Goal: Information Seeking & Learning: Find specific fact

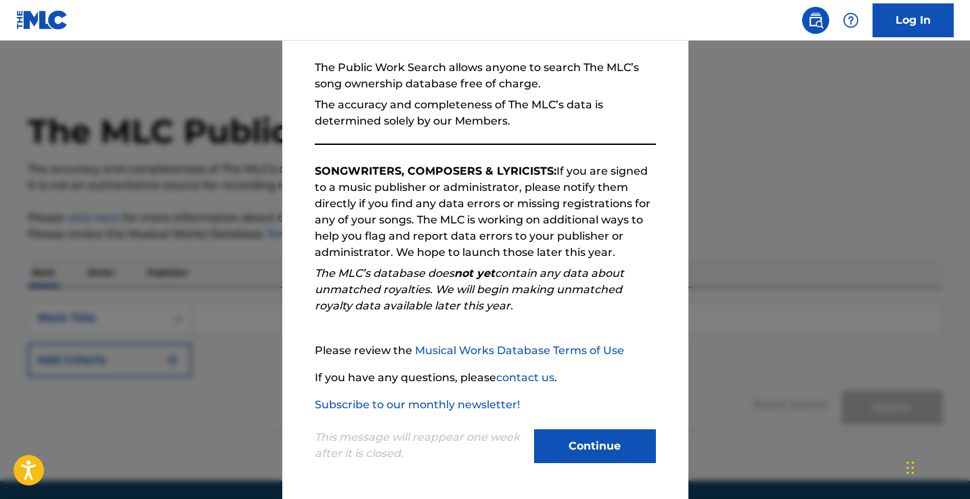
scroll to position [121, 0]
click at [594, 451] on button "Continue" at bounding box center [595, 446] width 122 height 34
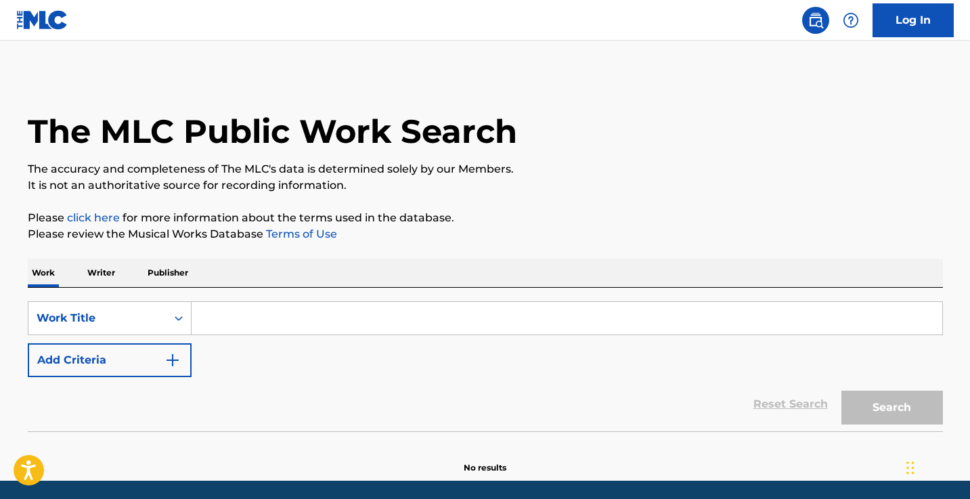
click at [156, 358] on button "Add Criteria" at bounding box center [110, 360] width 164 height 34
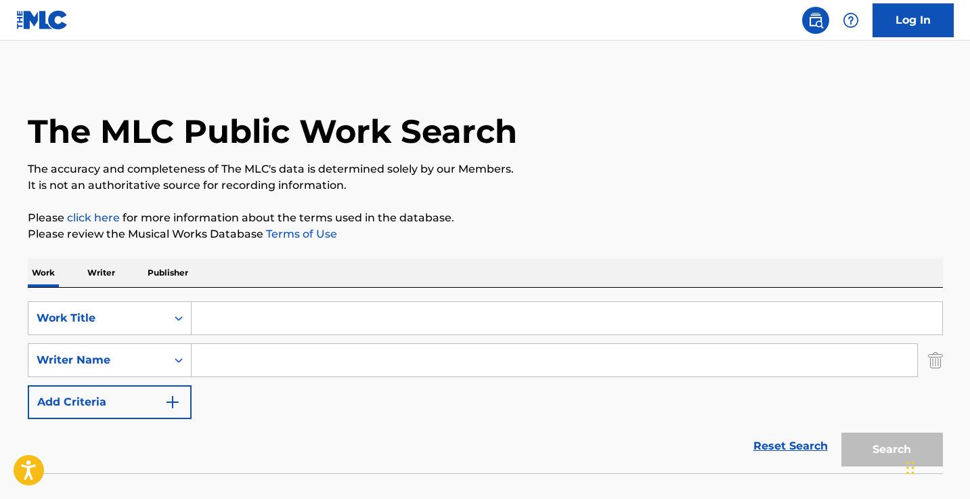
click at [253, 355] on input "Search Form" at bounding box center [555, 360] width 726 height 33
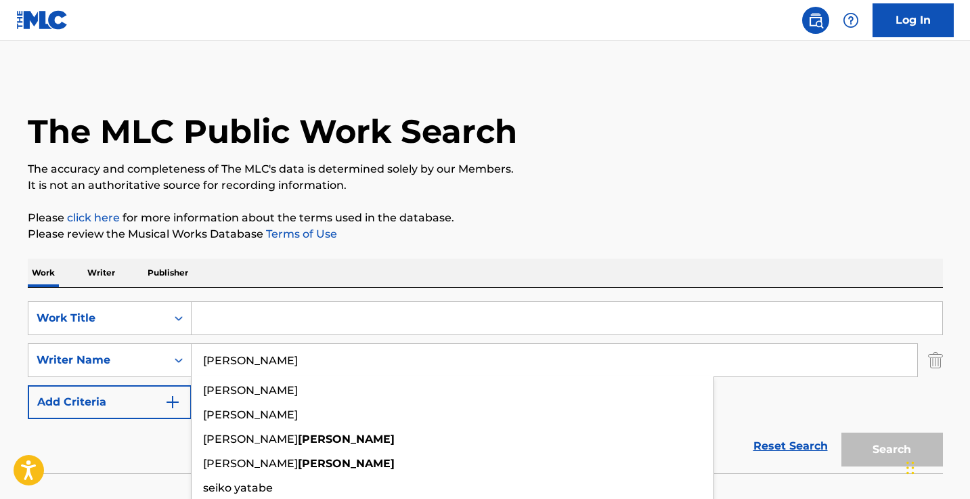
type input "[PERSON_NAME]"
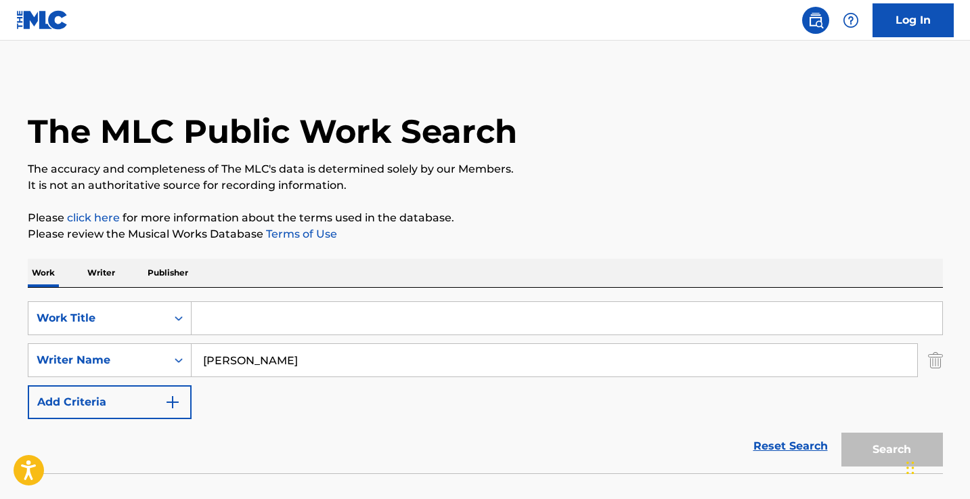
click at [308, 320] on input "Search Form" at bounding box center [567, 318] width 751 height 33
paste input "2 Happy"
type input "2 Happy"
click at [892, 450] on button "Search" at bounding box center [893, 450] width 102 height 34
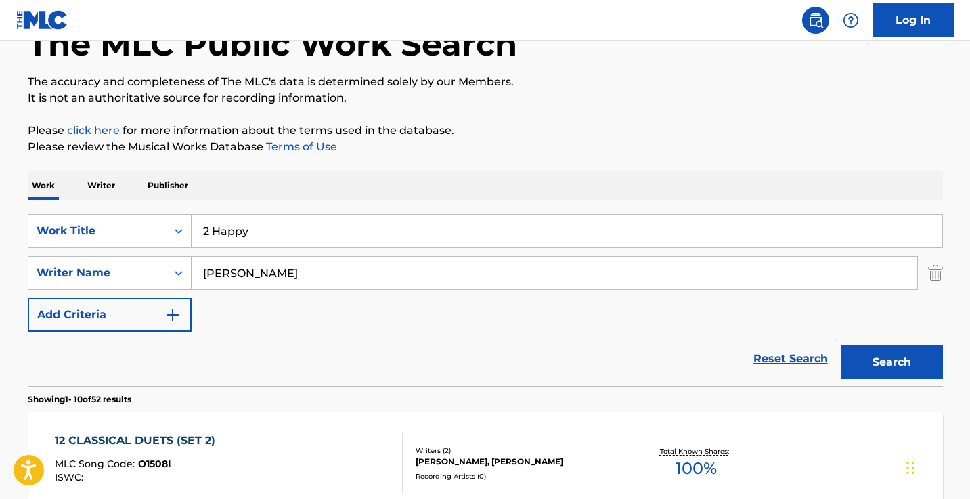
scroll to position [129, 0]
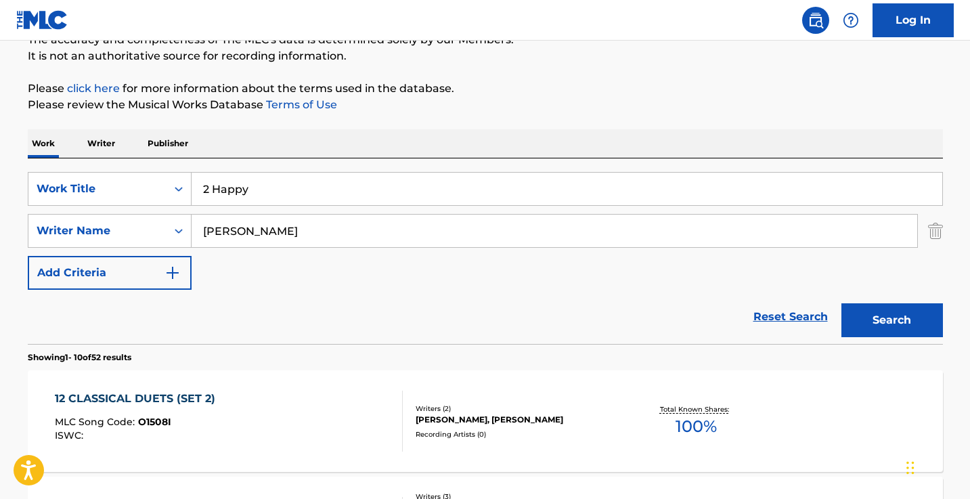
click at [288, 225] on input "[PERSON_NAME]" at bounding box center [555, 231] width 726 height 33
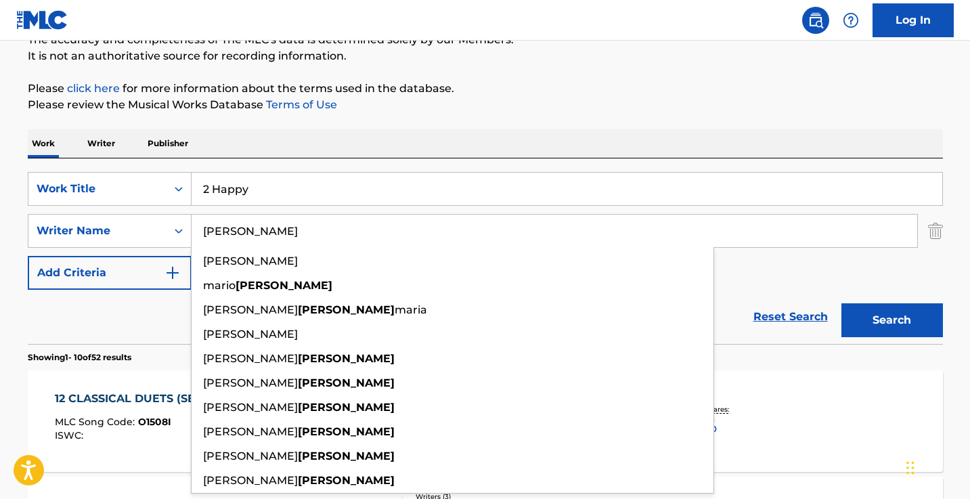
click at [892, 320] on button "Search" at bounding box center [893, 320] width 102 height 34
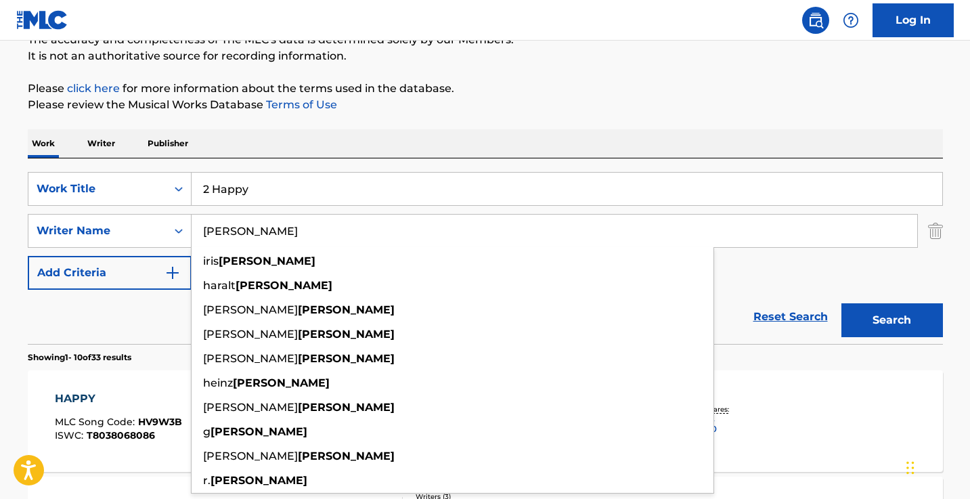
drag, startPoint x: 288, startPoint y: 225, endPoint x: 407, endPoint y: 133, distance: 151.0
click at [407, 133] on div "Work Writer Publisher" at bounding box center [486, 143] width 916 height 28
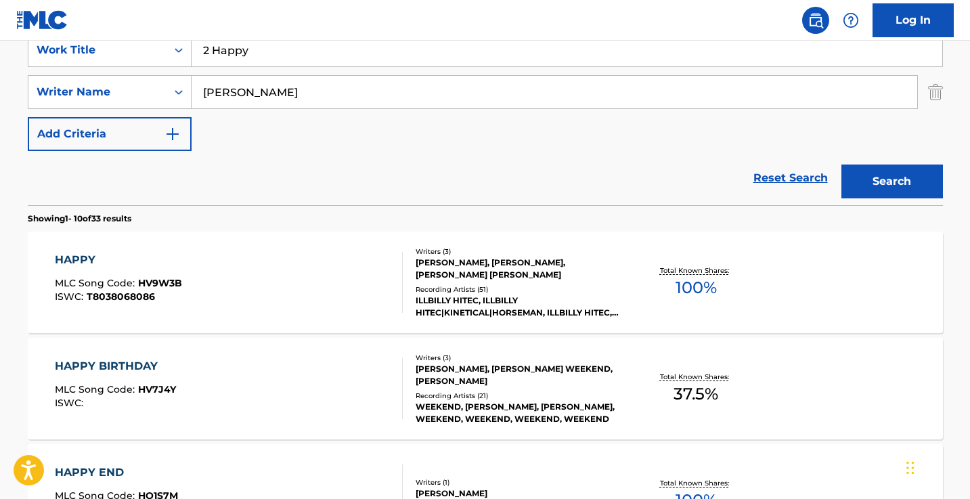
scroll to position [221, 0]
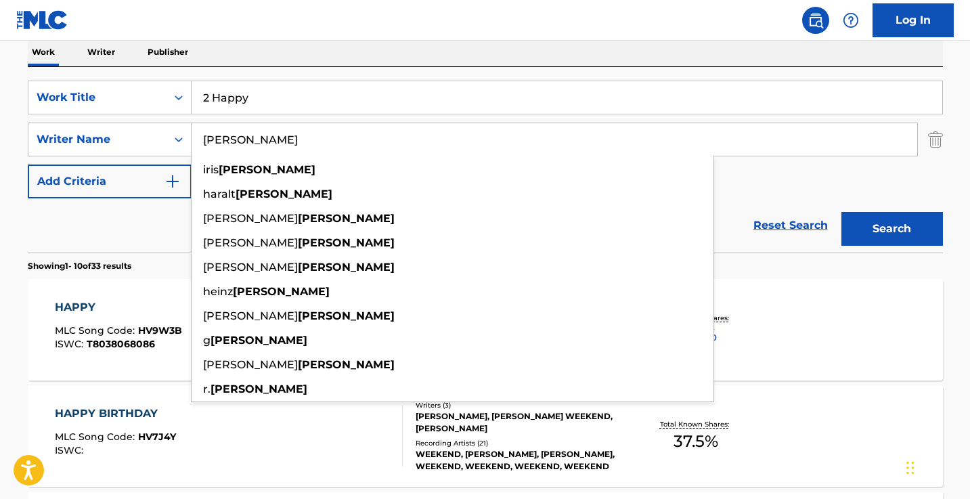
click at [372, 147] on input "[PERSON_NAME]" at bounding box center [555, 139] width 726 height 33
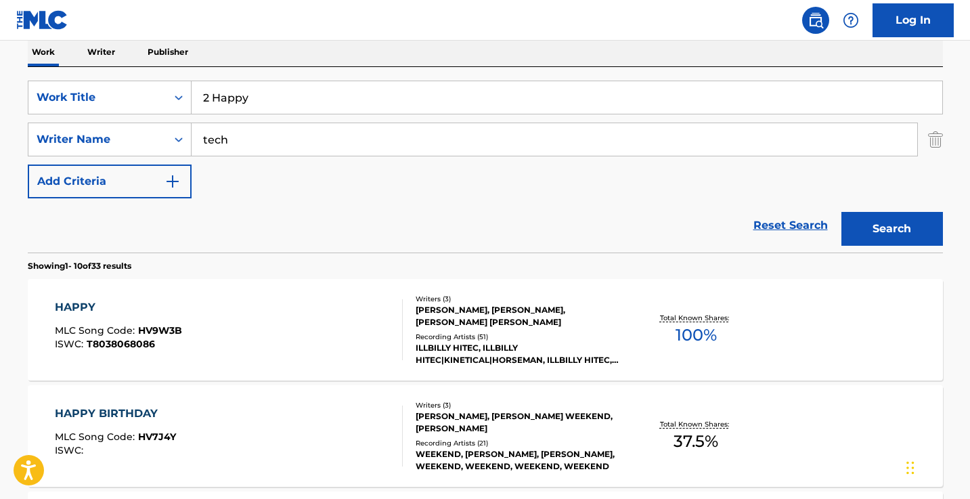
type input "tech"
click at [892, 229] on button "Search" at bounding box center [893, 229] width 102 height 34
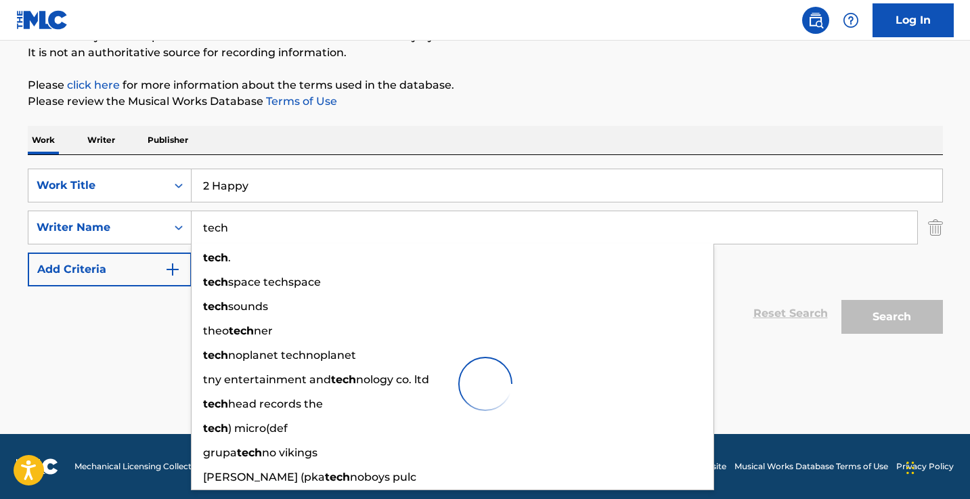
scroll to position [133, 0]
click at [448, 123] on div "The MLC Public Work Search The accuracy and completeness of The MLC's data is d…" at bounding box center [486, 185] width 948 height 486
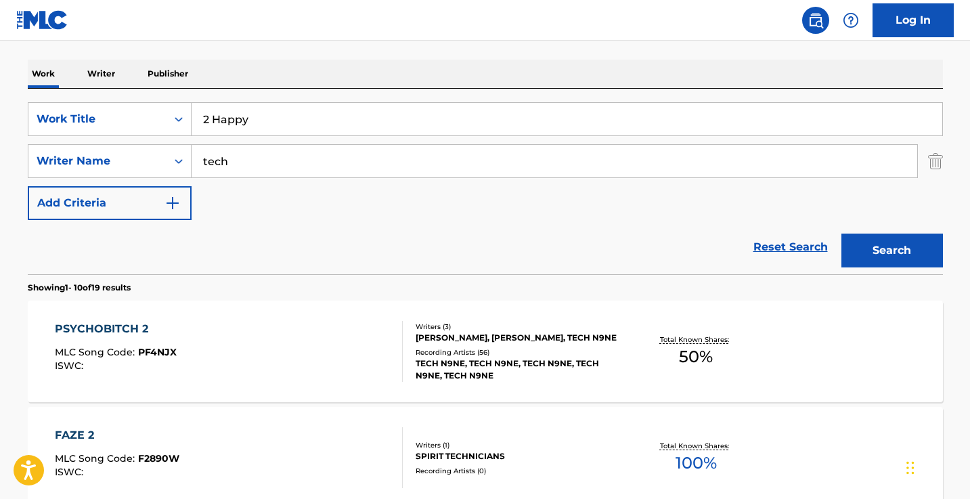
scroll to position [207, 0]
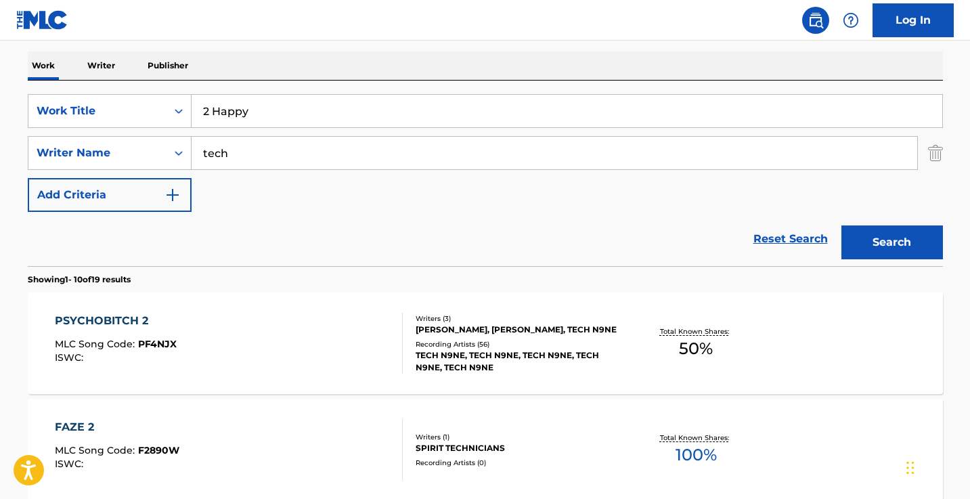
click at [376, 157] on input "tech" at bounding box center [555, 153] width 726 height 33
click at [892, 242] on button "Search" at bounding box center [893, 242] width 102 height 34
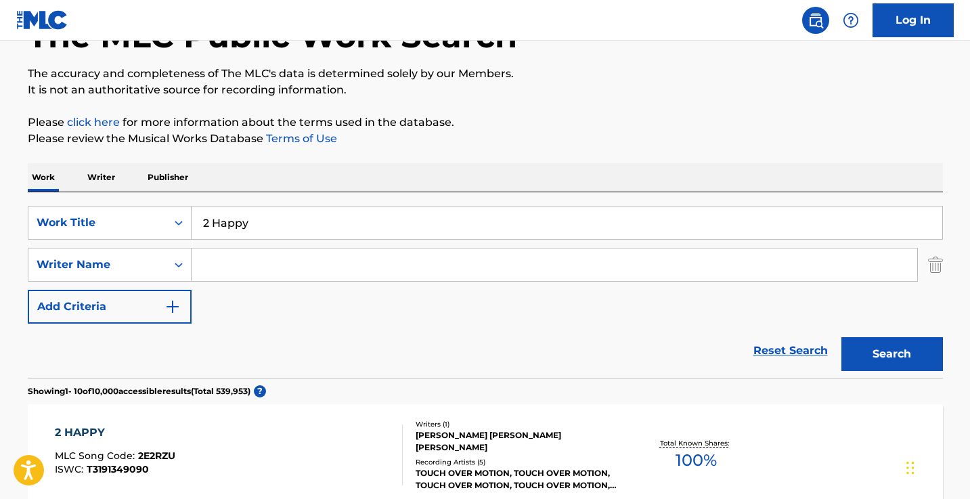
scroll to position [65, 0]
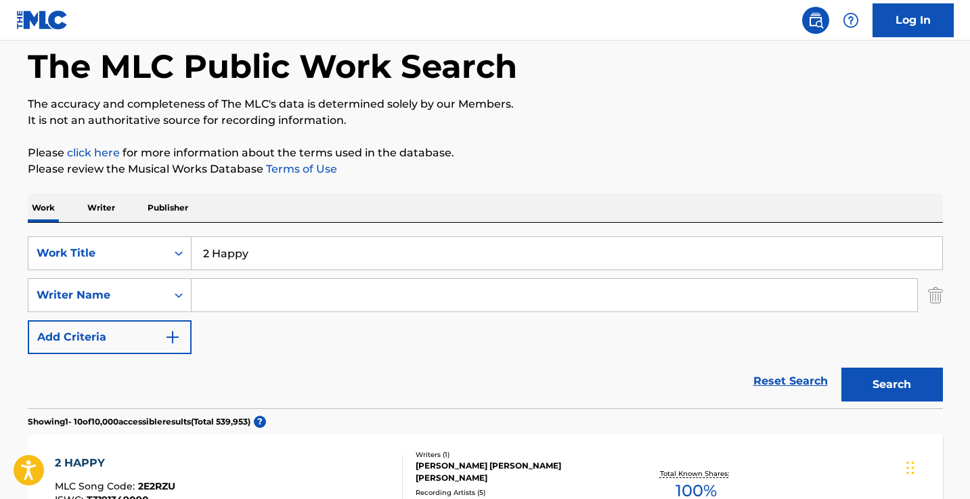
click at [305, 250] on input "2 Happy" at bounding box center [567, 253] width 751 height 33
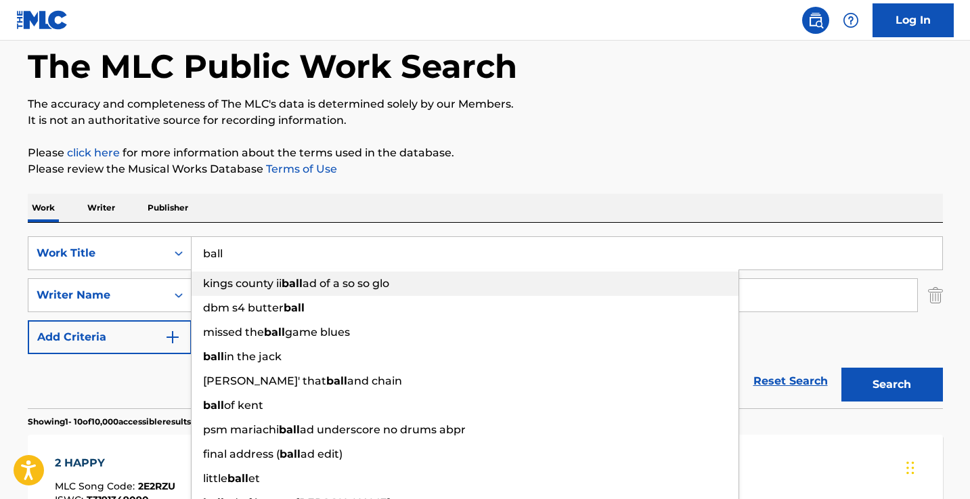
type input "ball"
click at [337, 217] on div "Work Writer Publisher" at bounding box center [486, 208] width 916 height 28
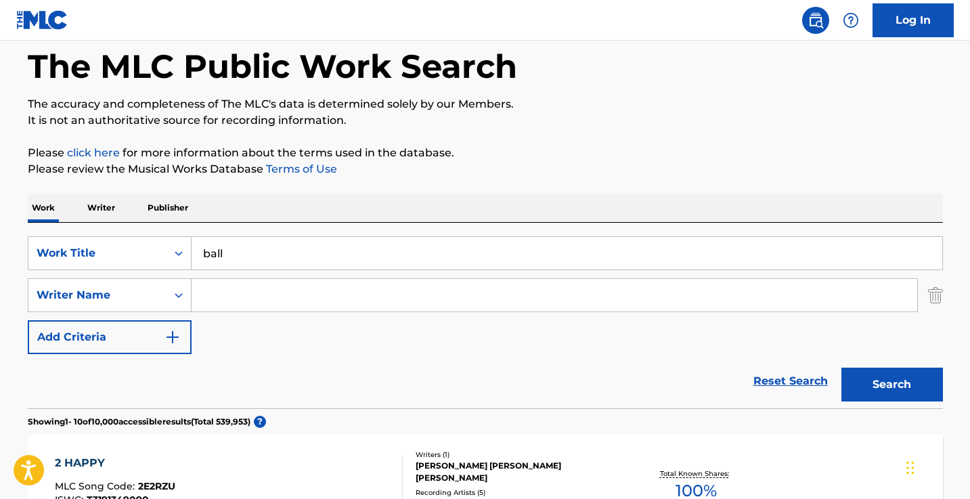
click at [316, 291] on input "Search Form" at bounding box center [555, 295] width 726 height 33
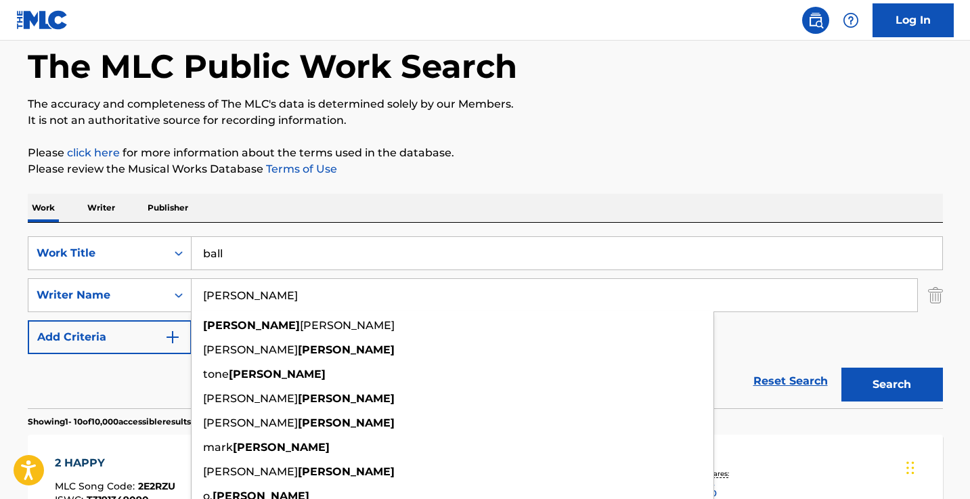
click at [892, 385] on button "Search" at bounding box center [893, 385] width 102 height 34
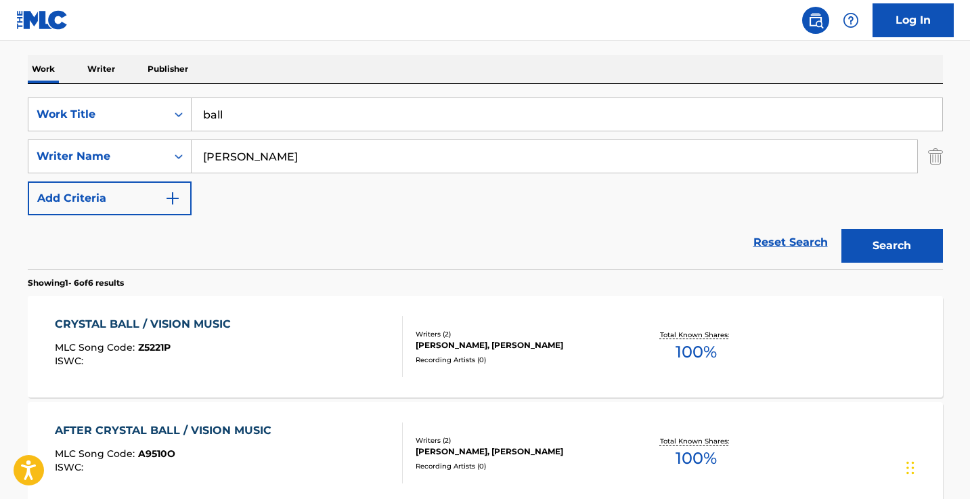
scroll to position [230, 0]
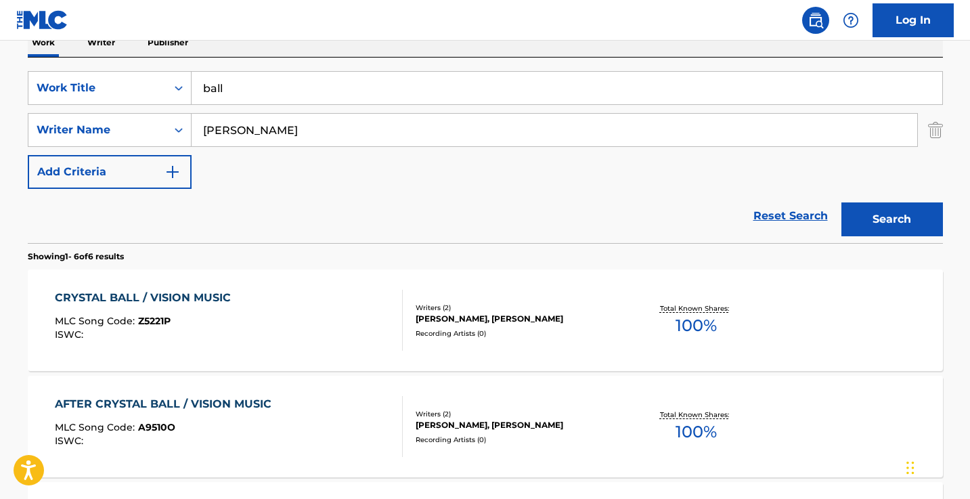
click at [205, 132] on input "[PERSON_NAME]" at bounding box center [555, 130] width 726 height 33
click at [892, 219] on button "Search" at bounding box center [893, 219] width 102 height 34
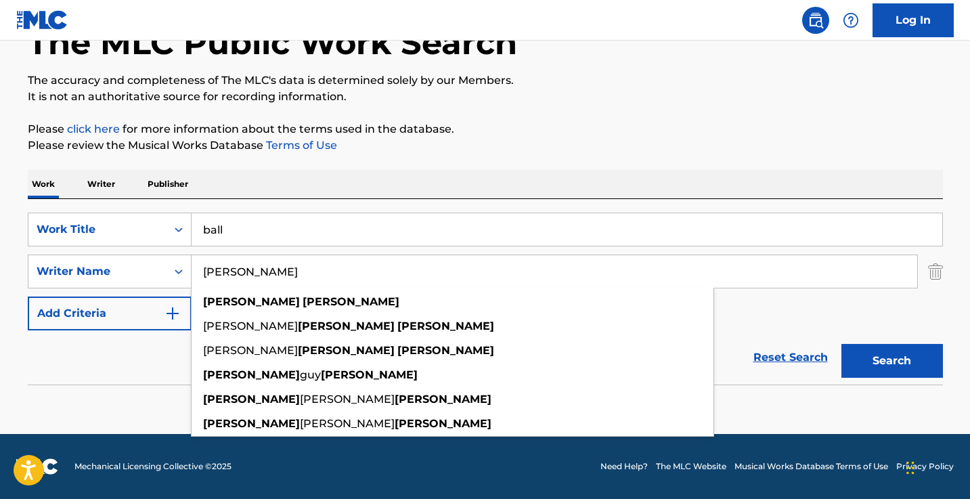
click at [438, 186] on div "Work Writer Publisher" at bounding box center [486, 184] width 916 height 28
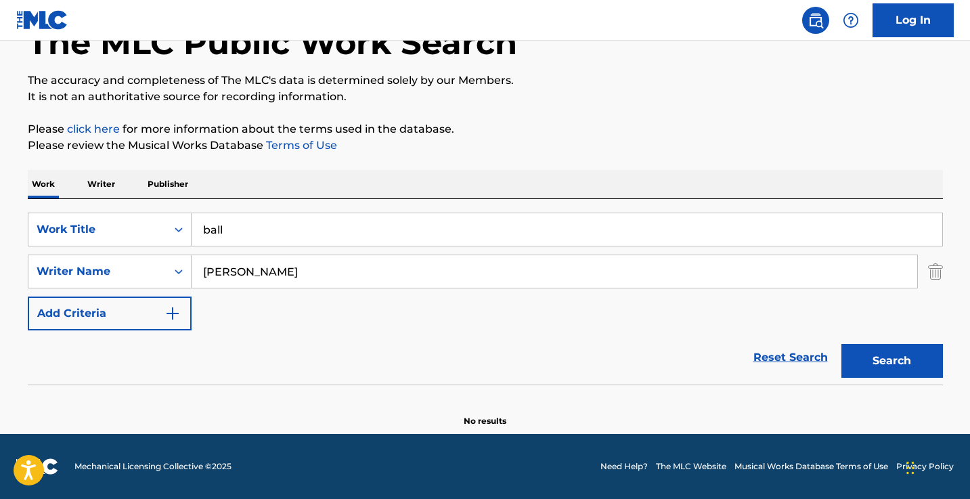
click at [333, 276] on input "[PERSON_NAME]" at bounding box center [555, 271] width 726 height 33
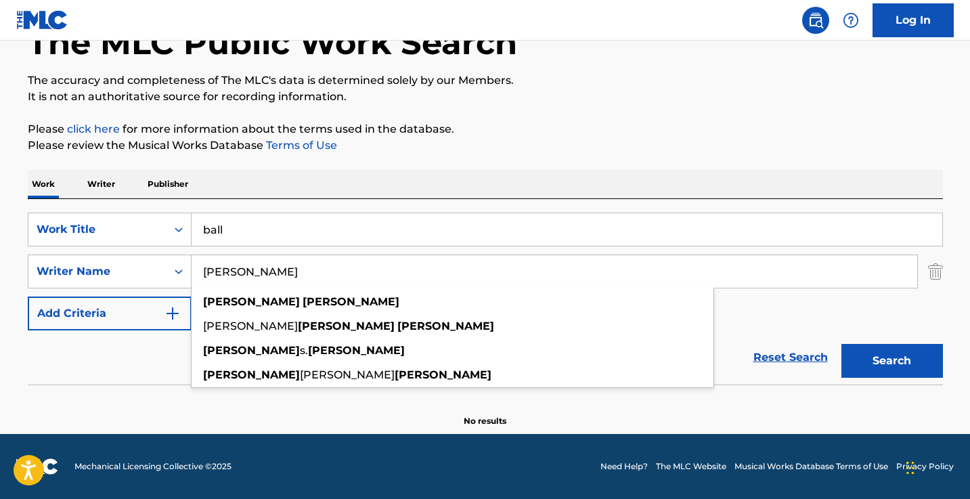
click at [892, 361] on button "Search" at bounding box center [893, 361] width 102 height 34
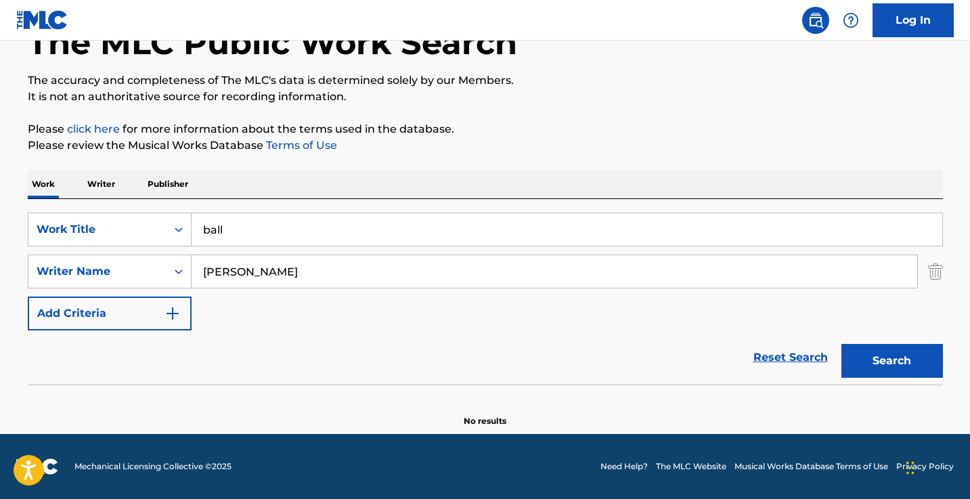
type input "[PERSON_NAME]"
drag, startPoint x: 333, startPoint y: 276, endPoint x: 219, endPoint y: 270, distance: 114.6
click at [219, 270] on input "[PERSON_NAME]" at bounding box center [555, 271] width 726 height 33
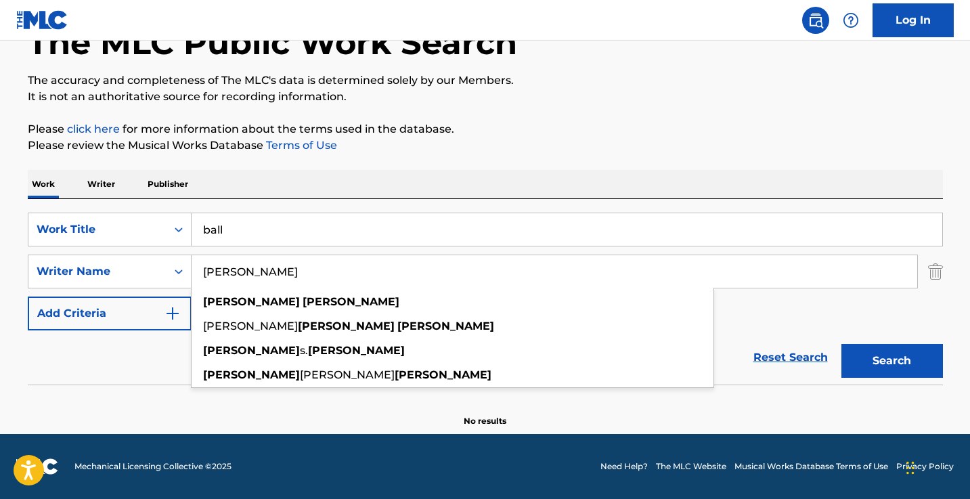
click at [219, 270] on input "[PERSON_NAME]" at bounding box center [555, 271] width 726 height 33
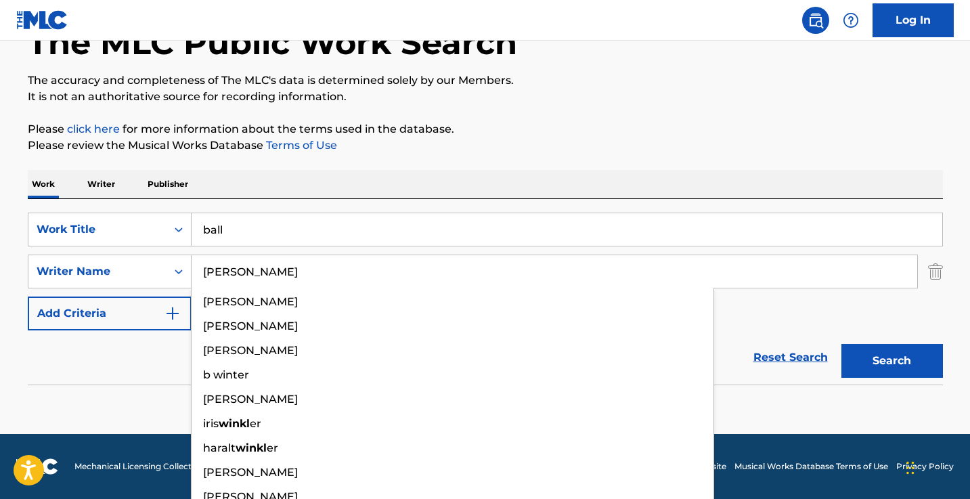
click at [892, 361] on button "Search" at bounding box center [893, 361] width 102 height 34
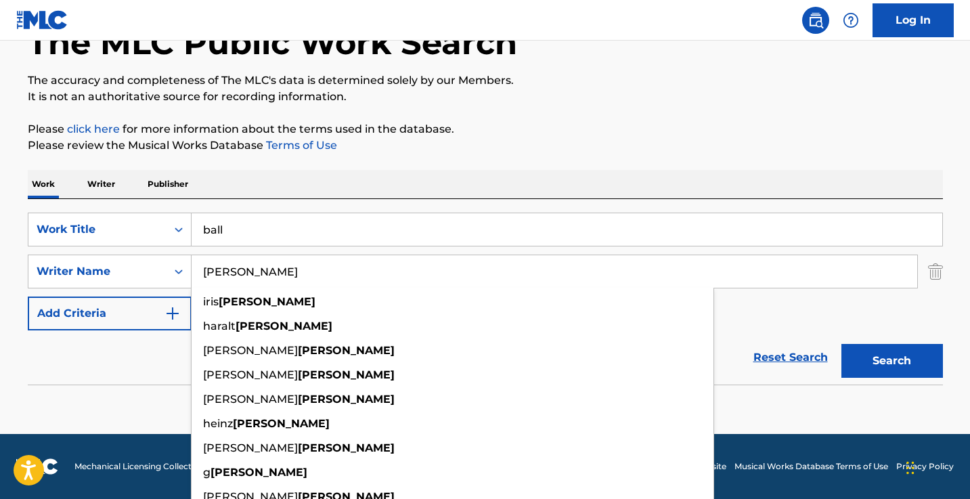
drag, startPoint x: 219, startPoint y: 270, endPoint x: 530, endPoint y: 135, distance: 339.0
click at [530, 135] on p "Please click here for more information about the terms used in the database." at bounding box center [486, 129] width 916 height 16
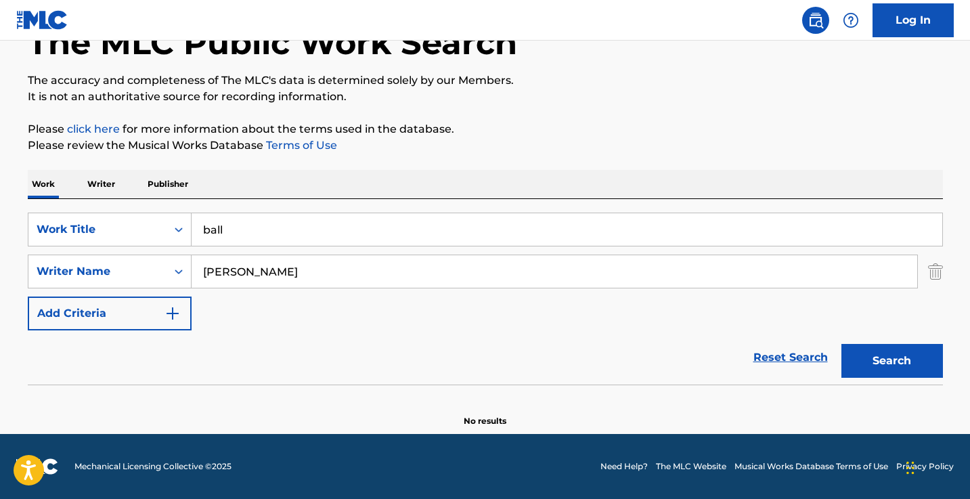
click at [205, 269] on input "[PERSON_NAME]" at bounding box center [555, 271] width 726 height 33
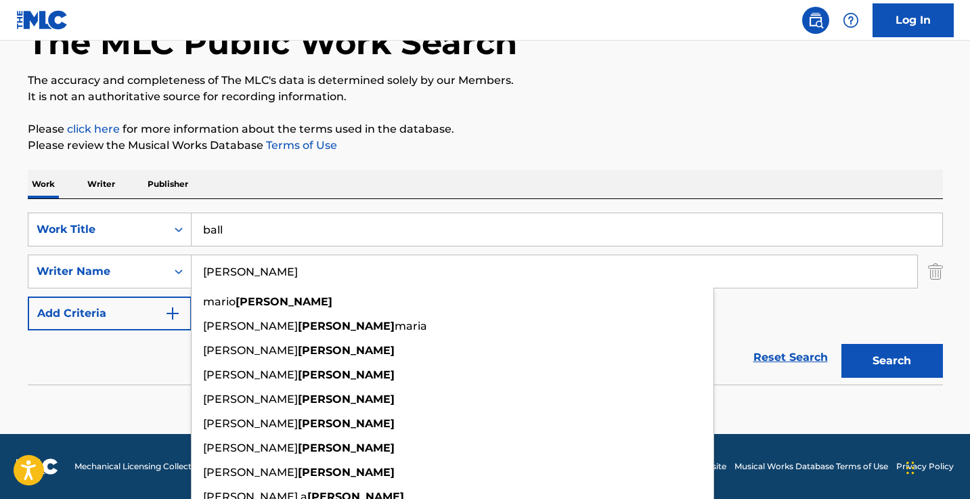
click at [205, 269] on input "[PERSON_NAME]" at bounding box center [555, 271] width 726 height 33
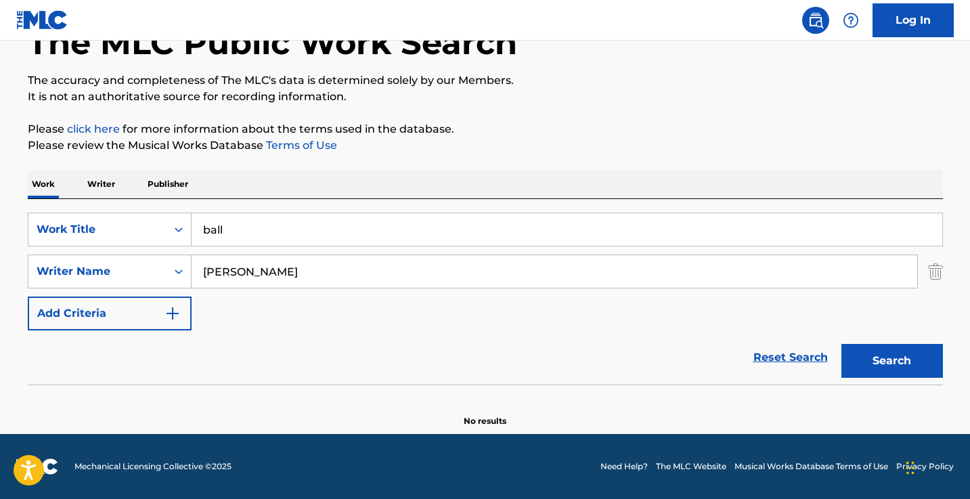
click at [892, 361] on button "Search" at bounding box center [893, 361] width 102 height 34
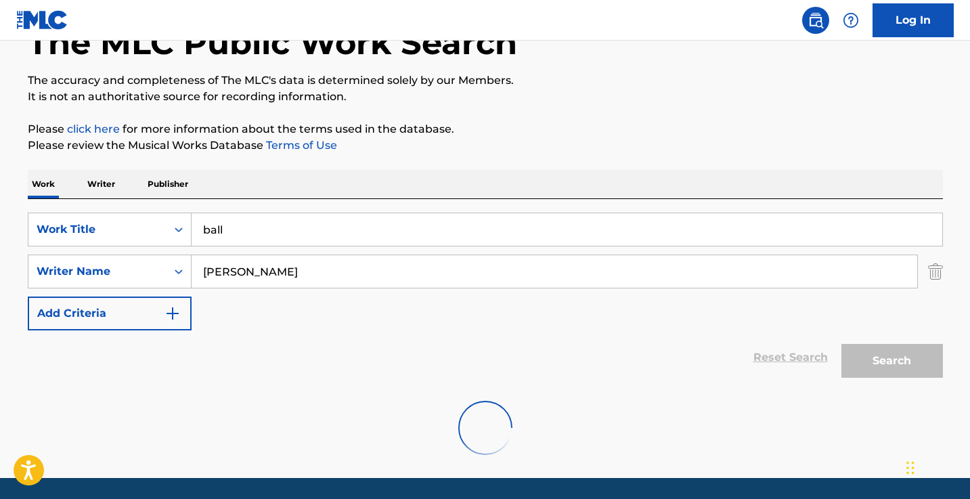
drag, startPoint x: 205, startPoint y: 269, endPoint x: 450, endPoint y: 169, distance: 264.8
click at [450, 169] on div "The MLC Public Work Search The accuracy and completeness of The MLC's data is d…" at bounding box center [486, 229] width 948 height 486
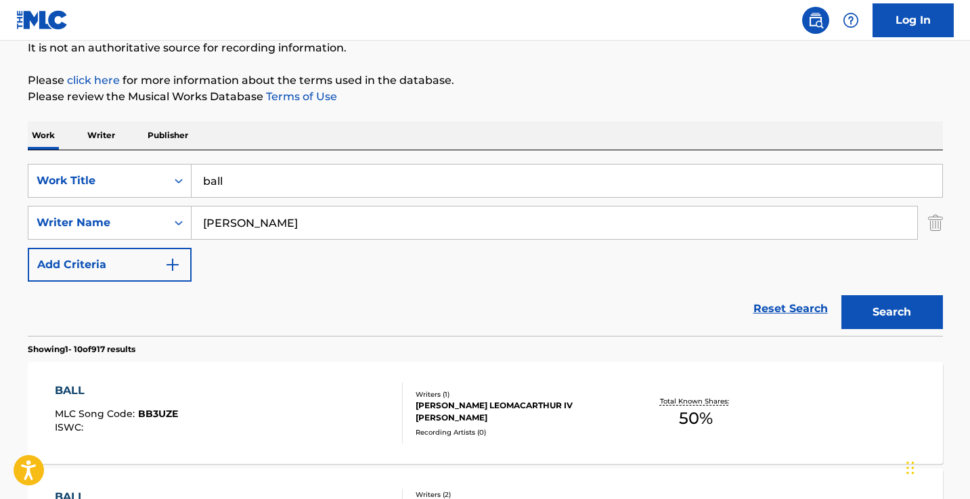
scroll to position [163, 0]
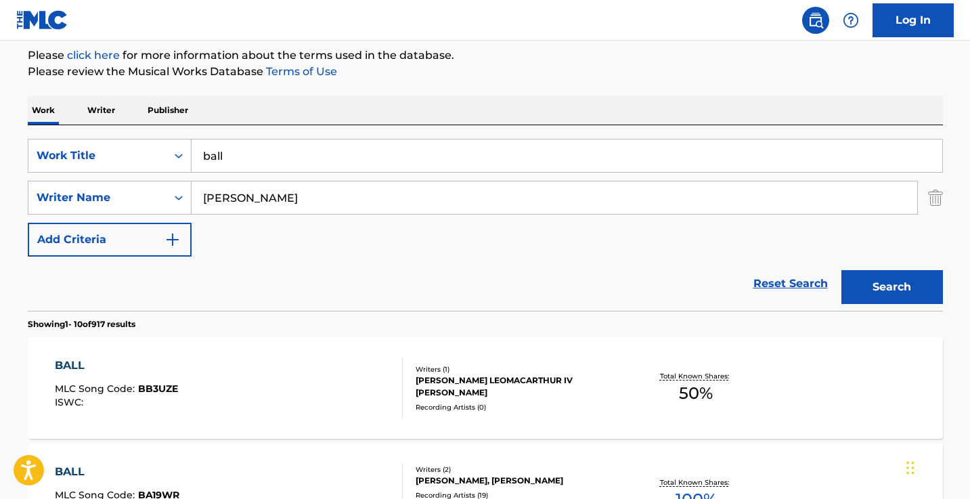
click at [362, 182] on input "[PERSON_NAME]" at bounding box center [555, 197] width 726 height 33
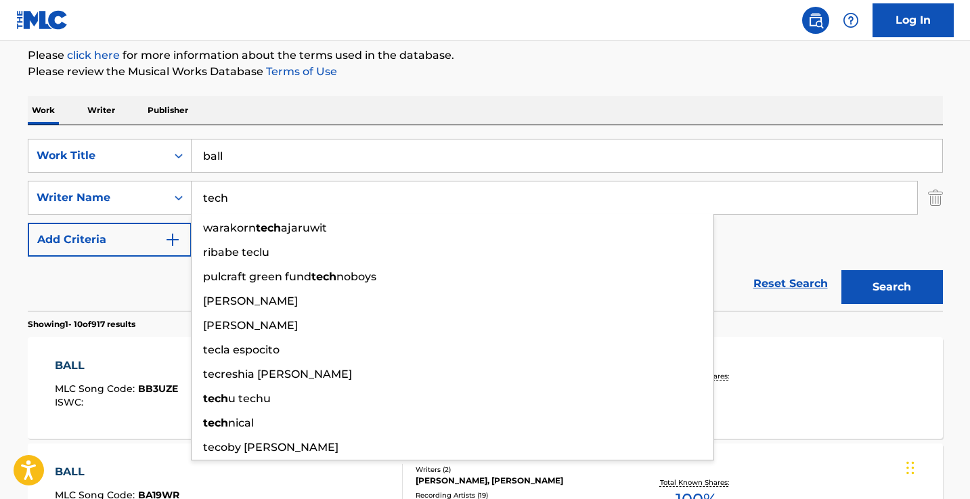
click at [892, 287] on button "Search" at bounding box center [893, 287] width 102 height 34
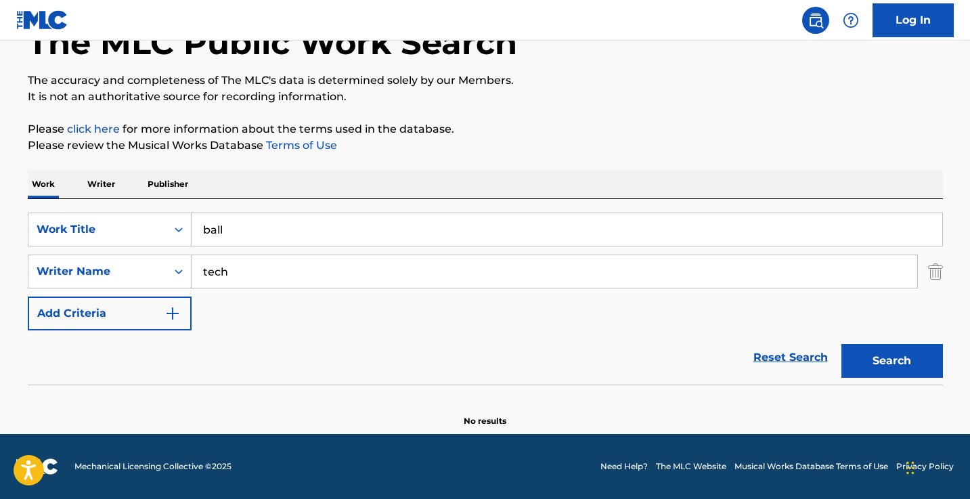
scroll to position [89, 0]
click at [250, 278] on input "tech" at bounding box center [555, 271] width 726 height 33
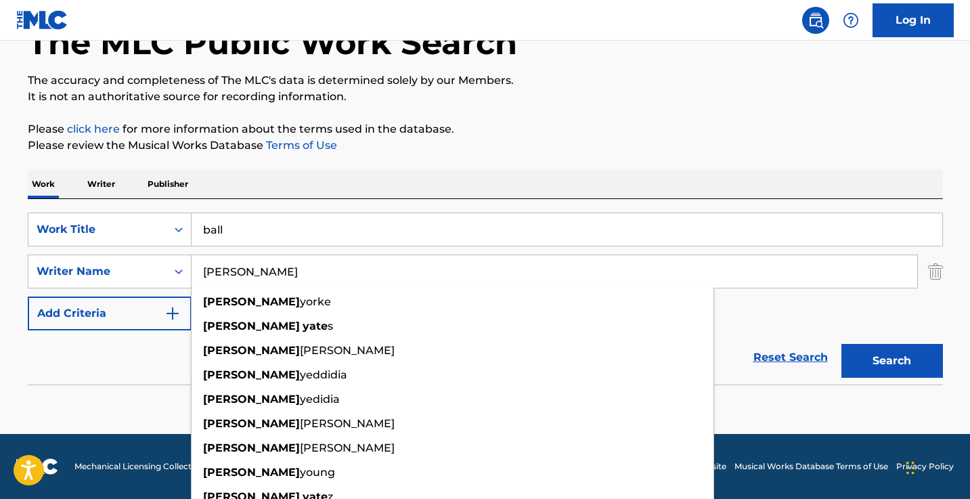
type input "[PERSON_NAME]"
click at [892, 361] on button "Search" at bounding box center [893, 361] width 102 height 34
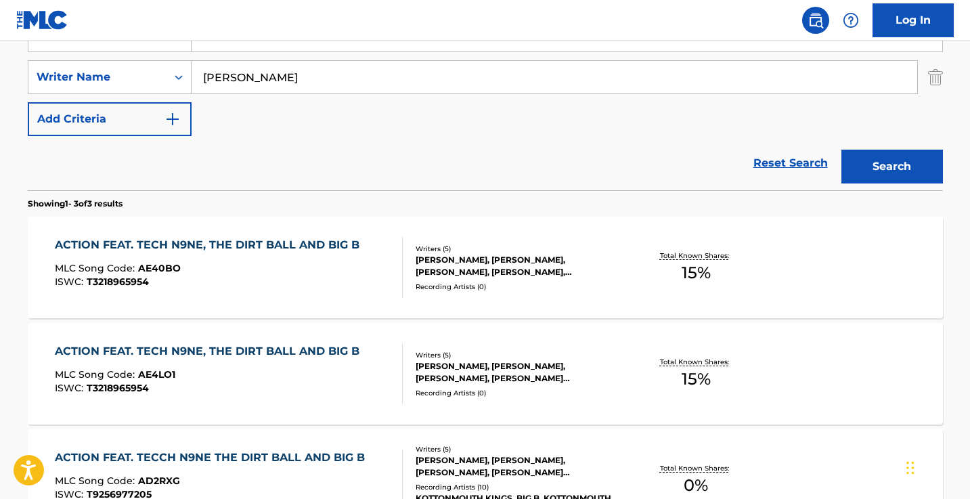
scroll to position [224, 0]
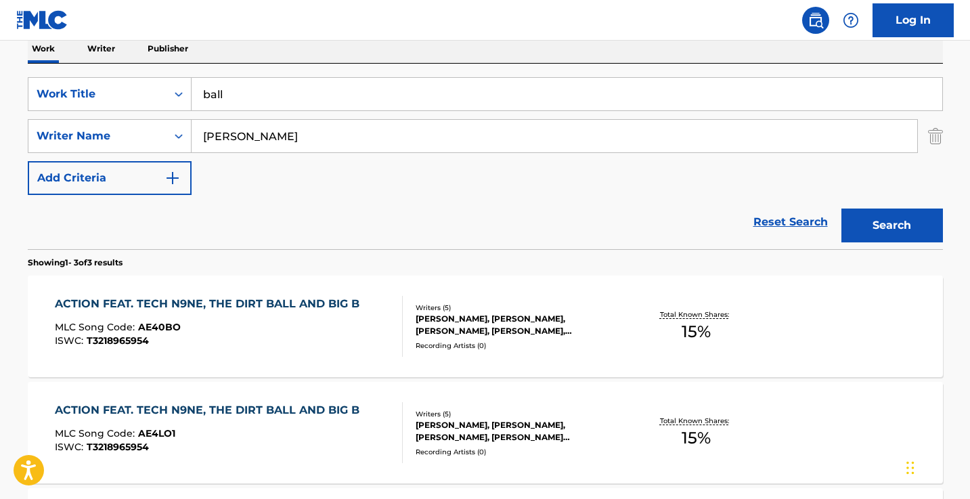
click at [347, 107] on input "ball" at bounding box center [567, 94] width 751 height 33
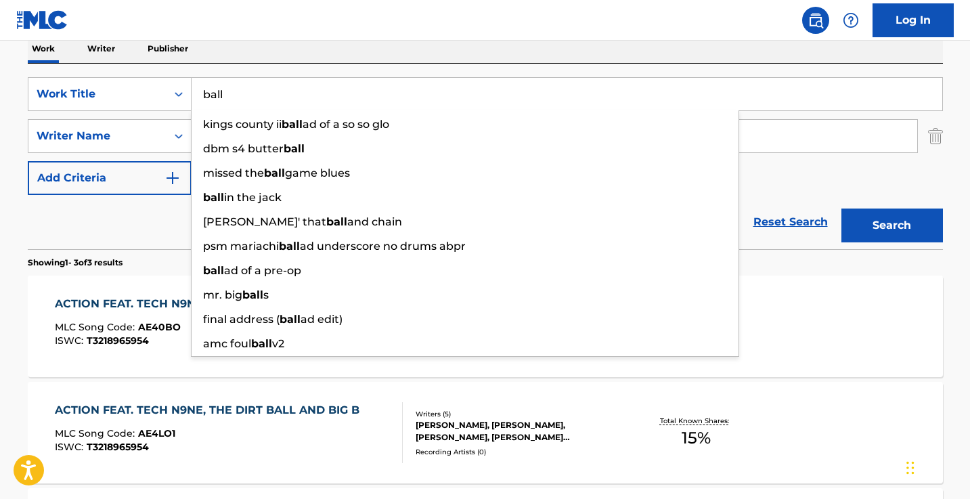
click at [347, 107] on input "ball" at bounding box center [567, 94] width 751 height 33
paste input "Be Jealous"
type input "Be Jealous"
click at [892, 225] on button "Search" at bounding box center [893, 226] width 102 height 34
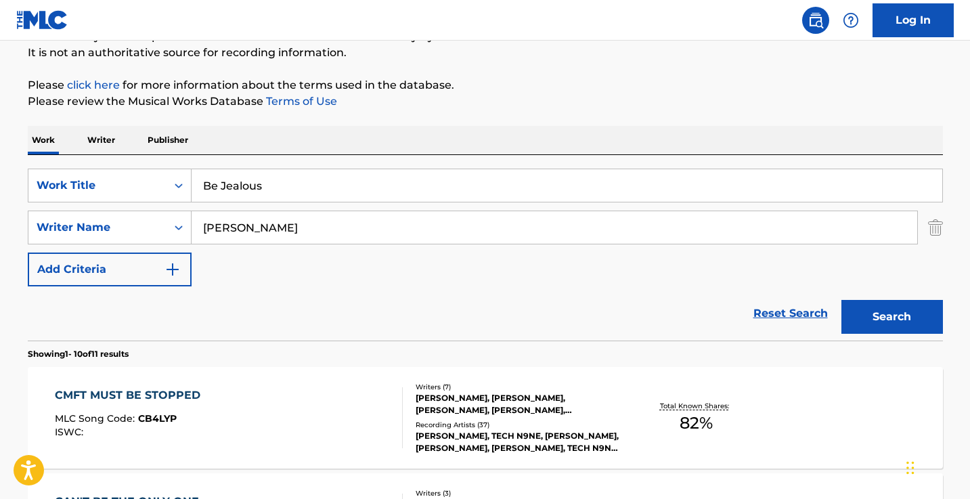
click at [457, 205] on div "SearchWithCriteriab28c7a18-59bc-4aa8-a849-1d8f75b68714 Work Title Be Jealous Se…" at bounding box center [486, 228] width 916 height 118
click at [457, 191] on input "Be Jealous" at bounding box center [567, 185] width 751 height 33
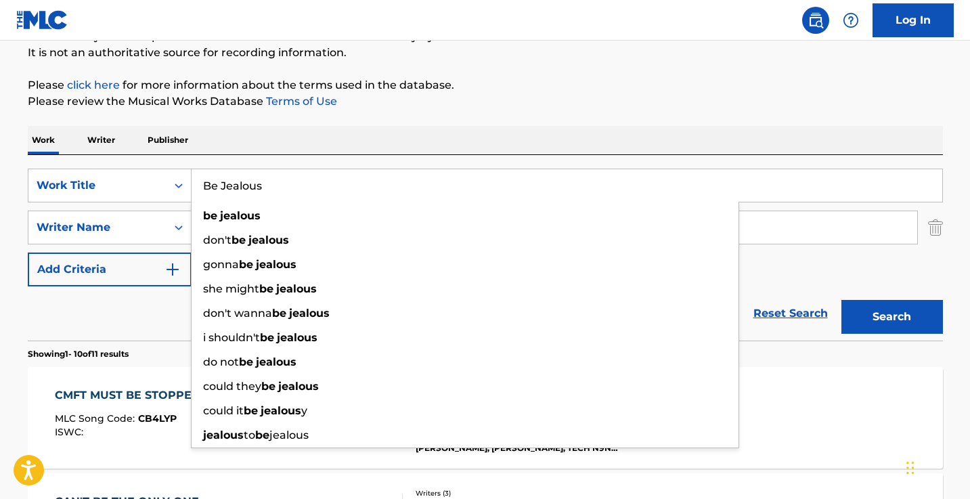
click at [484, 144] on div "Work Writer Publisher" at bounding box center [486, 140] width 916 height 28
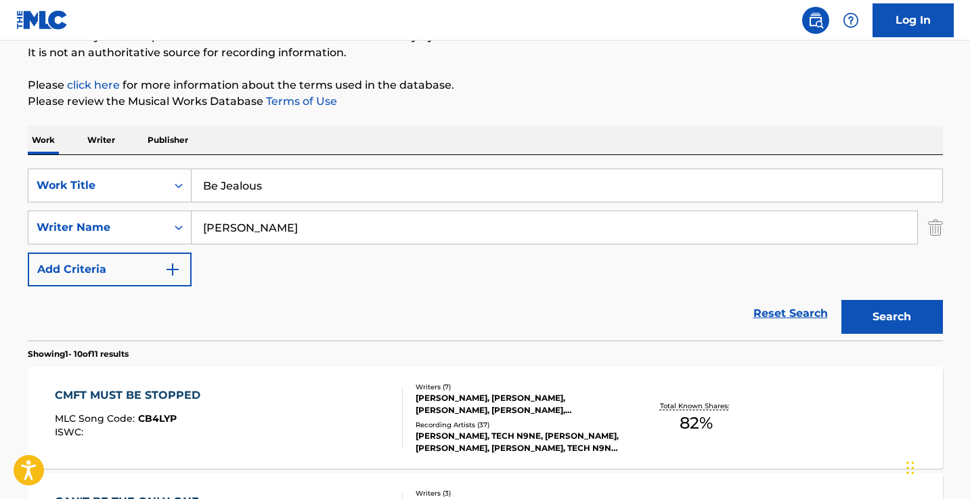
click at [438, 224] on input "[PERSON_NAME]" at bounding box center [555, 227] width 726 height 33
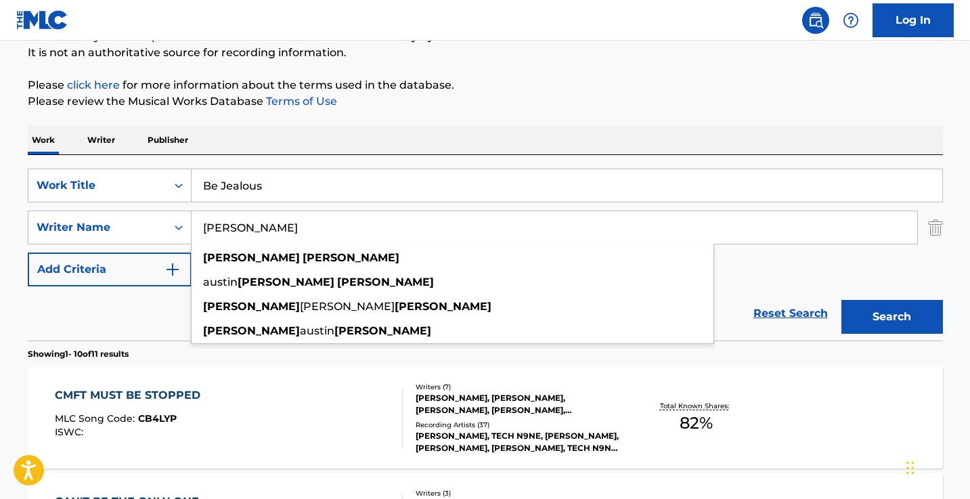
click at [892, 317] on button "Search" at bounding box center [893, 317] width 102 height 34
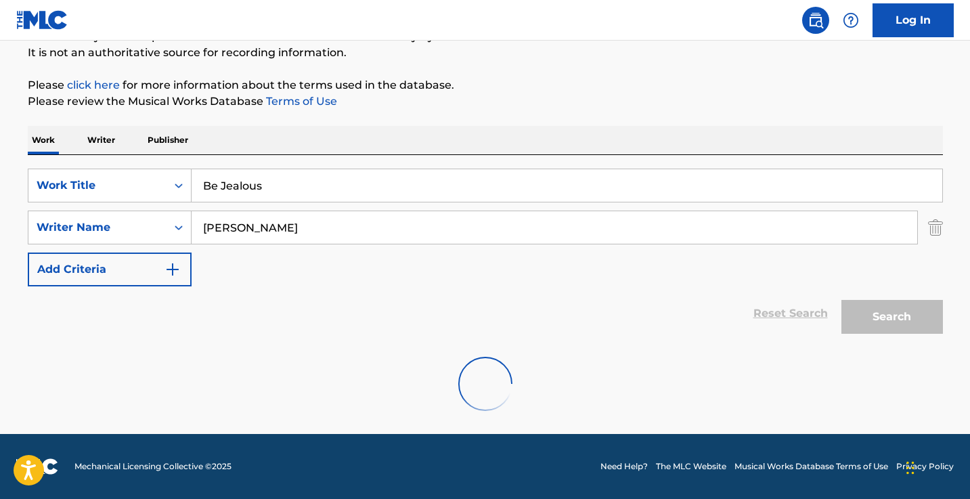
scroll to position [89, 0]
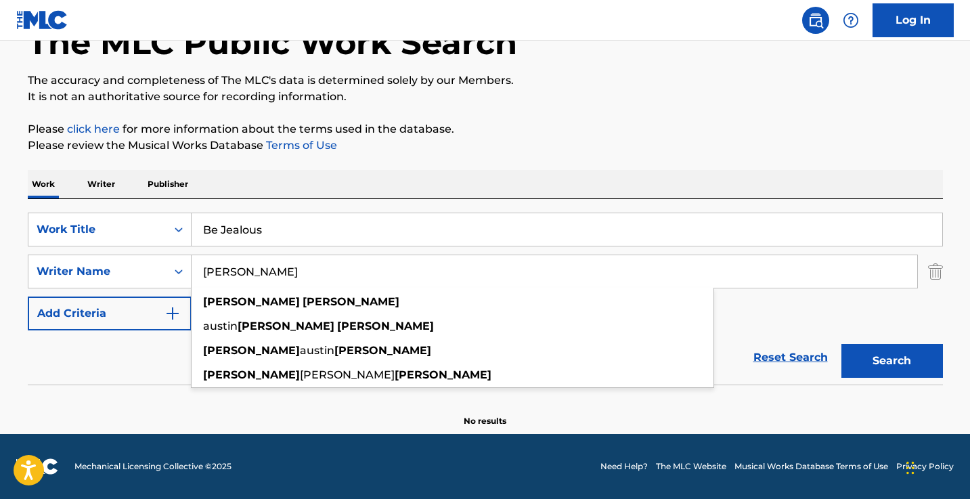
type input "[PERSON_NAME]"
click at [490, 183] on div "Work Writer Publisher" at bounding box center [486, 184] width 916 height 28
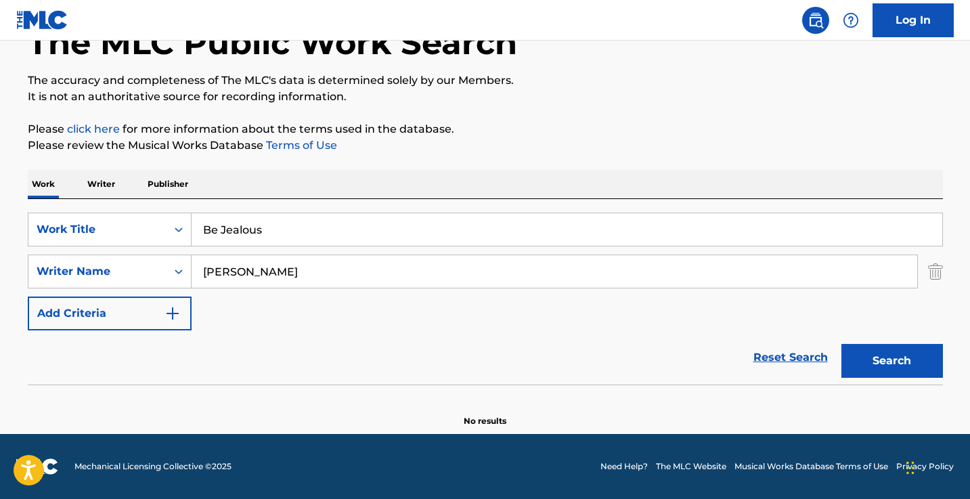
click at [367, 231] on input "Be Jealous" at bounding box center [567, 229] width 751 height 33
paste input "lack [PERSON_NAME][GEOGRAPHIC_DATA] (The New Breed)"
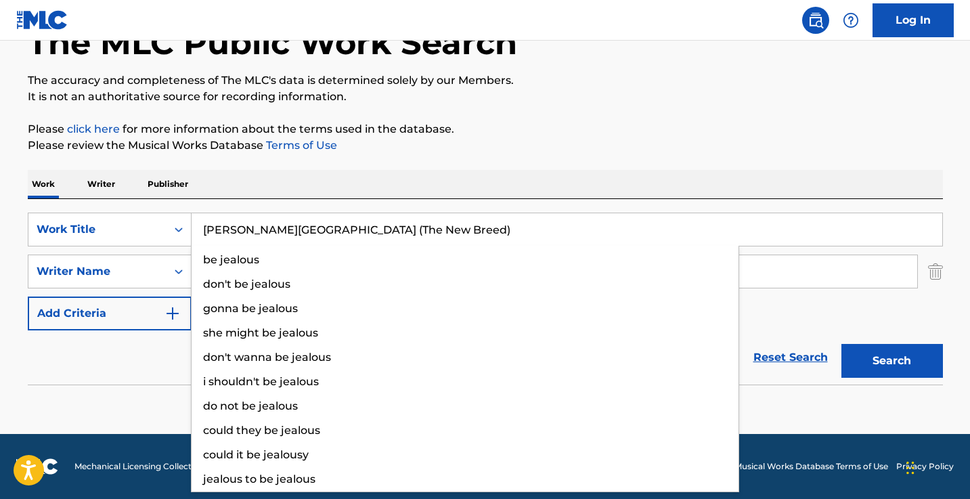
type input "[PERSON_NAME][GEOGRAPHIC_DATA] (The New Breed)"
click at [892, 361] on button "Search" at bounding box center [893, 361] width 102 height 34
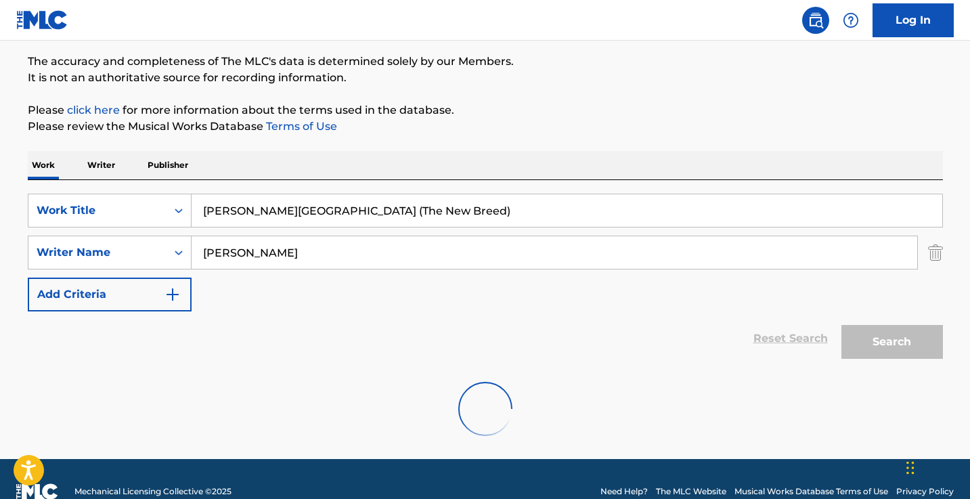
scroll to position [115, 0]
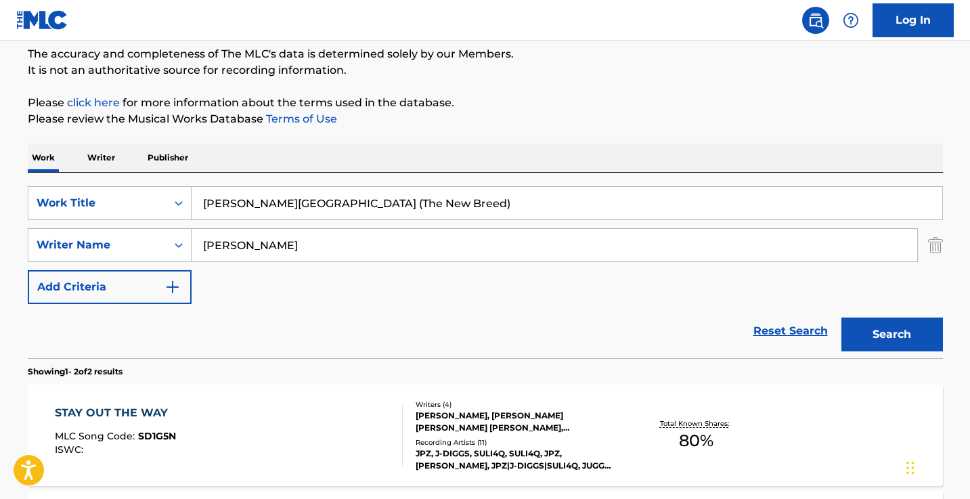
click at [403, 254] on input "[PERSON_NAME]" at bounding box center [555, 245] width 726 height 33
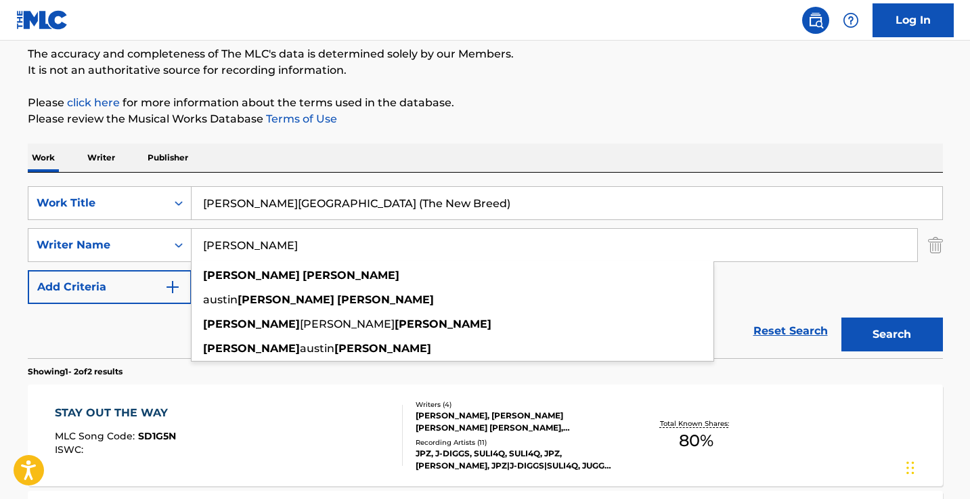
click at [403, 254] on input "[PERSON_NAME]" at bounding box center [555, 245] width 726 height 33
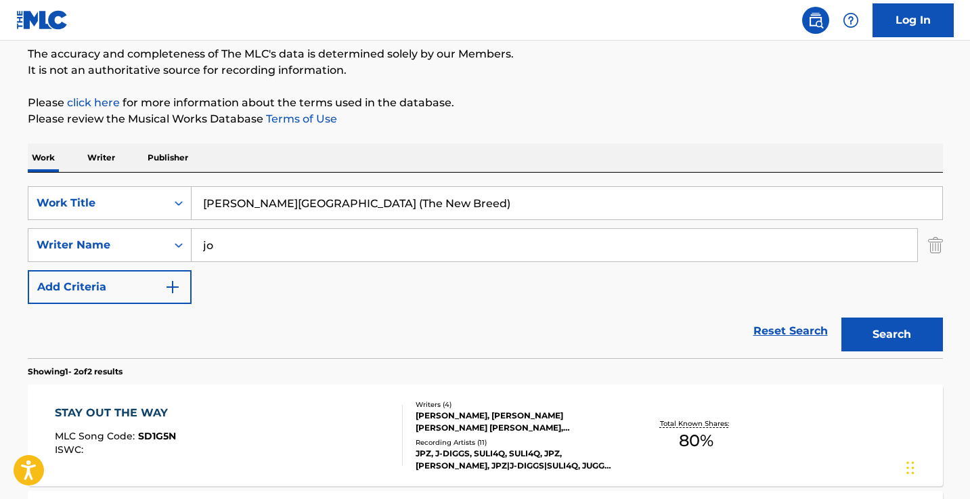
type input "j"
click at [892, 335] on button "Search" at bounding box center [893, 335] width 102 height 34
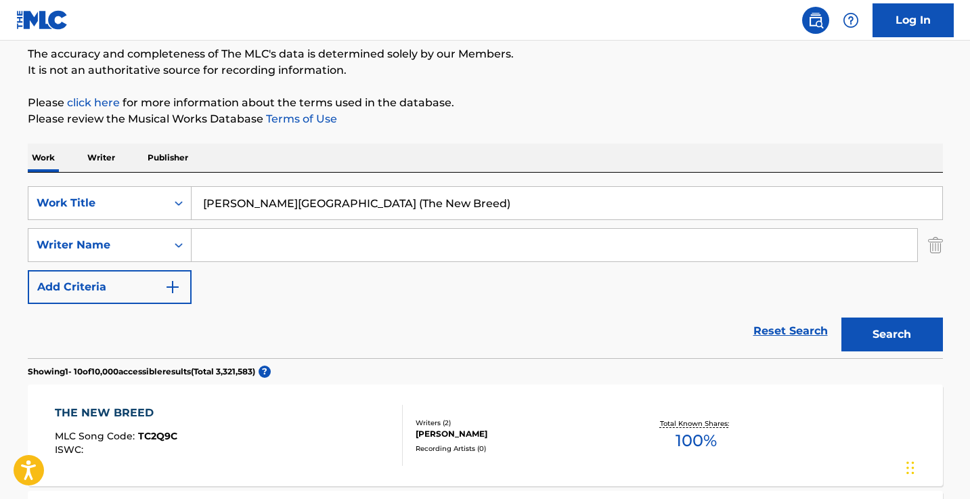
drag, startPoint x: 445, startPoint y: 205, endPoint x: 312, endPoint y: 196, distance: 133.1
click at [312, 196] on input "[PERSON_NAME][GEOGRAPHIC_DATA] (The New Breed)" at bounding box center [567, 203] width 751 height 33
click at [892, 335] on button "Search" at bounding box center [893, 335] width 102 height 34
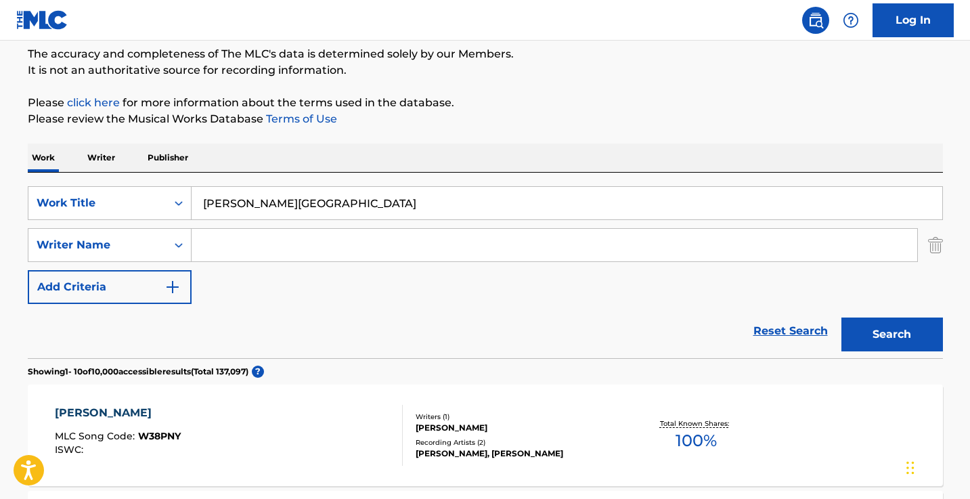
click at [387, 216] on input "[PERSON_NAME][GEOGRAPHIC_DATA]" at bounding box center [567, 203] width 751 height 33
paste input "Bro So Mo ([PERSON_NAME])"
click at [892, 335] on button "Search" at bounding box center [893, 335] width 102 height 34
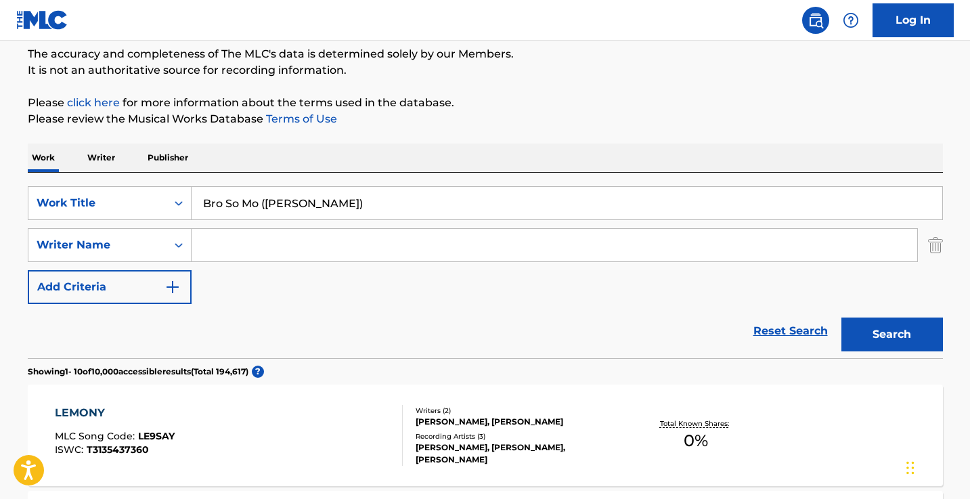
drag, startPoint x: 393, startPoint y: 209, endPoint x: 267, endPoint y: 205, distance: 126.0
click at [267, 205] on input "Bro So Mo ([PERSON_NAME])" at bounding box center [567, 203] width 751 height 33
click at [892, 335] on button "Search" at bounding box center [893, 335] width 102 height 34
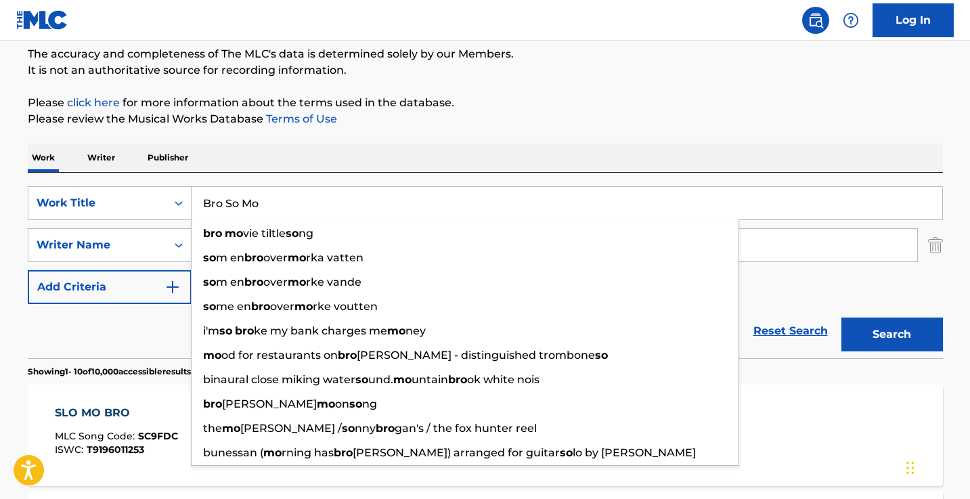
click at [587, 145] on div "Work Writer Publisher" at bounding box center [486, 158] width 916 height 28
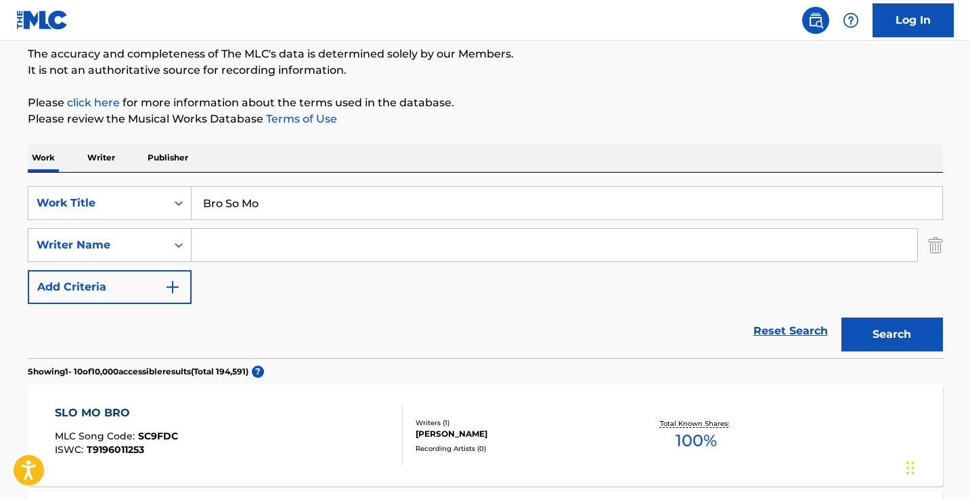
click at [356, 203] on input "Bro So Mo" at bounding box center [567, 203] width 751 height 33
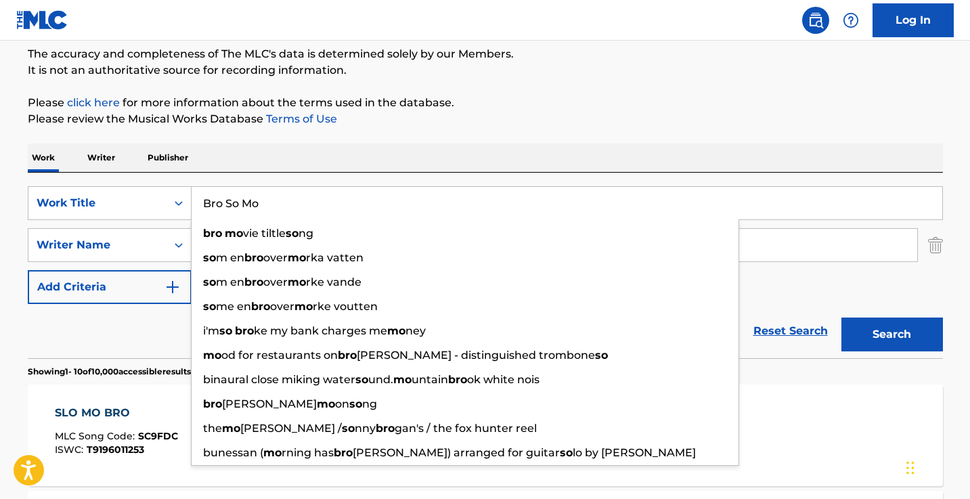
paste input "Excited"
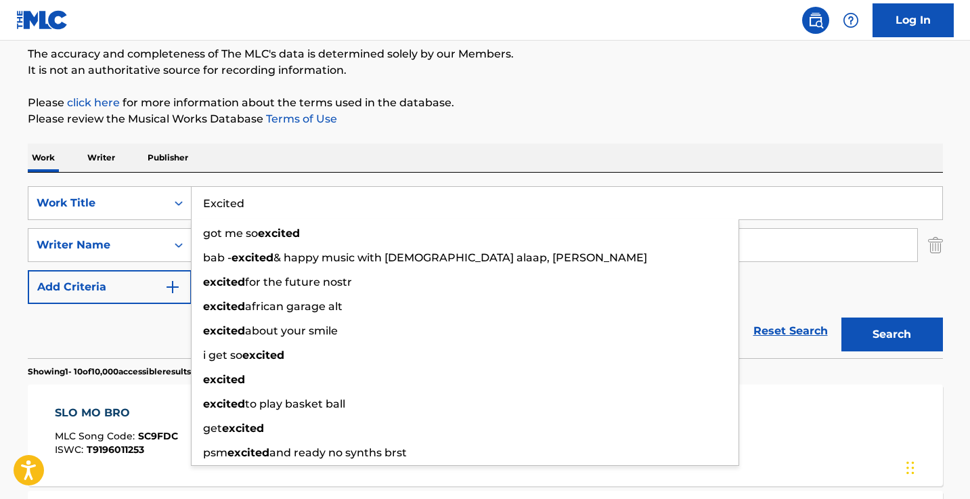
type input "Excited"
click at [379, 169] on div "Work Writer Publisher" at bounding box center [486, 158] width 916 height 28
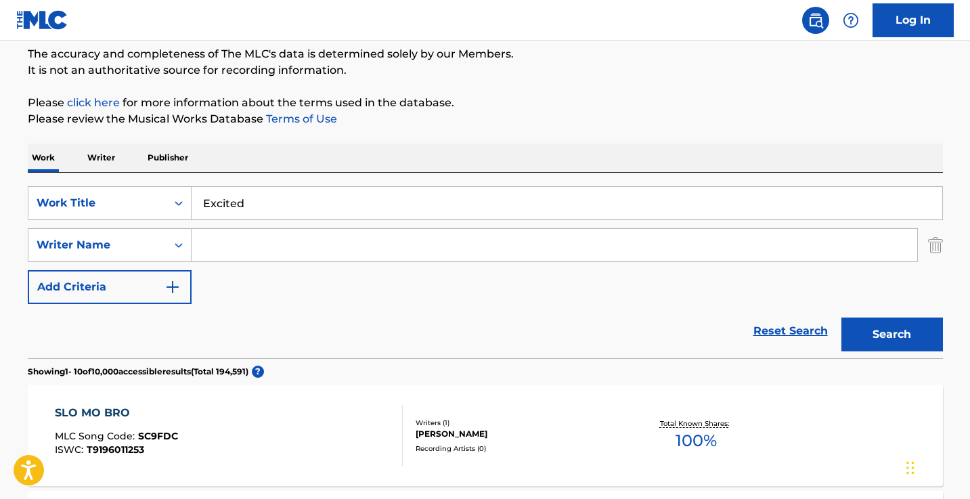
click at [337, 243] on input "Search Form" at bounding box center [555, 245] width 726 height 33
click at [892, 335] on button "Search" at bounding box center [893, 335] width 102 height 34
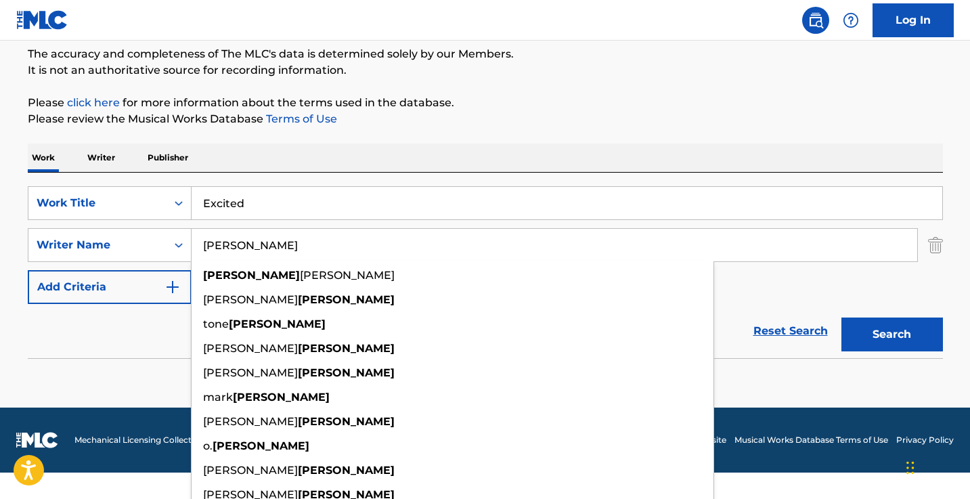
click at [624, 145] on div "The MLC Public Work Search The accuracy and completeness of The MLC's data is d…" at bounding box center [486, 180] width 948 height 442
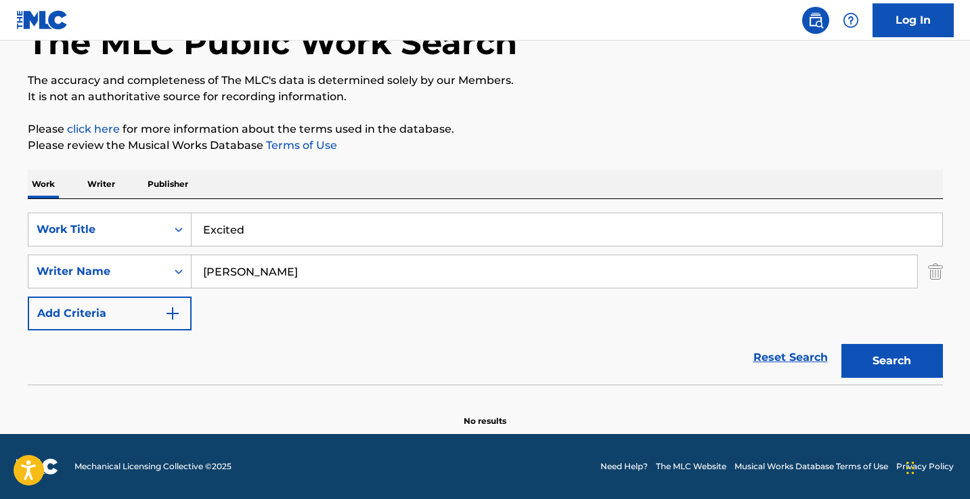
click at [588, 0] on nav "Log In" at bounding box center [485, 20] width 970 height 41
click at [314, 261] on input "[PERSON_NAME]" at bounding box center [555, 271] width 726 height 33
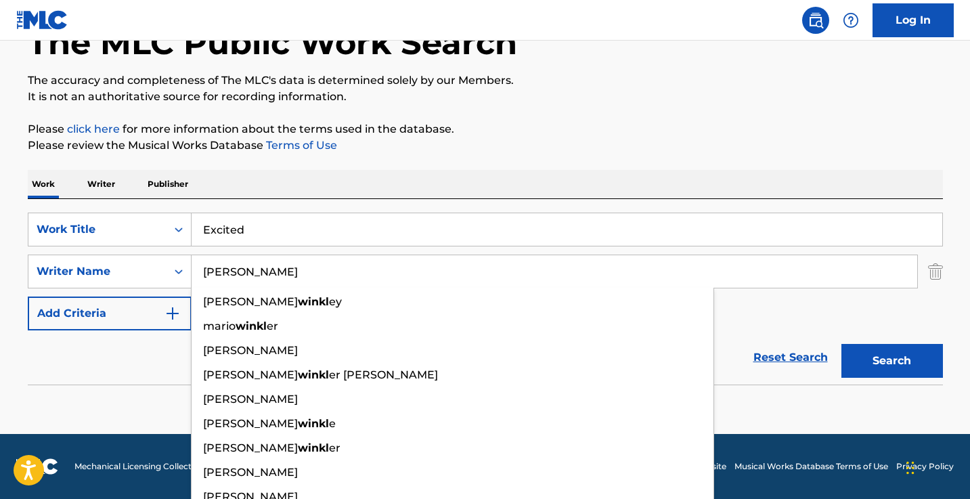
click at [892, 361] on button "Search" at bounding box center [893, 361] width 102 height 34
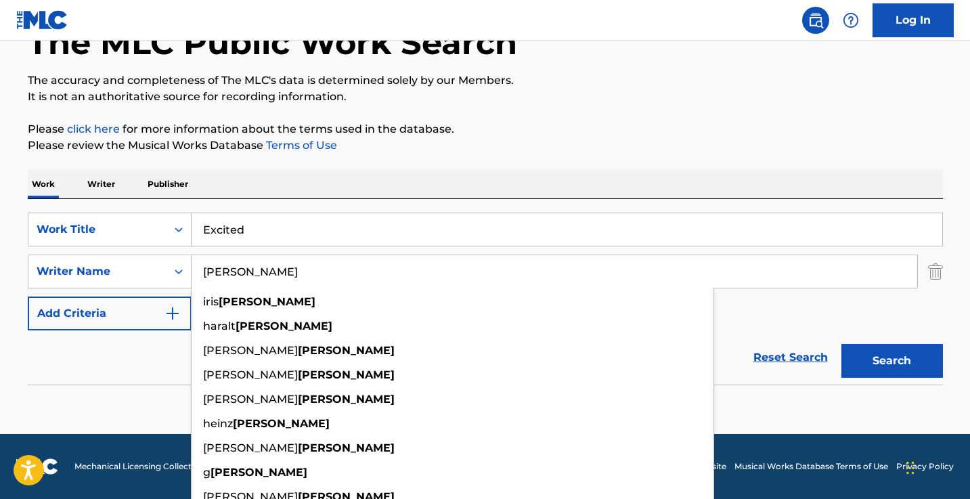
type input "[PERSON_NAME]"
drag, startPoint x: 314, startPoint y: 261, endPoint x: 373, endPoint y: 191, distance: 91.3
click at [373, 191] on div "Work Writer Publisher" at bounding box center [486, 184] width 916 height 28
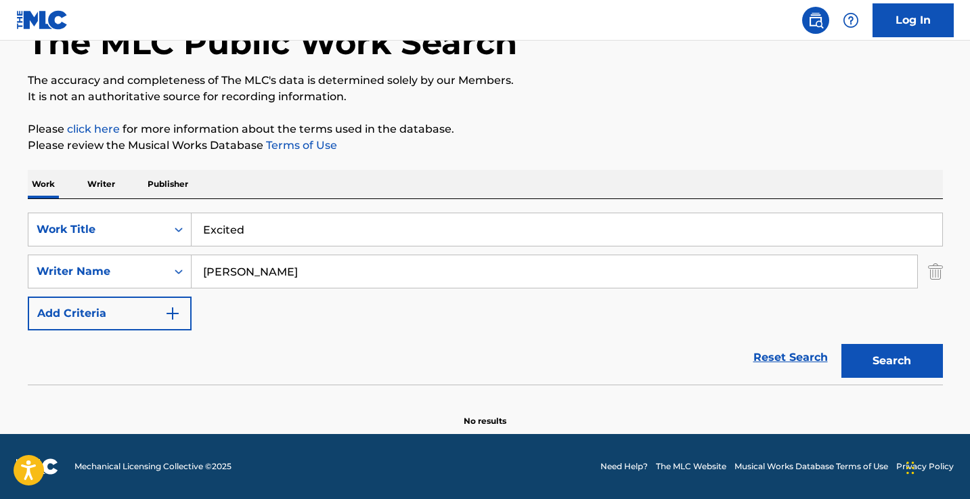
click at [361, 233] on input "Excited" at bounding box center [567, 229] width 751 height 33
type input "j6s"
click at [892, 361] on button "Search" at bounding box center [893, 361] width 102 height 34
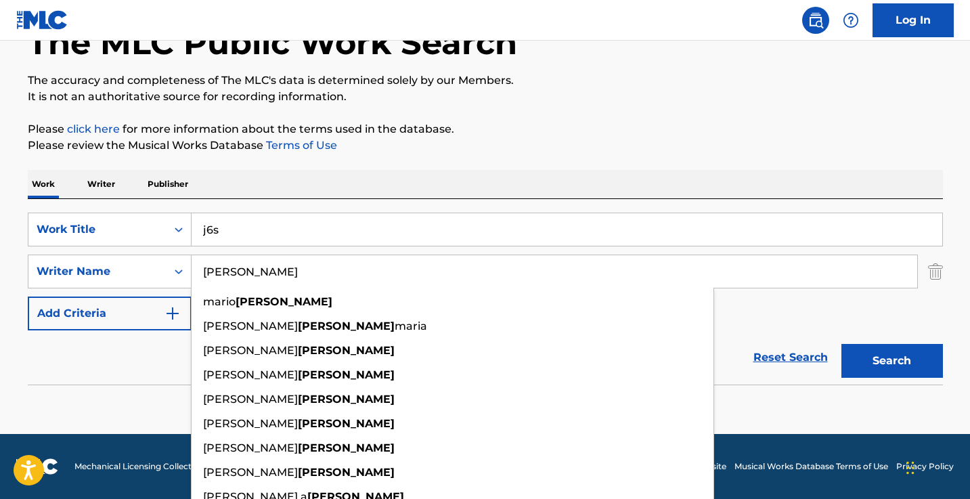
click at [368, 277] on input "[PERSON_NAME]" at bounding box center [555, 271] width 726 height 33
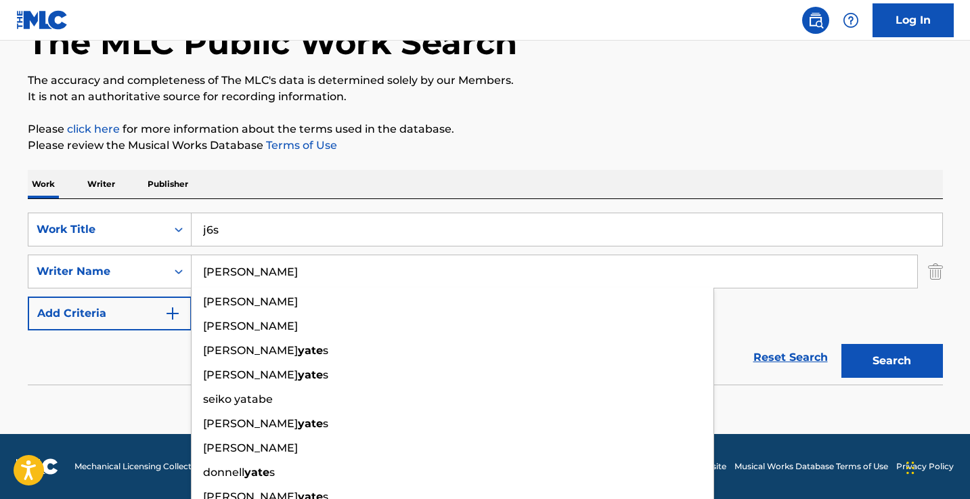
type input "[PERSON_NAME]"
click at [892, 361] on button "Search" at bounding box center [893, 361] width 102 height 34
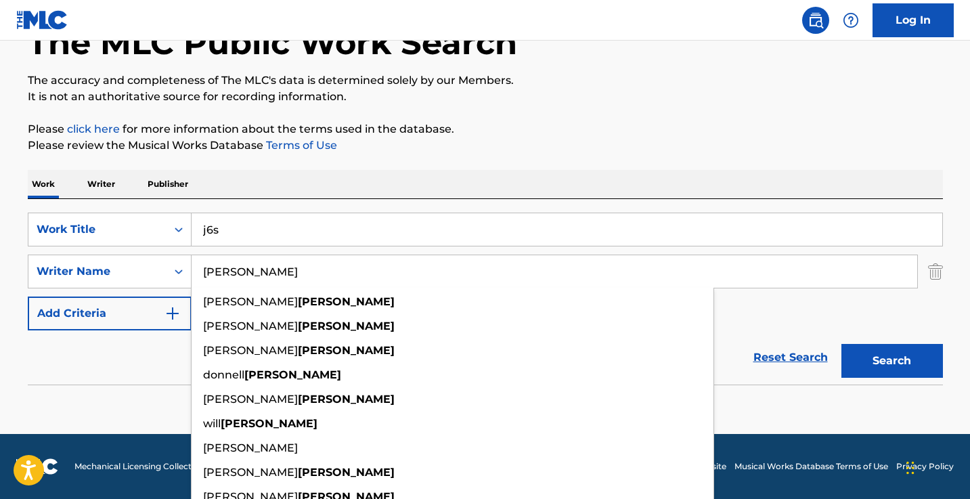
click at [304, 230] on input "j6s" at bounding box center [567, 229] width 751 height 33
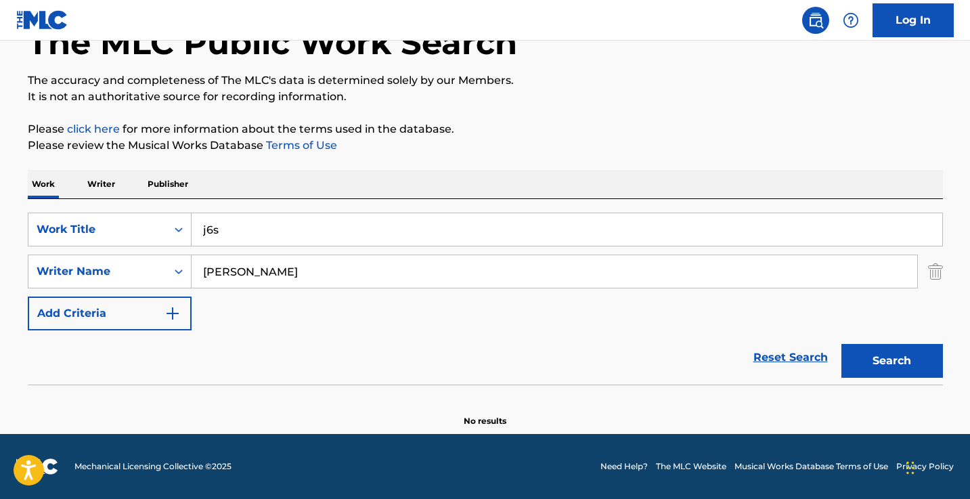
click at [304, 230] on input "j6s" at bounding box center [567, 229] width 751 height 33
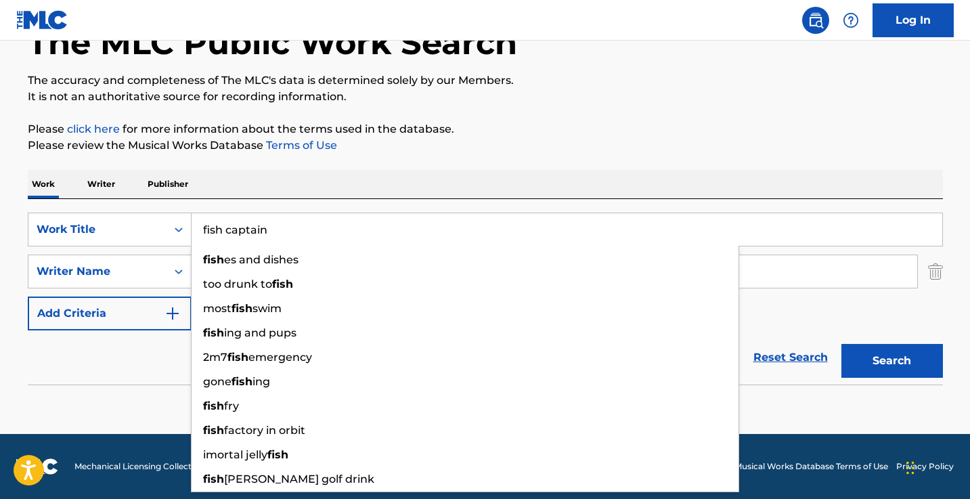
type input "fish captain"
click at [892, 361] on button "Search" at bounding box center [893, 361] width 102 height 34
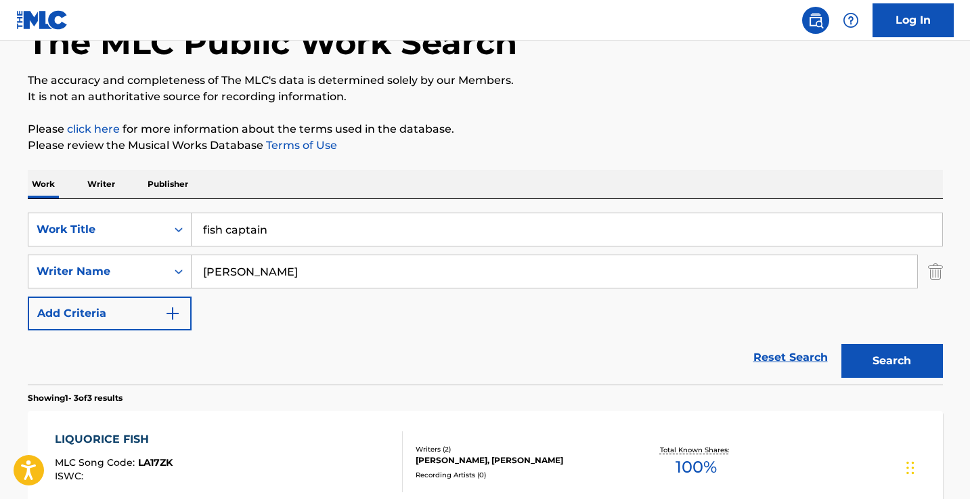
click at [265, 275] on input "[PERSON_NAME]" at bounding box center [555, 271] width 726 height 33
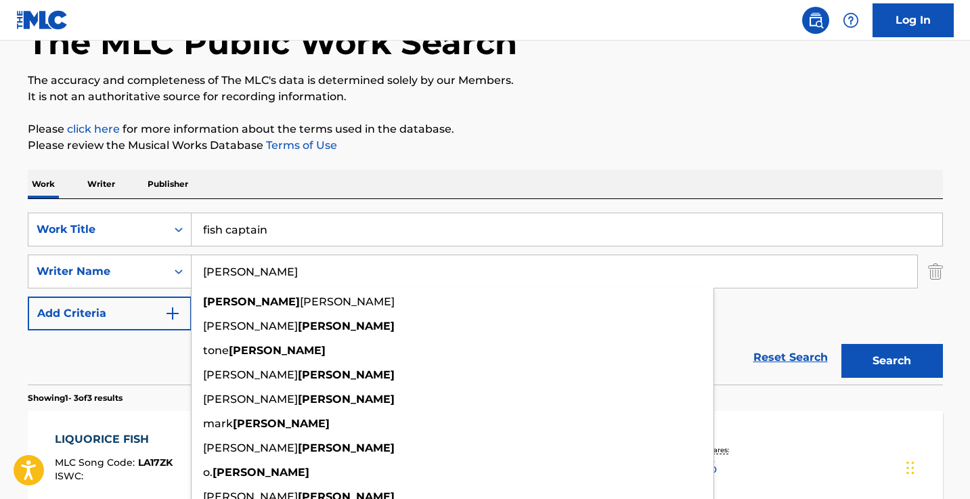
click at [265, 275] on input "[PERSON_NAME]" at bounding box center [555, 271] width 726 height 33
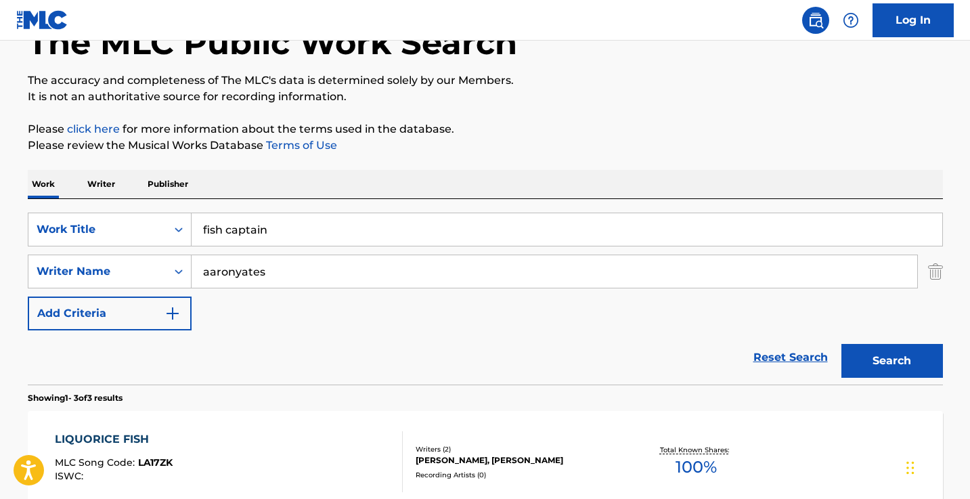
click at [892, 361] on button "Search" at bounding box center [893, 361] width 102 height 34
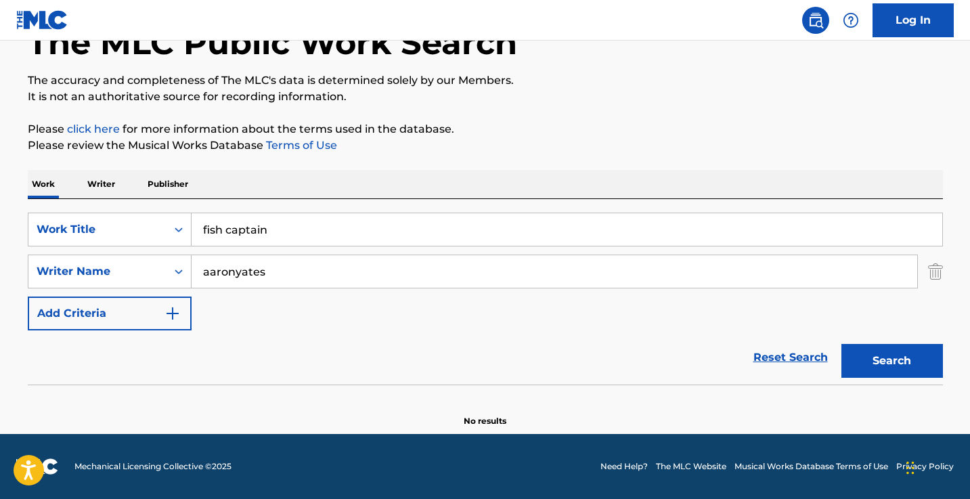
click at [235, 272] on input "aaronyates" at bounding box center [555, 271] width 726 height 33
click at [892, 361] on button "Search" at bounding box center [893, 361] width 102 height 34
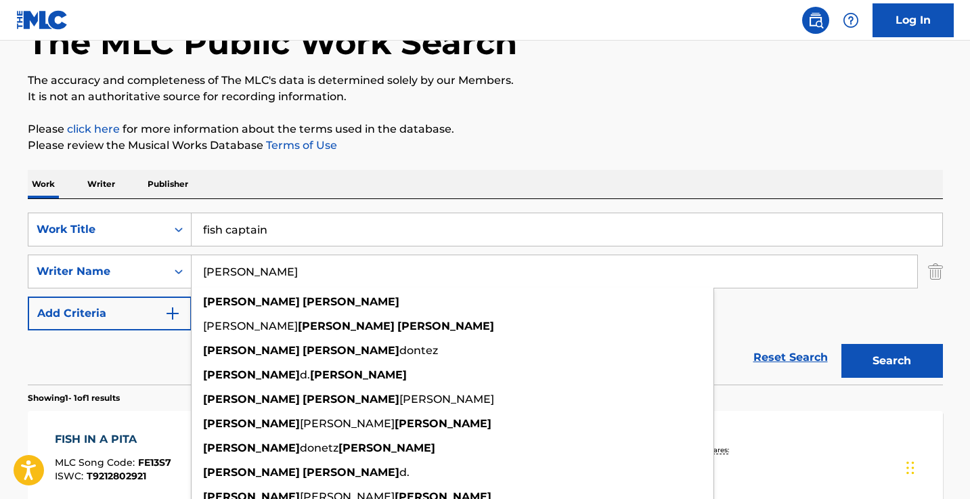
click at [265, 271] on input "[PERSON_NAME]" at bounding box center [555, 271] width 726 height 33
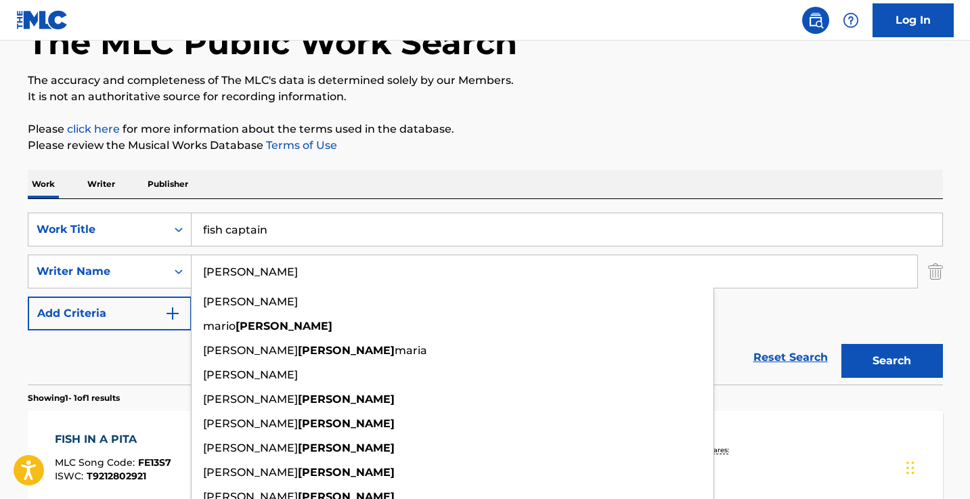
click at [892, 361] on button "Search" at bounding box center [893, 361] width 102 height 34
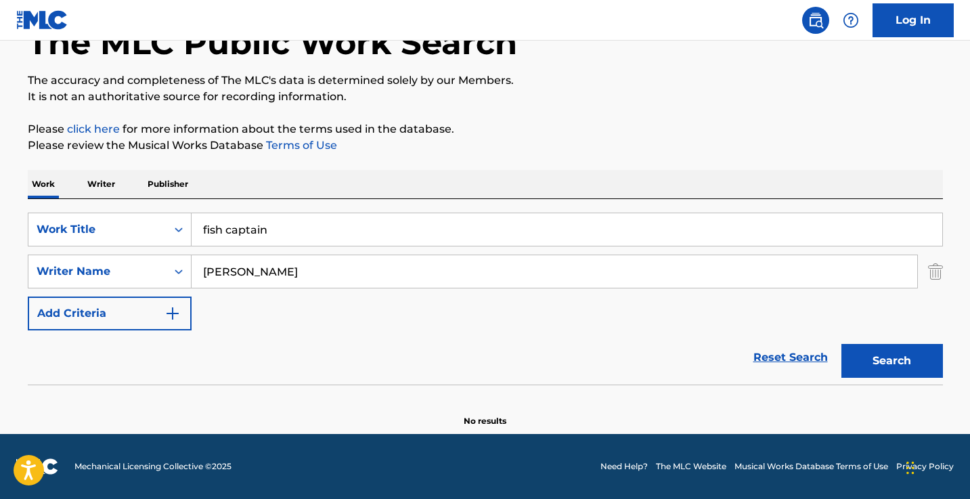
type input "[PERSON_NAME]"
click at [399, 202] on div "SearchWithCriteriab28c7a18-59bc-4aa8-a849-1d8f75b68714 Work Title fish captain …" at bounding box center [486, 292] width 916 height 186
click at [398, 225] on input "fish captain" at bounding box center [567, 229] width 751 height 33
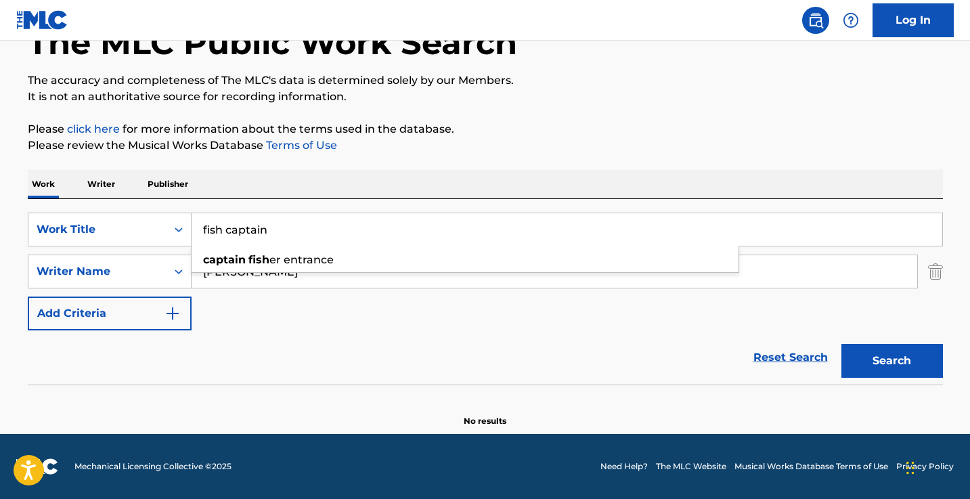
paste input "Retrieving data. Wait a few seconds and try to cut or copy again."
click at [892, 361] on button "Search" at bounding box center [893, 361] width 102 height 34
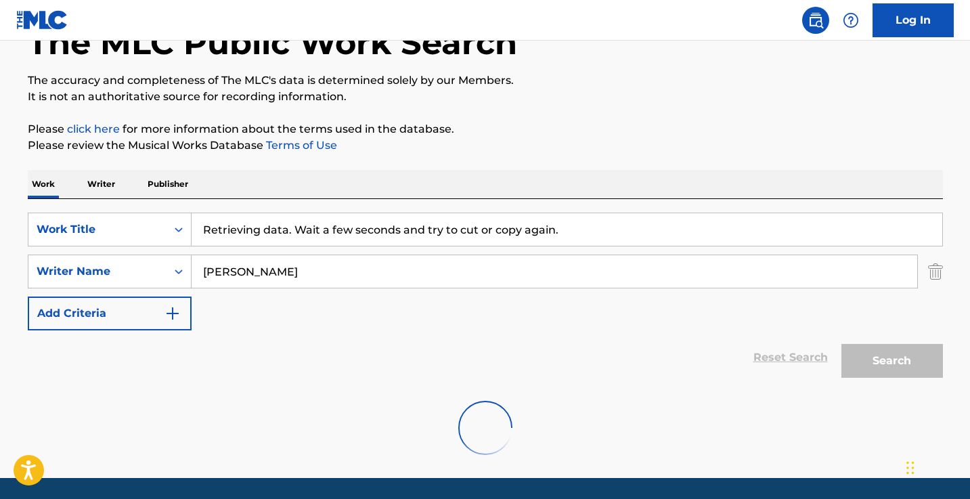
click at [398, 225] on input "Retrieving data. Wait a few seconds and try to cut or copy again." at bounding box center [567, 229] width 751 height 33
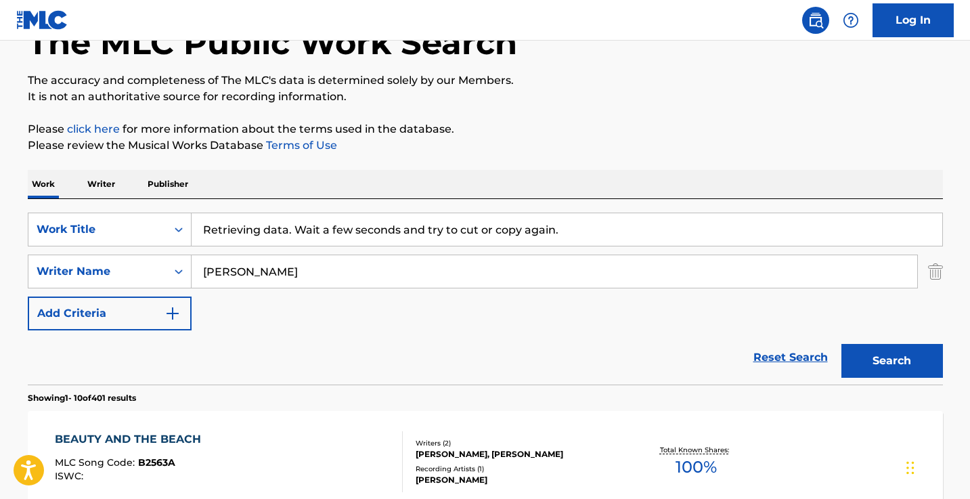
click at [398, 225] on input "Retrieving data. Wait a few seconds and try to cut or copy again." at bounding box center [567, 229] width 751 height 33
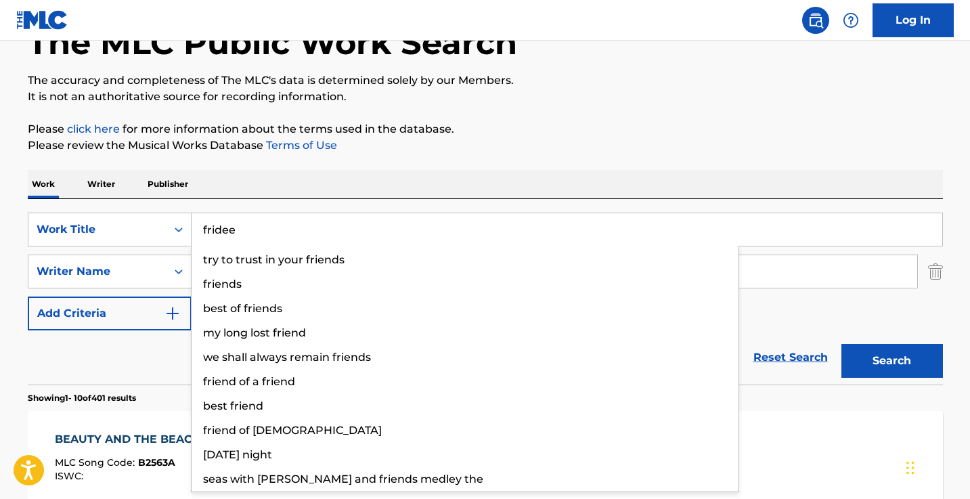
type input "fridee"
click at [892, 361] on button "Search" at bounding box center [893, 361] width 102 height 34
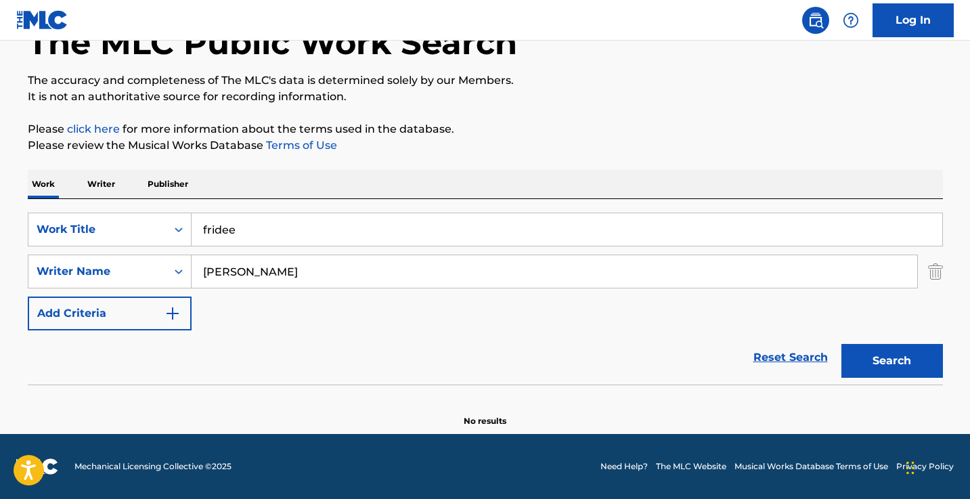
click at [406, 274] on input "[PERSON_NAME]" at bounding box center [555, 271] width 726 height 33
click at [892, 361] on button "Search" at bounding box center [893, 361] width 102 height 34
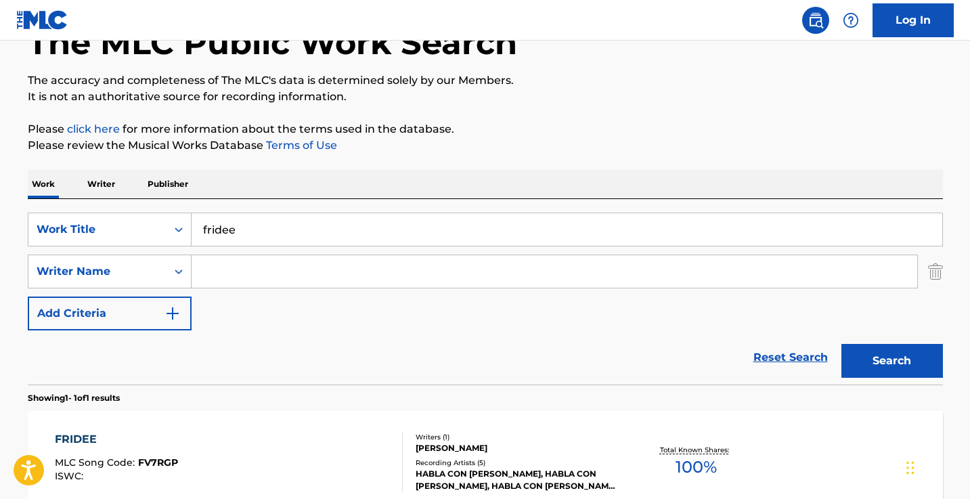
click at [418, 237] on input "fridee" at bounding box center [567, 229] width 751 height 33
click at [892, 361] on button "Search" at bounding box center [893, 361] width 102 height 34
click at [381, 228] on input "fridee da [PERSON_NAME]" at bounding box center [567, 229] width 751 height 33
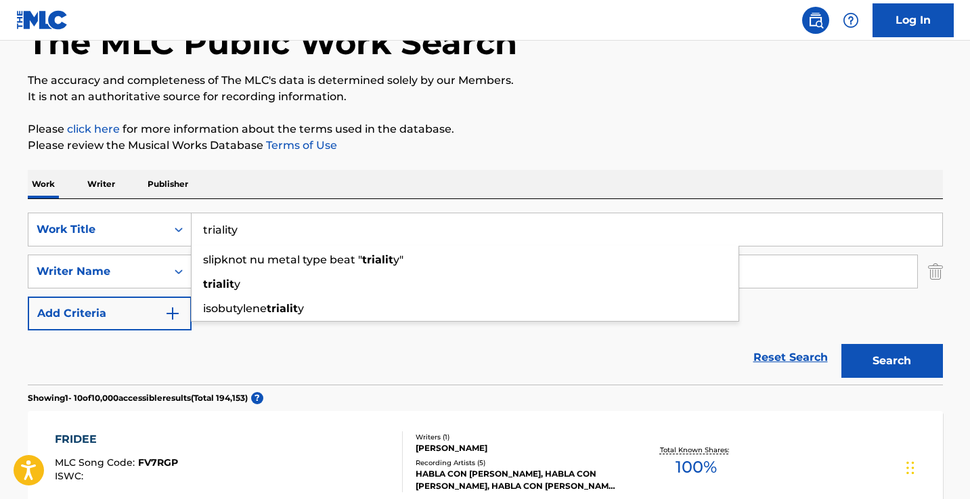
type input "triality"
click at [892, 361] on button "Search" at bounding box center [893, 361] width 102 height 34
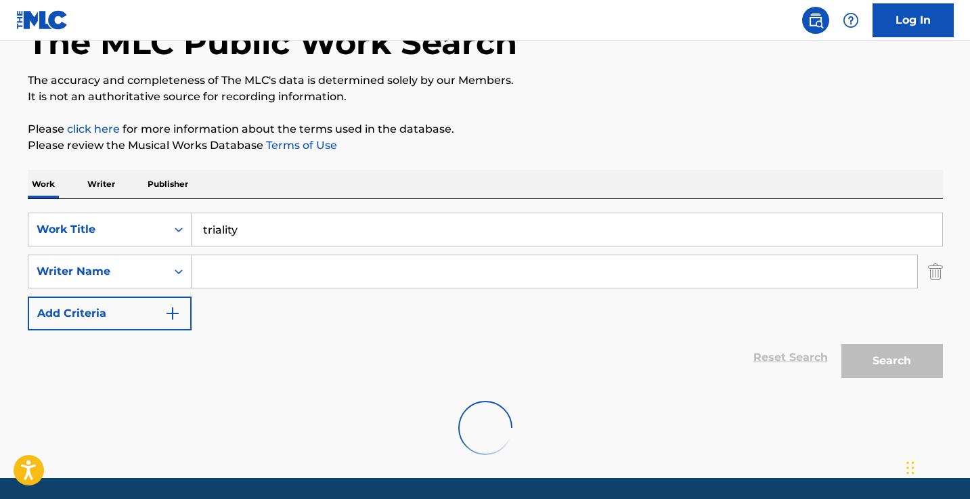
click at [345, 271] on input "Search Form" at bounding box center [555, 271] width 726 height 33
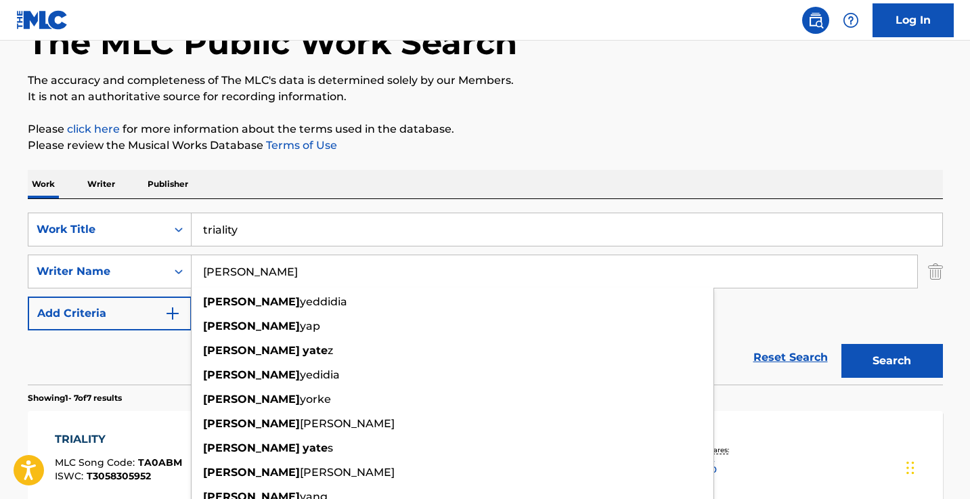
click at [892, 361] on button "Search" at bounding box center [893, 361] width 102 height 34
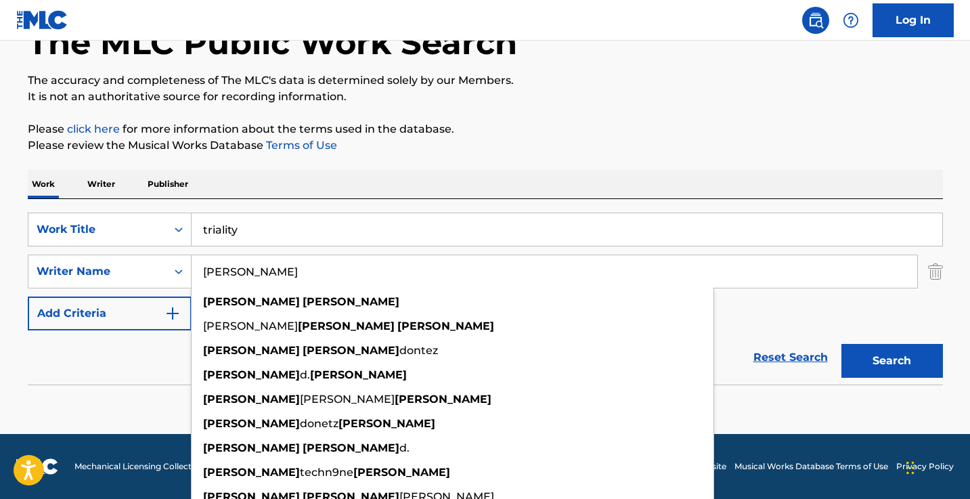
click at [412, 184] on div "Work Writer Publisher" at bounding box center [486, 184] width 916 height 28
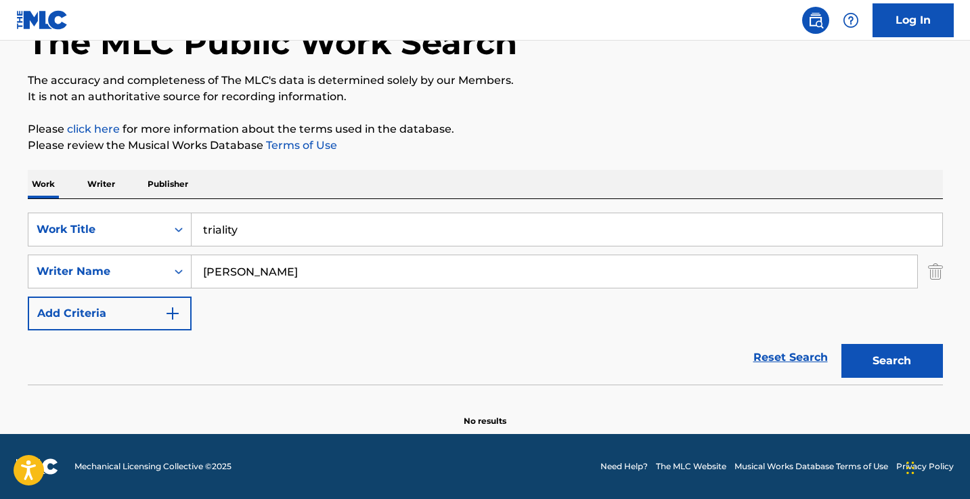
click at [360, 259] on input "[PERSON_NAME]" at bounding box center [555, 271] width 726 height 33
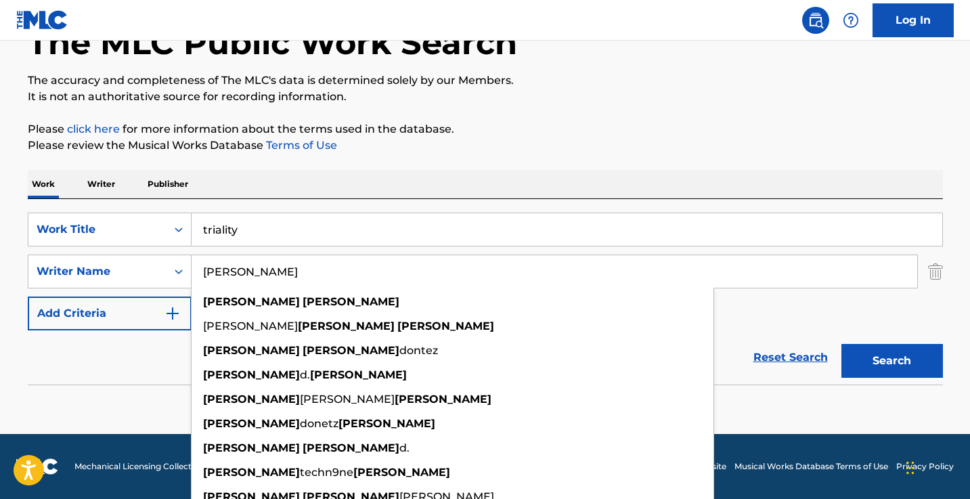
click at [360, 259] on input "[PERSON_NAME]" at bounding box center [555, 271] width 726 height 33
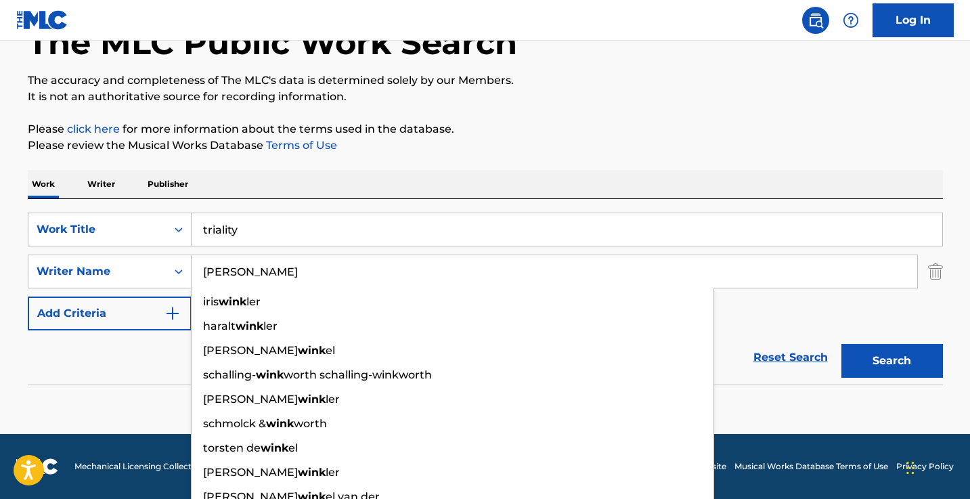
click at [892, 361] on button "Search" at bounding box center [893, 361] width 102 height 34
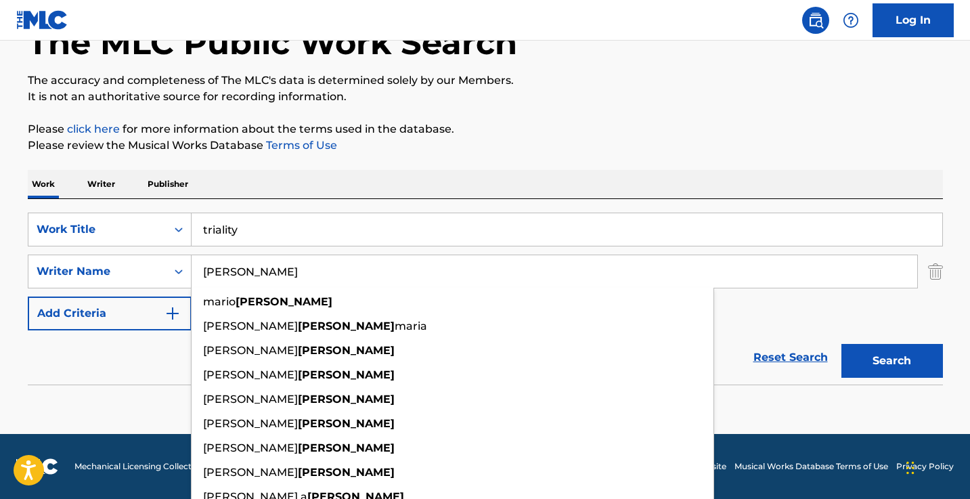
type input "[PERSON_NAME]"
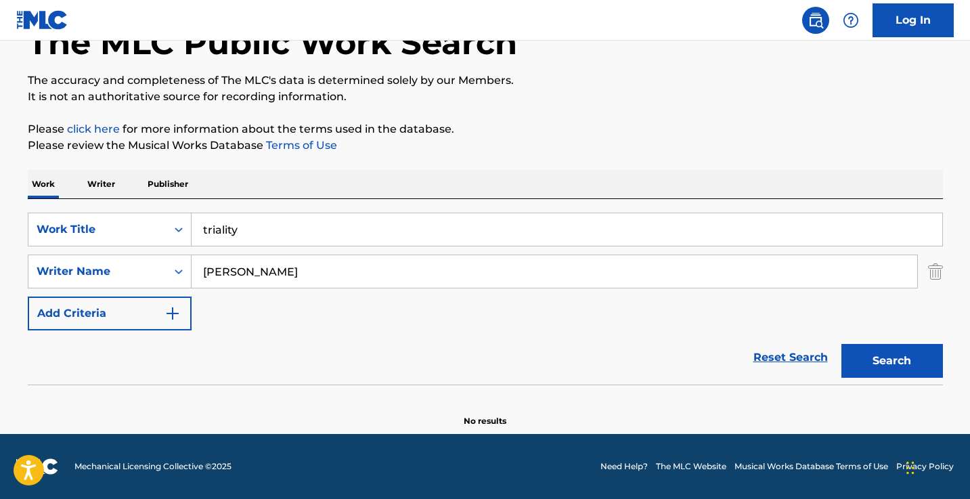
click at [418, 221] on input "triality" at bounding box center [567, 229] width 751 height 33
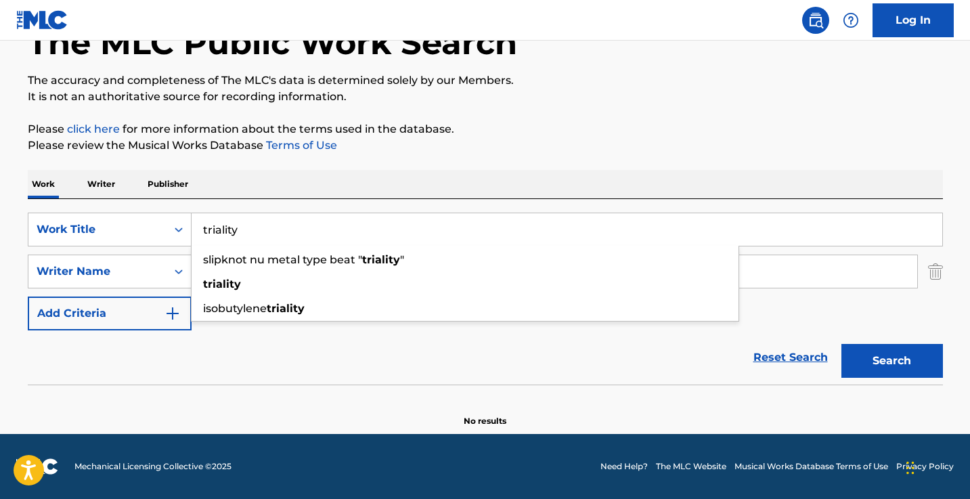
click at [418, 221] on input "triality" at bounding box center [567, 229] width 751 height 33
paste input "Livin In The Sk"
type input "Livin In The Sky"
click at [892, 361] on button "Search" at bounding box center [893, 361] width 102 height 34
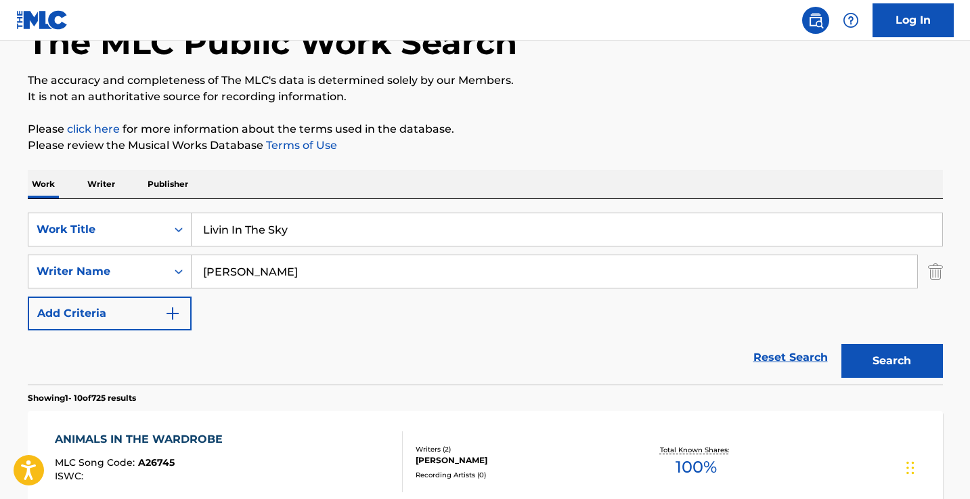
click at [342, 268] on input "[PERSON_NAME]" at bounding box center [555, 271] width 726 height 33
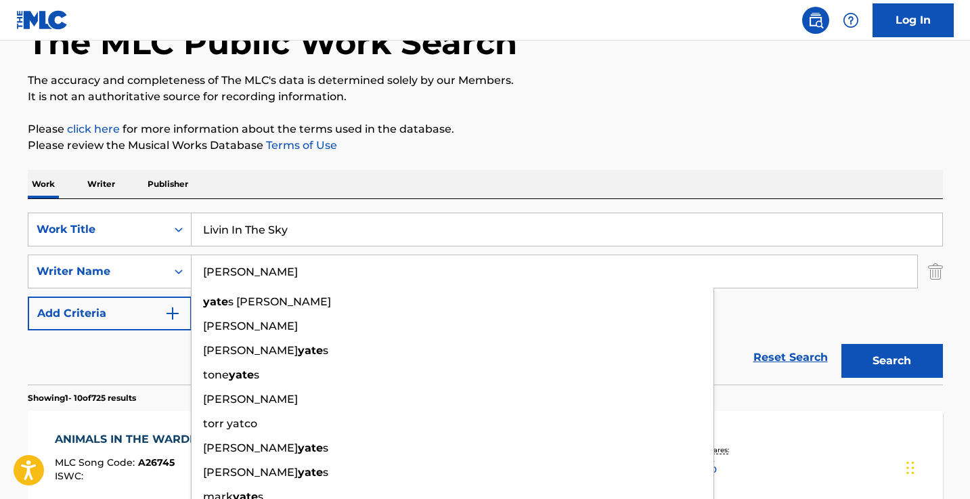
type input "[PERSON_NAME]"
click at [892, 361] on button "Search" at bounding box center [893, 361] width 102 height 34
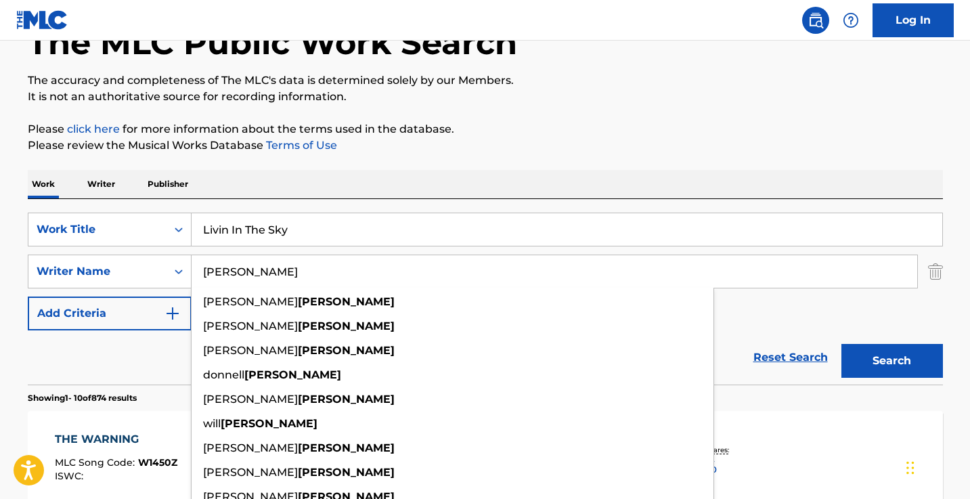
click at [512, 192] on div "Work Writer Publisher" at bounding box center [486, 184] width 916 height 28
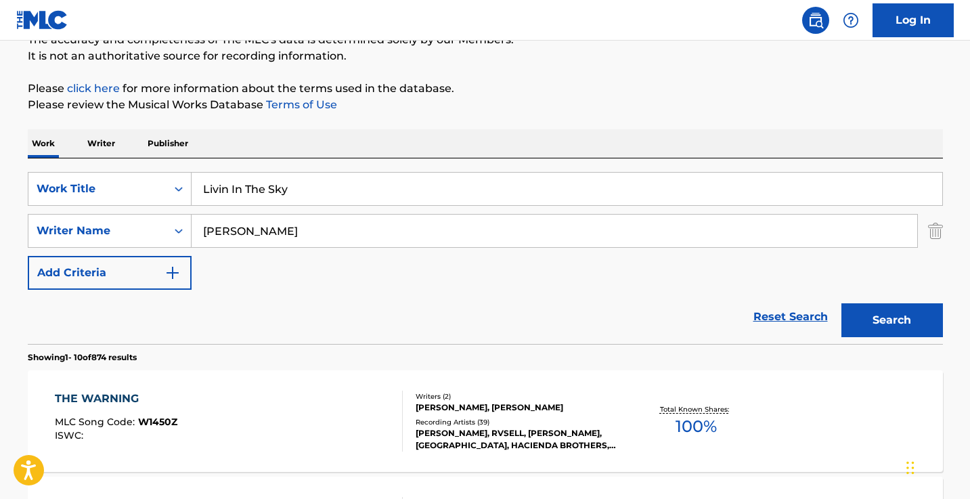
scroll to position [169, 0]
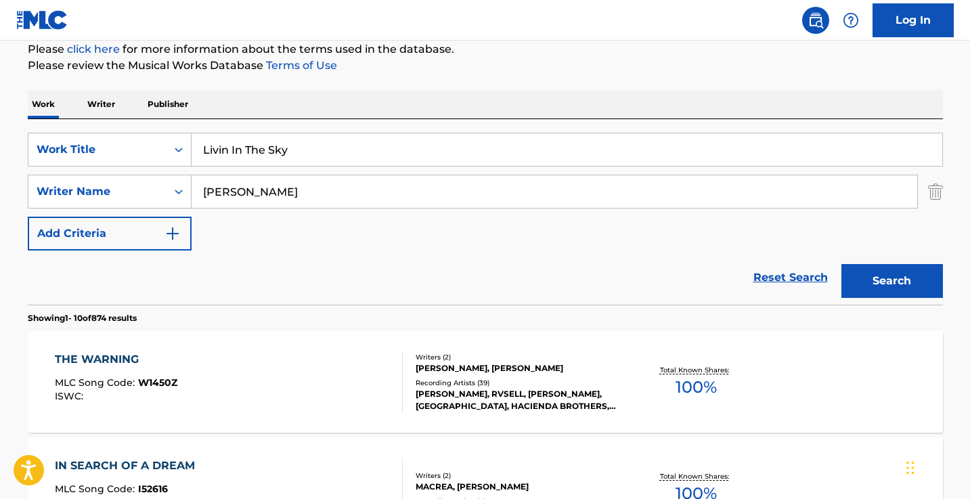
click at [356, 151] on input "Livin In The Sky" at bounding box center [567, 149] width 751 height 33
click at [892, 281] on button "Search" at bounding box center [893, 281] width 102 height 34
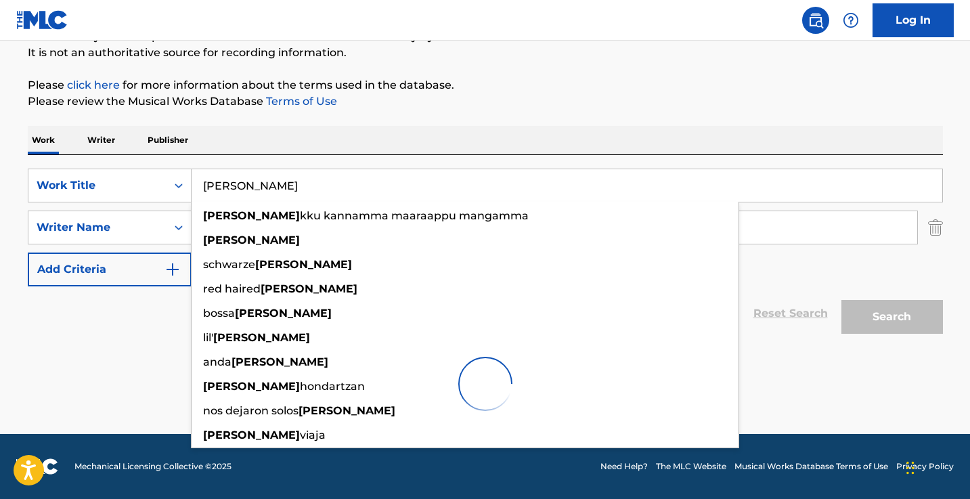
scroll to position [89, 0]
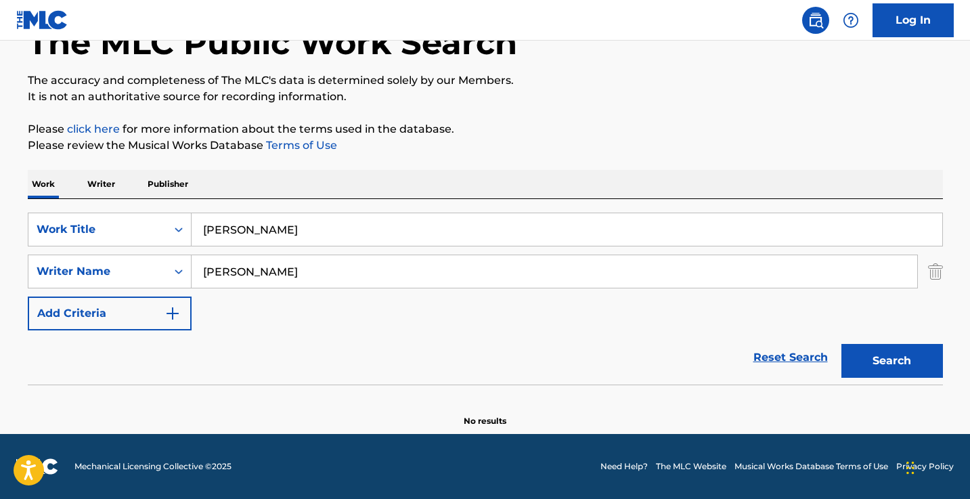
click at [493, 161] on div "The MLC Public Work Search The accuracy and completeness of The MLC's data is d…" at bounding box center [486, 207] width 948 height 442
click at [361, 236] on input "[PERSON_NAME]" at bounding box center [567, 229] width 751 height 33
click at [892, 361] on button "Search" at bounding box center [893, 361] width 102 height 34
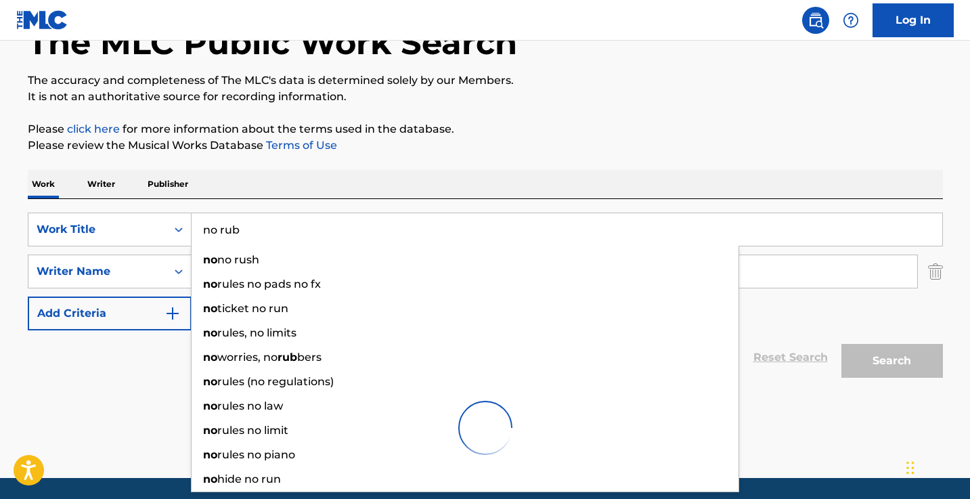
click at [601, 165] on div "The MLC Public Work Search The accuracy and completeness of The MLC's data is d…" at bounding box center [486, 229] width 948 height 486
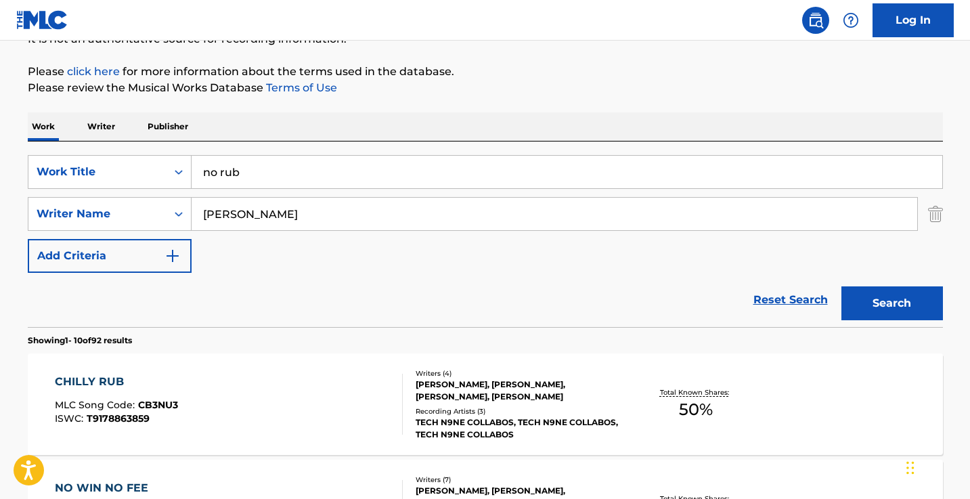
scroll to position [169, 0]
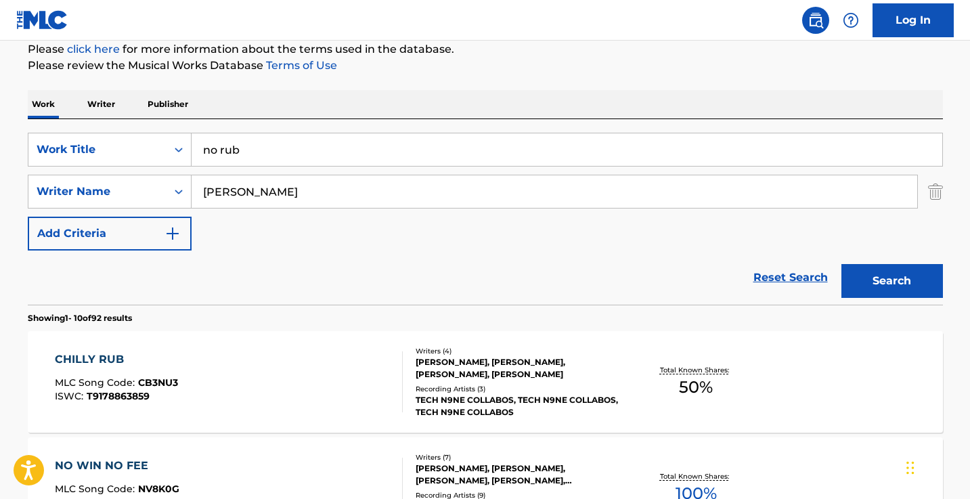
click at [475, 158] on input "no rub" at bounding box center [567, 149] width 751 height 33
type input "n"
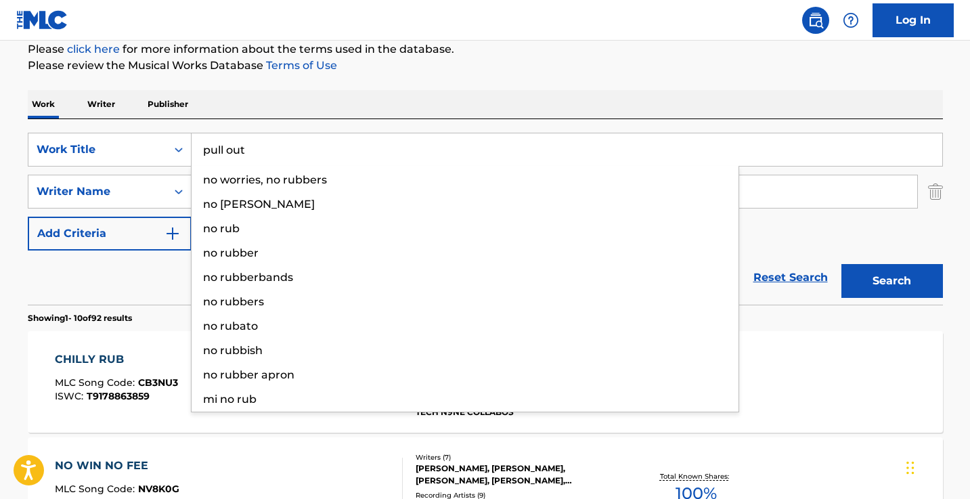
click at [892, 281] on button "Search" at bounding box center [893, 281] width 102 height 34
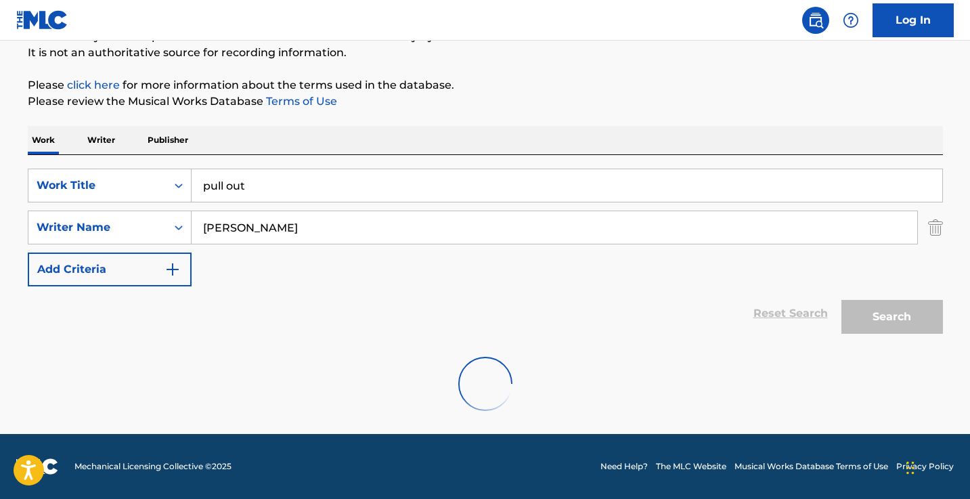
scroll to position [133, 0]
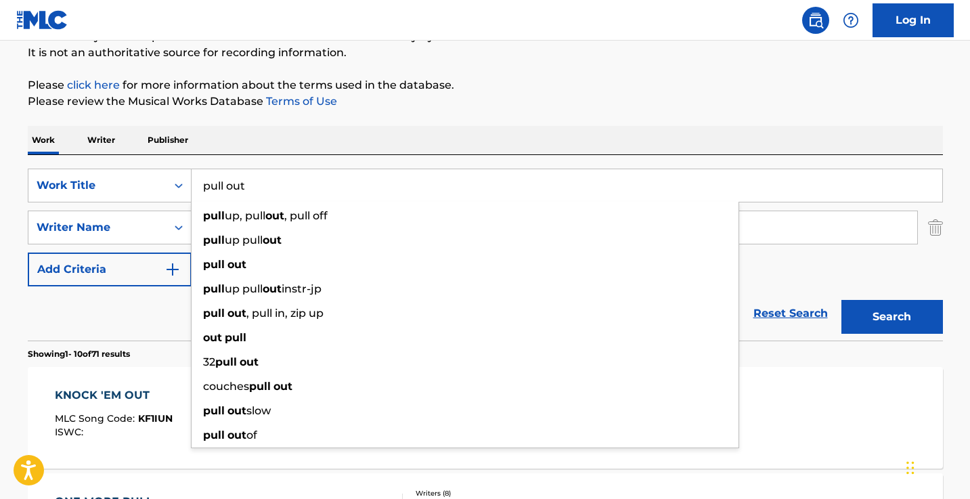
click at [293, 187] on input "pull out" at bounding box center [567, 185] width 751 height 33
type input "d"
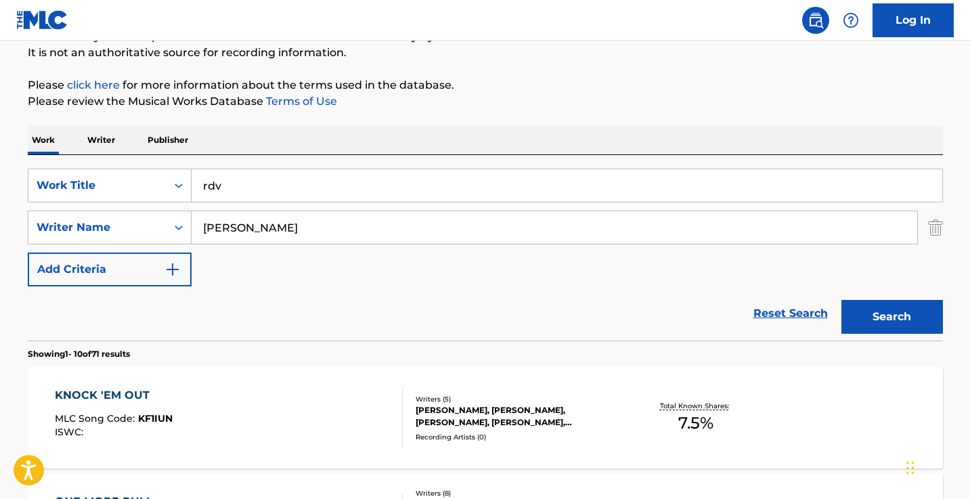
click at [892, 317] on button "Search" at bounding box center [893, 317] width 102 height 34
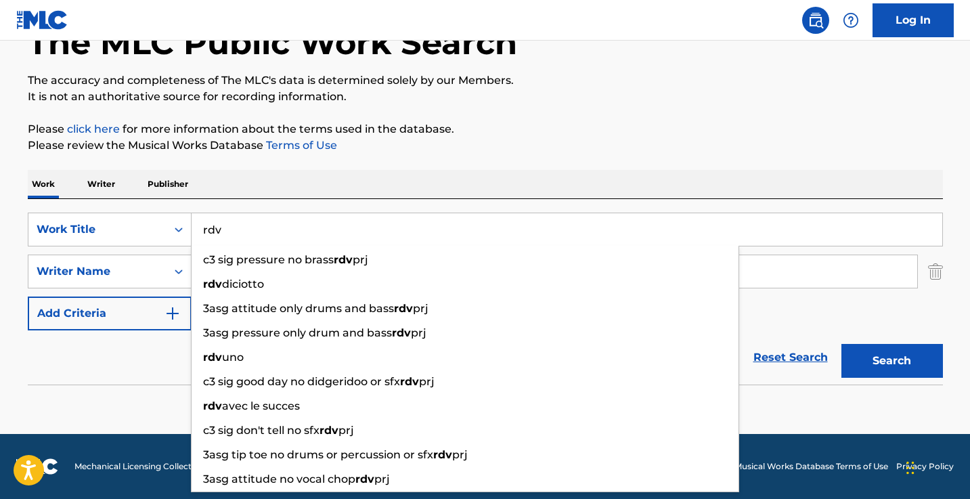
scroll to position [89, 0]
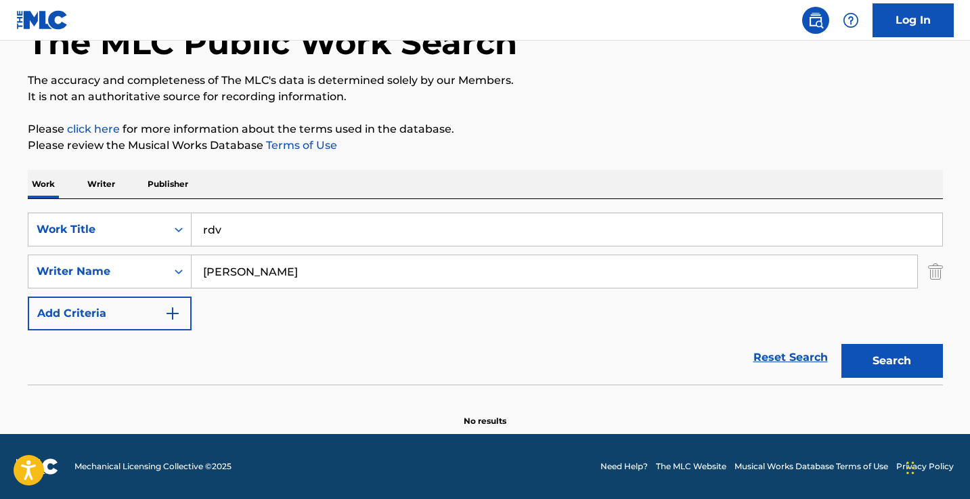
click at [270, 200] on div "SearchWithCriteriab28c7a18-59bc-4aa8-a849-1d8f75b68714 Work Title rdv SearchWit…" at bounding box center [486, 292] width 916 height 186
click at [258, 232] on input "rdv" at bounding box center [567, 229] width 751 height 33
type input "halo"
click at [892, 361] on button "Search" at bounding box center [893, 361] width 102 height 34
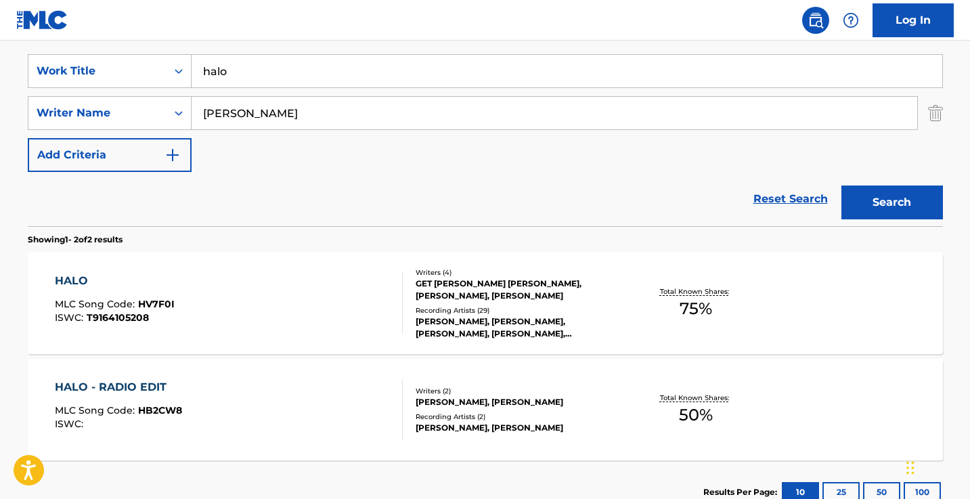
scroll to position [253, 0]
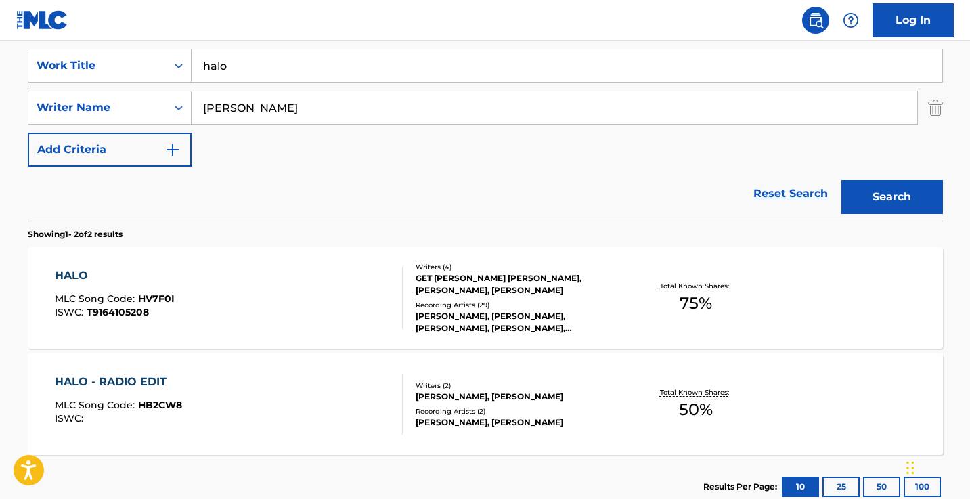
click at [204, 107] on input "[PERSON_NAME]" at bounding box center [555, 107] width 726 height 33
type input "[PERSON_NAME]"
click at [892, 197] on button "Search" at bounding box center [893, 197] width 102 height 34
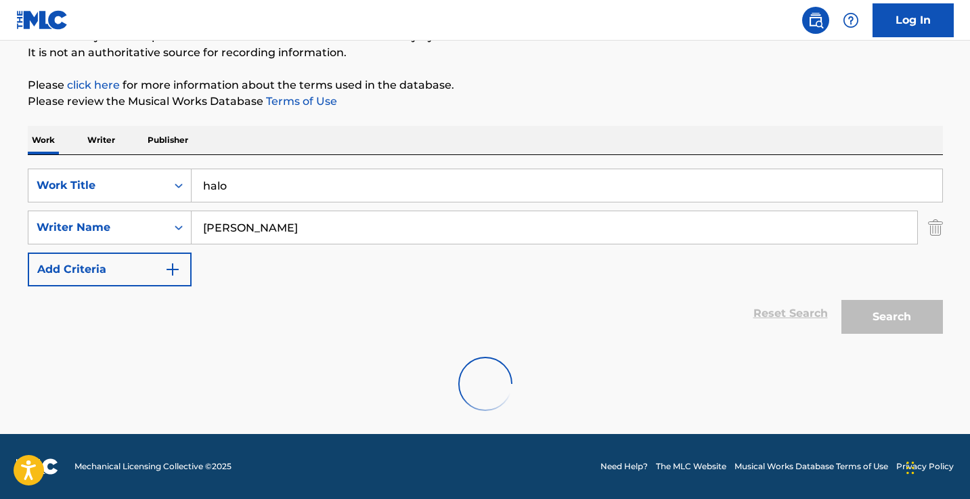
scroll to position [124, 0]
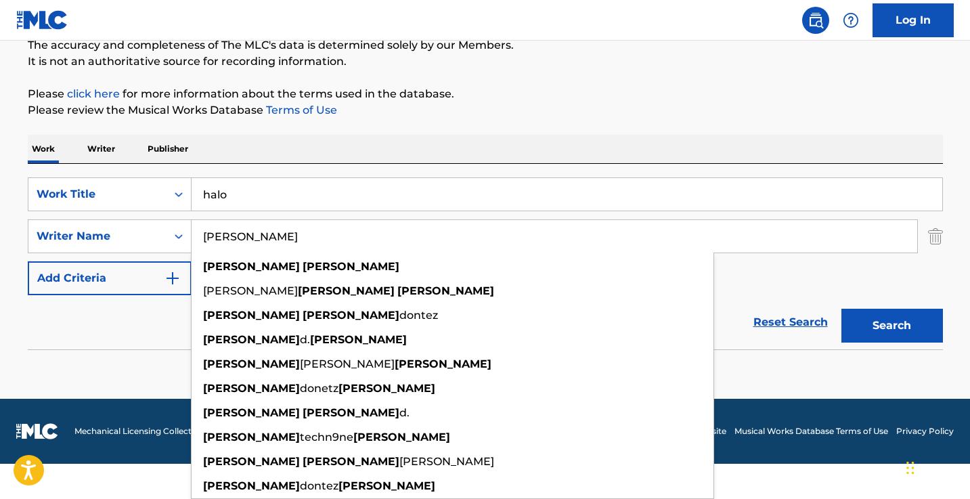
click at [405, 188] on div "Work Writer Publisher SearchWithCriteriab28c7a18-59bc-4aa8-a849-1d8f75b68714 Wo…" at bounding box center [486, 263] width 916 height 257
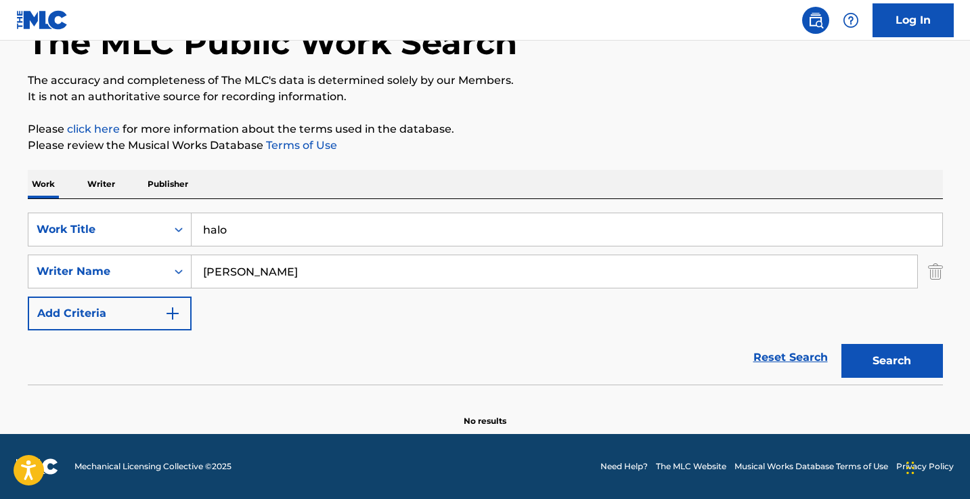
scroll to position [89, 0]
click at [405, 188] on div "Work Writer Publisher" at bounding box center [486, 184] width 916 height 28
click at [379, 223] on input "halo" at bounding box center [567, 229] width 751 height 33
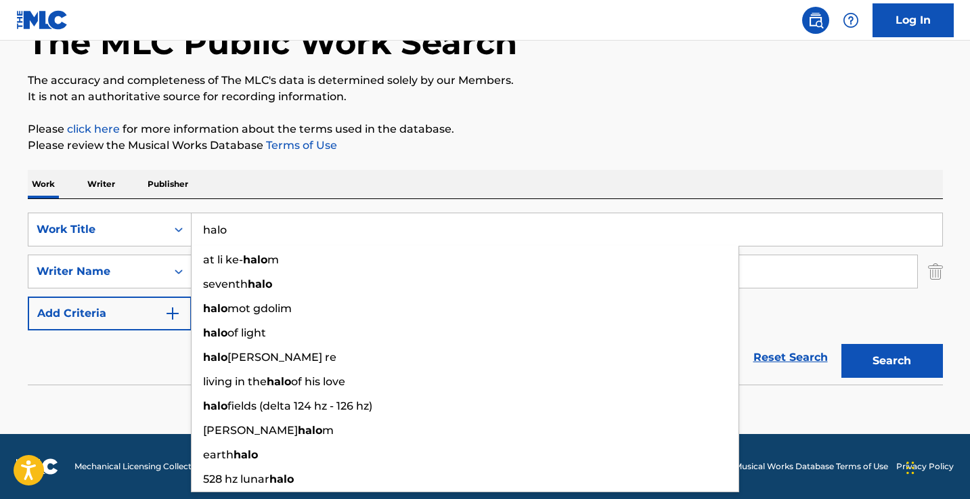
click at [379, 223] on input "halo" at bounding box center [567, 229] width 751 height 33
drag, startPoint x: 397, startPoint y: 180, endPoint x: 386, endPoint y: 190, distance: 14.9
click at [397, 180] on div "Work Writer Publisher" at bounding box center [486, 184] width 916 height 28
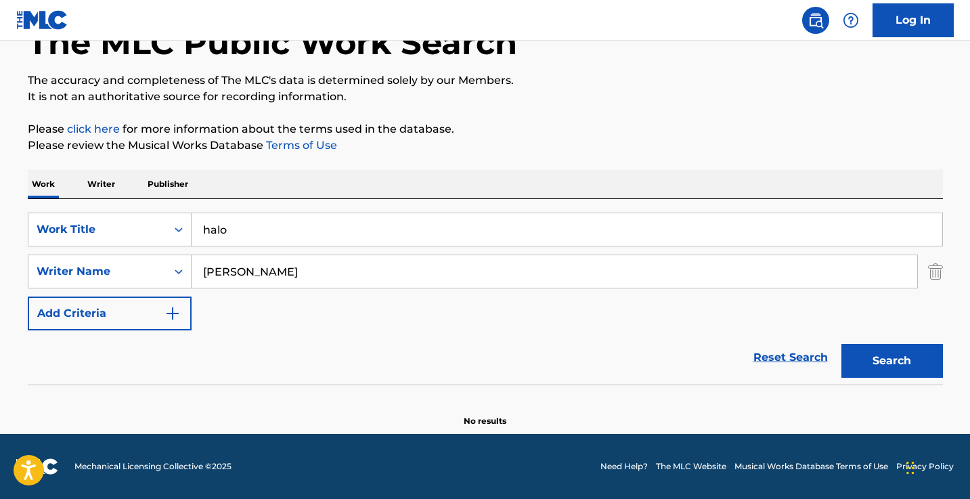
click at [238, 262] on input "[PERSON_NAME]" at bounding box center [555, 271] width 726 height 33
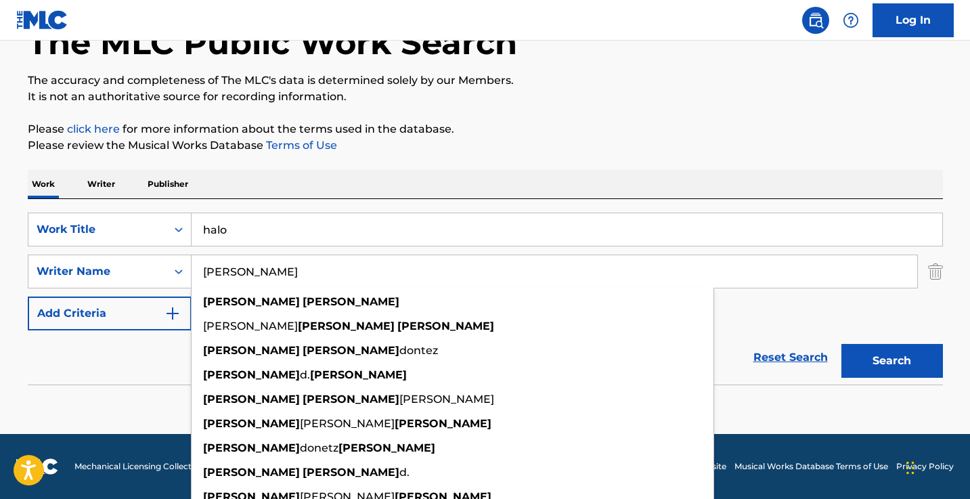
click at [295, 223] on input "halo" at bounding box center [567, 229] width 751 height 33
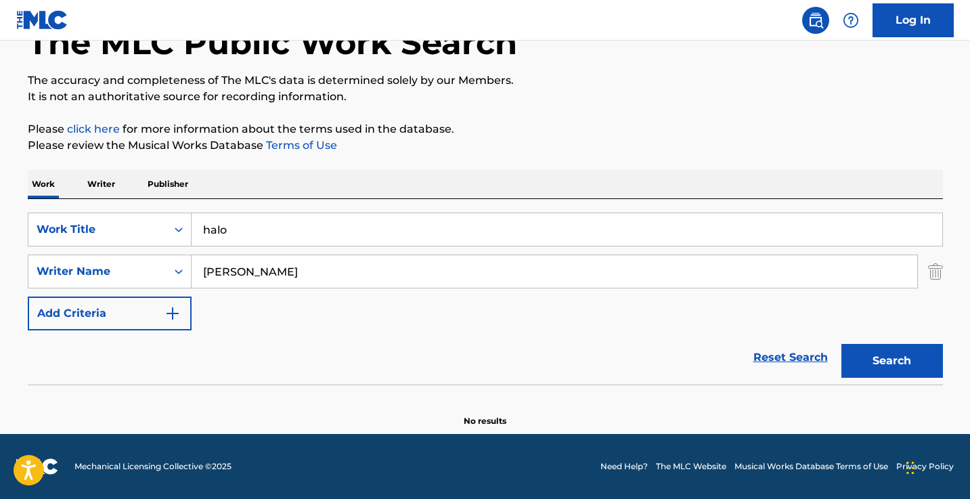
click at [295, 223] on input "halo" at bounding box center [567, 229] width 751 height 33
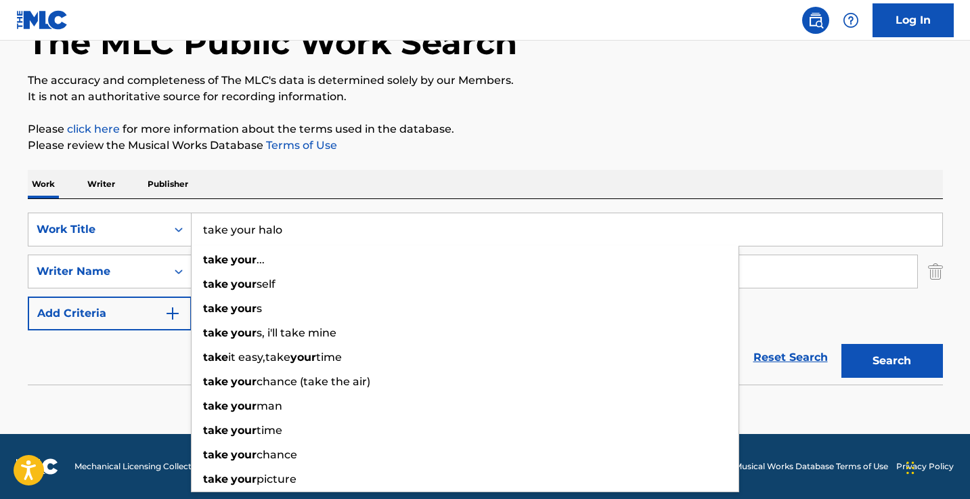
type input "take your halo"
click at [892, 361] on button "Search" at bounding box center [893, 361] width 102 height 34
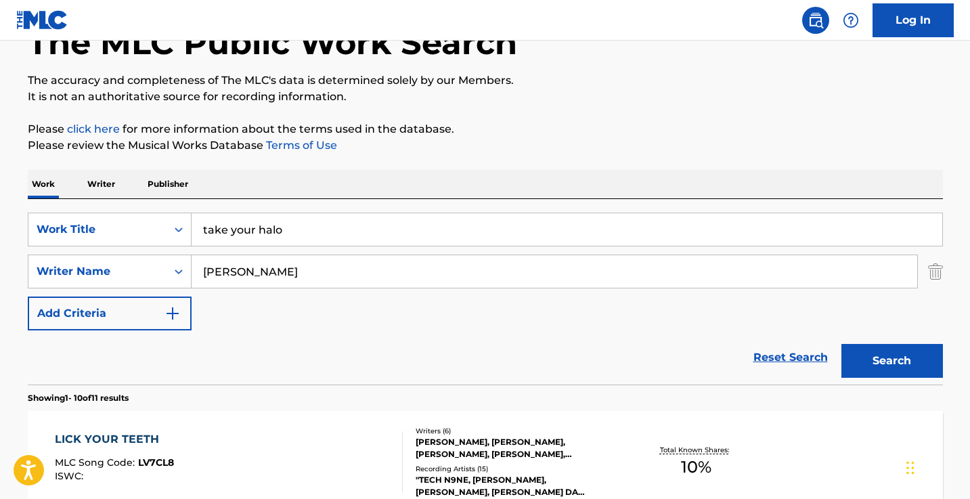
click at [486, 179] on div "Work Writer Publisher" at bounding box center [486, 184] width 916 height 28
click at [356, 276] on input "[PERSON_NAME]" at bounding box center [555, 271] width 726 height 33
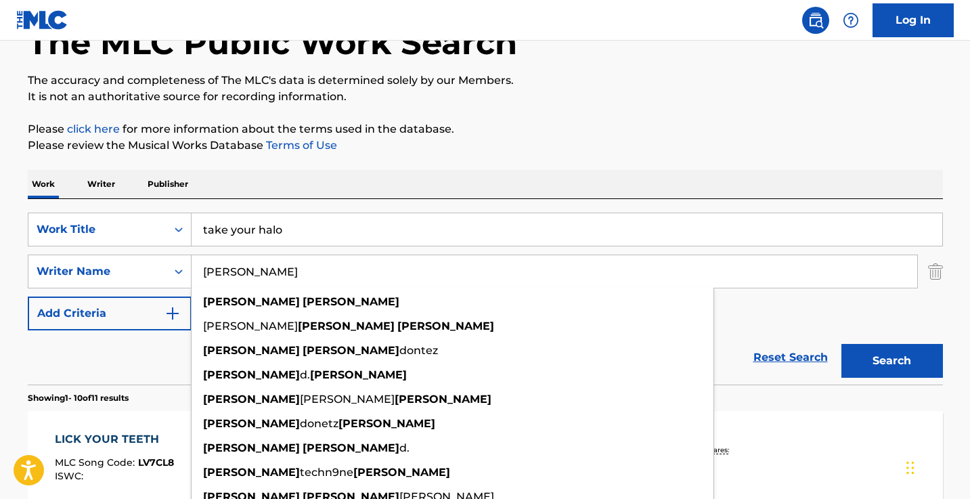
click at [356, 276] on input "[PERSON_NAME]" at bounding box center [555, 271] width 726 height 33
click at [892, 361] on button "Search" at bounding box center [893, 361] width 102 height 34
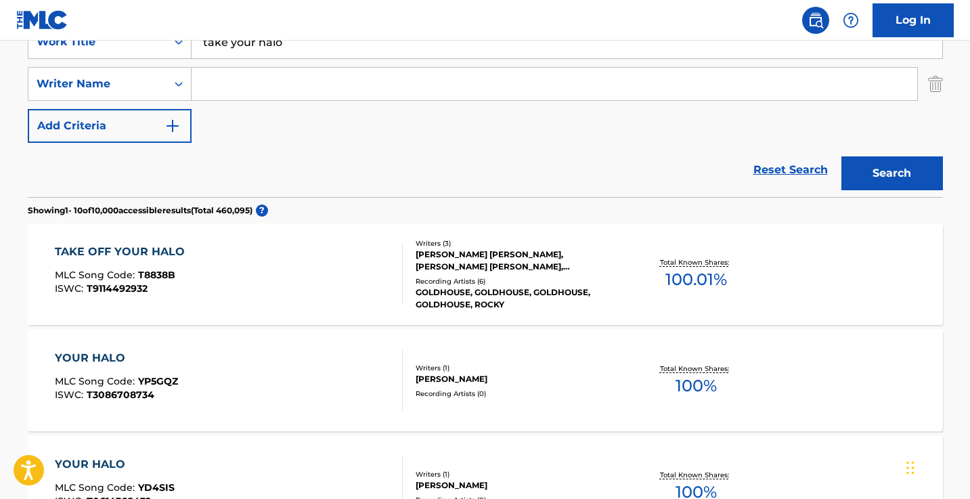
scroll to position [269, 0]
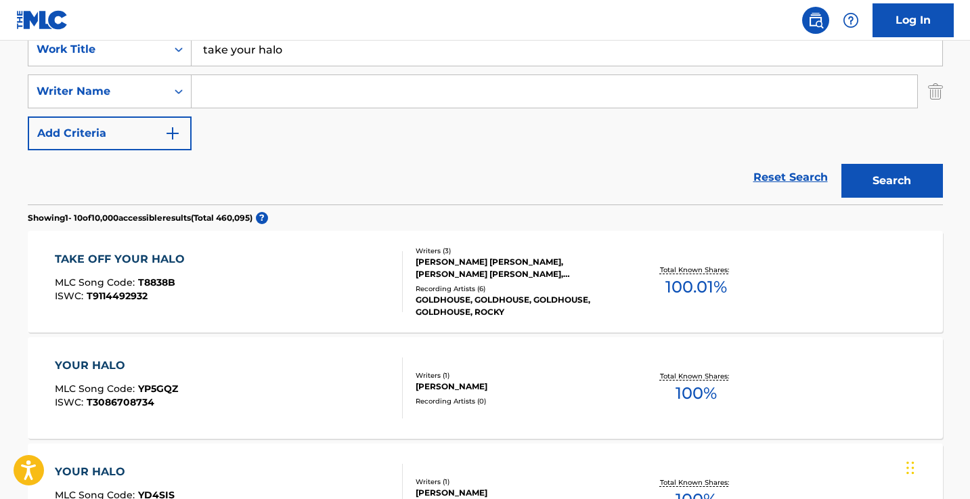
click at [270, 53] on input "take your halo" at bounding box center [567, 49] width 751 height 33
click at [892, 181] on button "Search" at bounding box center [893, 181] width 102 height 34
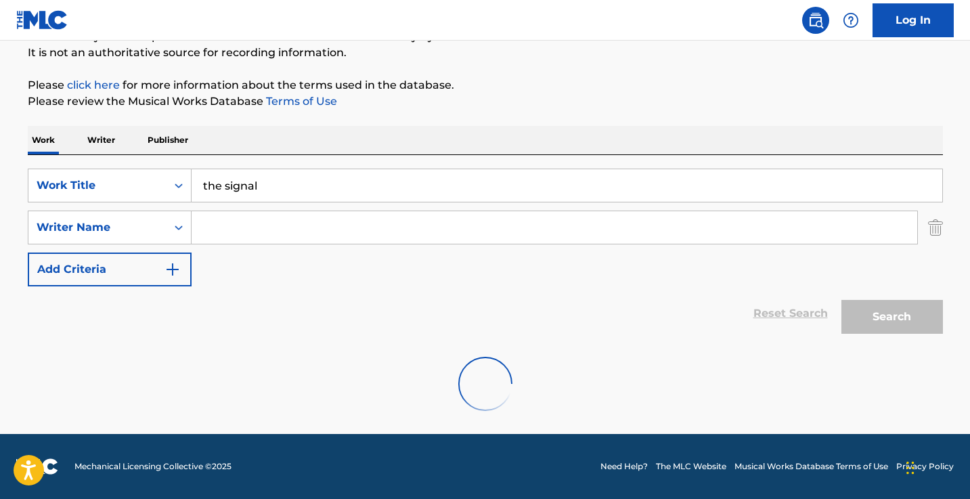
type input "the signal"
click at [387, 151] on div "Work Writer Publisher" at bounding box center [486, 140] width 916 height 28
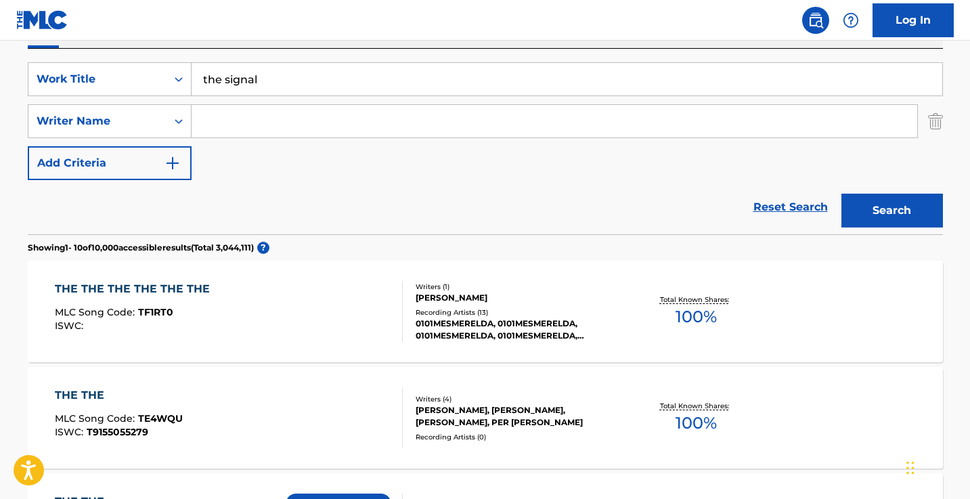
scroll to position [254, 0]
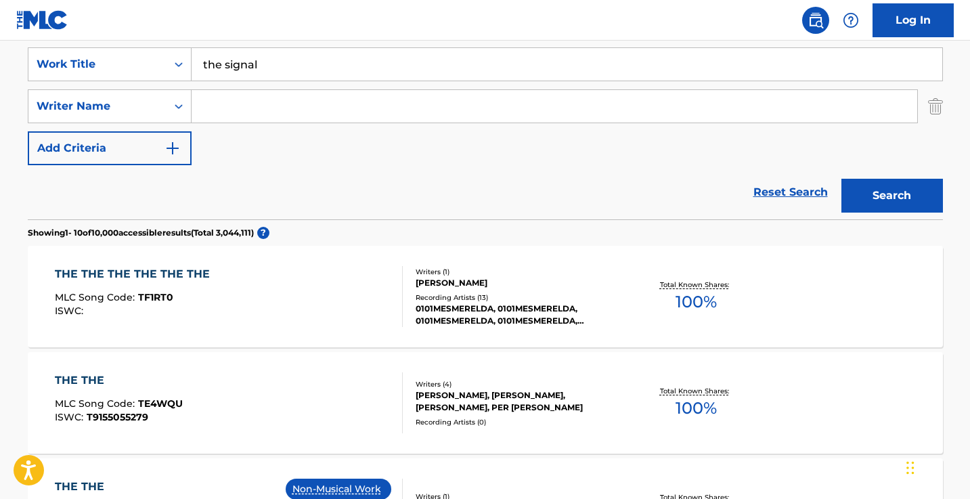
click at [482, 117] on input "Search Form" at bounding box center [555, 106] width 726 height 33
type input "[PERSON_NAME]"
click at [892, 196] on button "Search" at bounding box center [893, 196] width 102 height 34
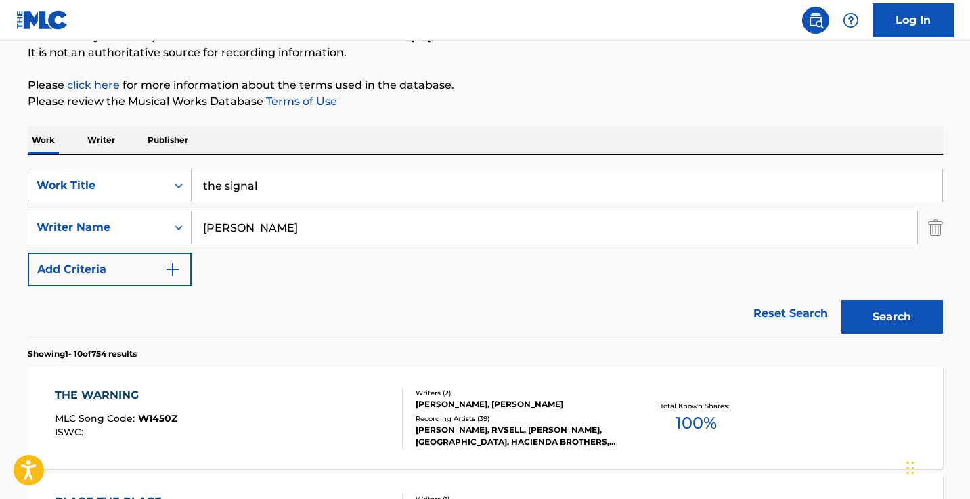
click at [237, 189] on input "the signal" at bounding box center [567, 185] width 751 height 33
type input "the sinal"
click at [238, 188] on input "the sinal" at bounding box center [567, 185] width 751 height 33
click at [232, 186] on input "the sinal" at bounding box center [567, 185] width 751 height 33
click at [892, 317] on button "Search" at bounding box center [893, 317] width 102 height 34
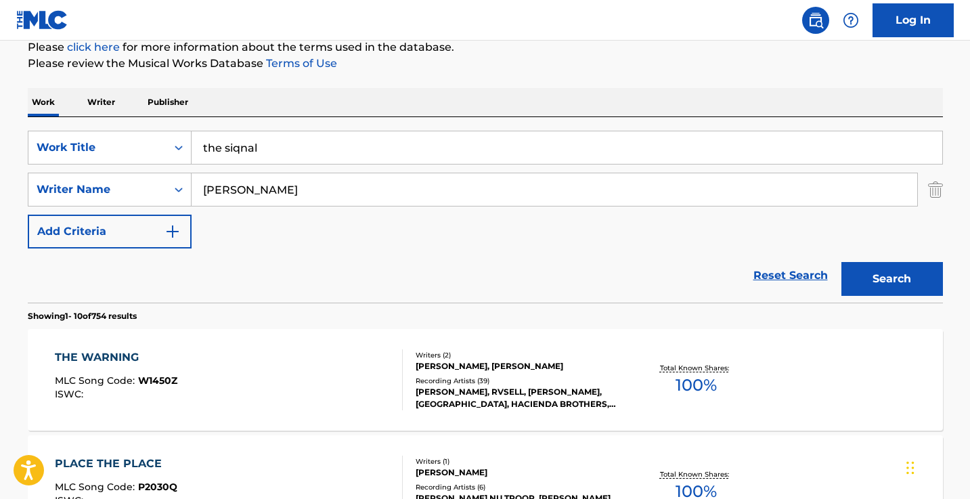
scroll to position [181, 0]
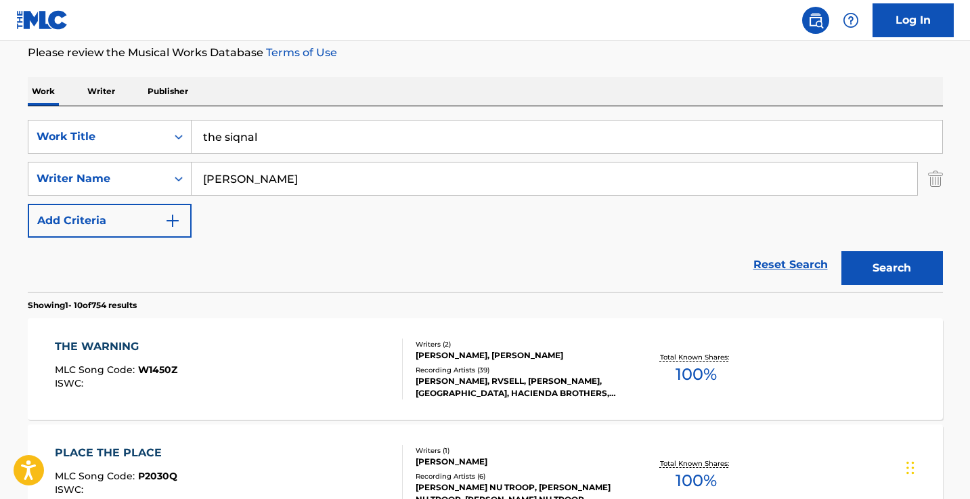
click at [358, 137] on input "the siqnal" at bounding box center [567, 137] width 751 height 33
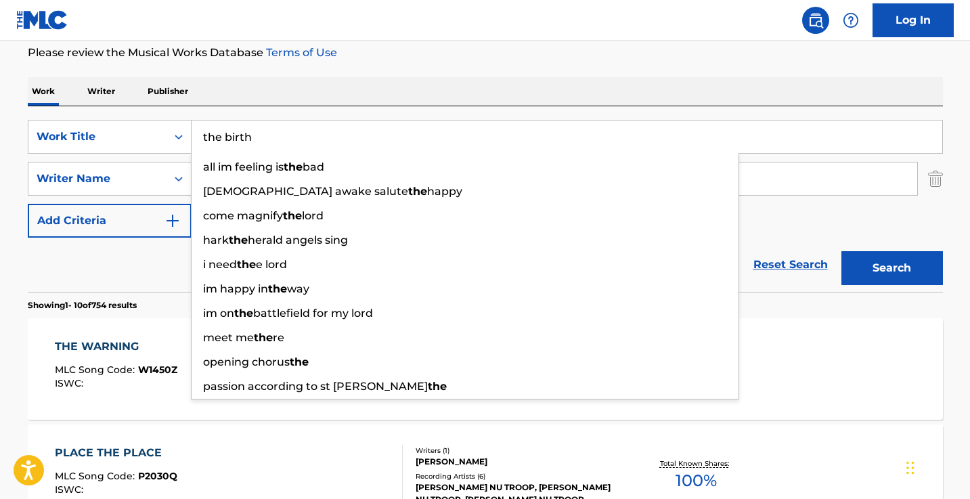
click at [892, 268] on button "Search" at bounding box center [893, 268] width 102 height 34
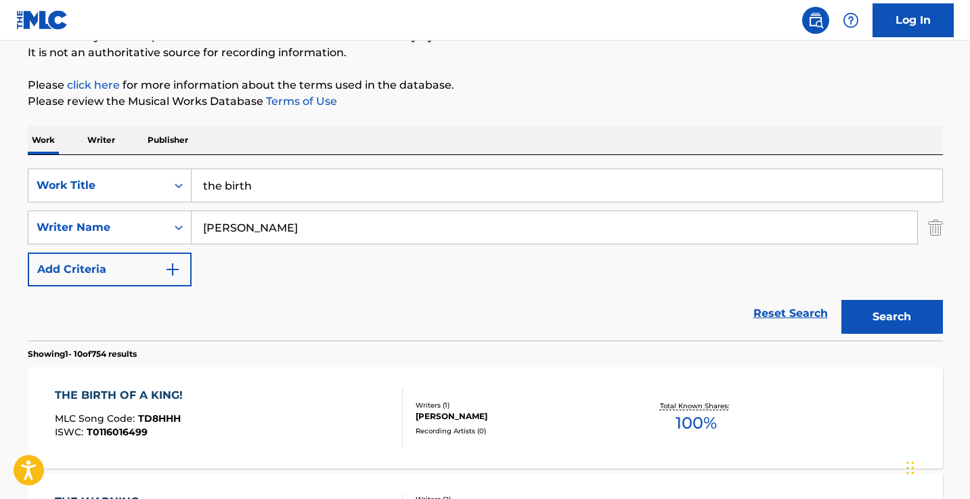
click at [462, 126] on div "Work Writer Publisher" at bounding box center [486, 140] width 916 height 28
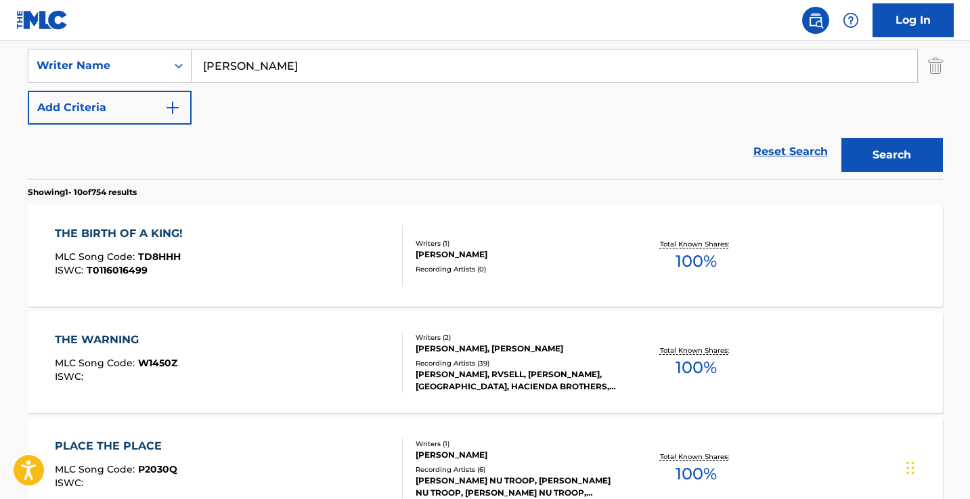
scroll to position [236, 0]
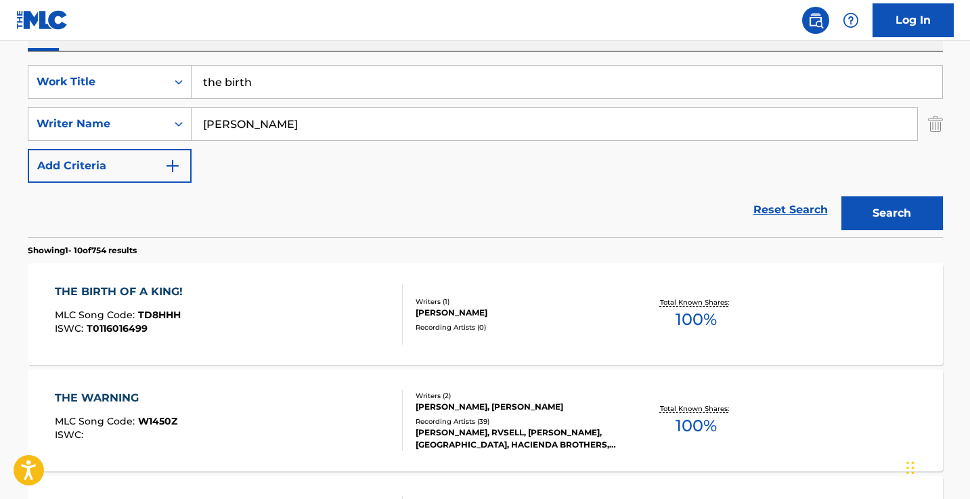
click at [297, 85] on input "the birth" at bounding box center [567, 82] width 751 height 33
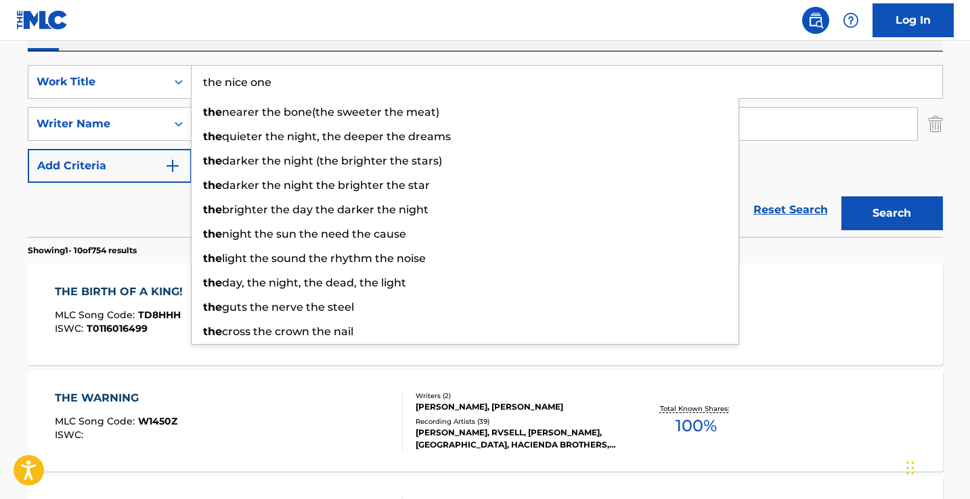
type input "the nice one"
drag, startPoint x: 311, startPoint y: 49, endPoint x: 299, endPoint y: 90, distance: 42.4
click at [311, 49] on div "Work Writer Publisher" at bounding box center [486, 36] width 916 height 28
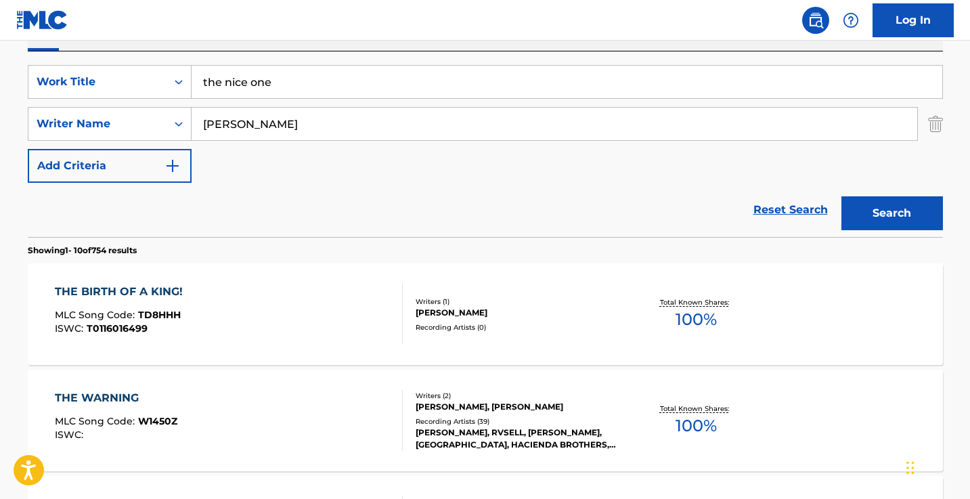
click at [275, 133] on input "[PERSON_NAME]" at bounding box center [555, 124] width 726 height 33
type input "e"
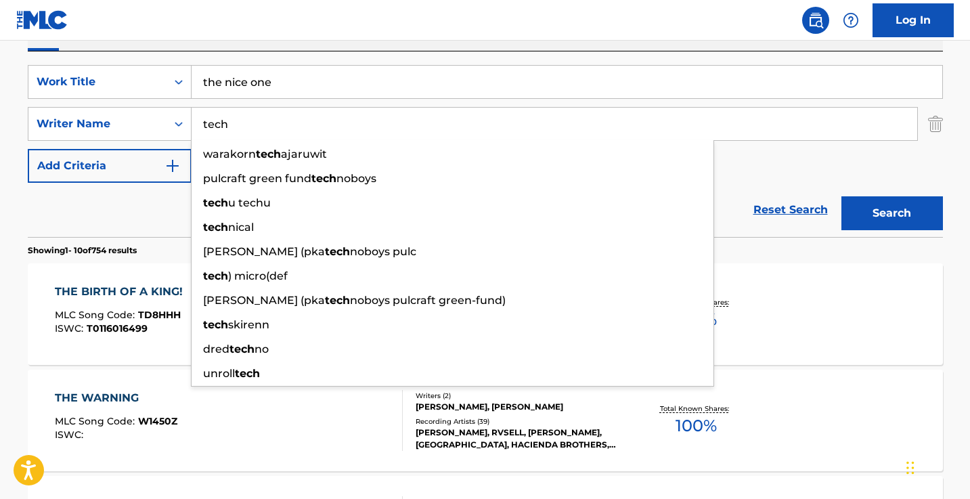
type input "tech"
click at [892, 213] on button "Search" at bounding box center [893, 213] width 102 height 34
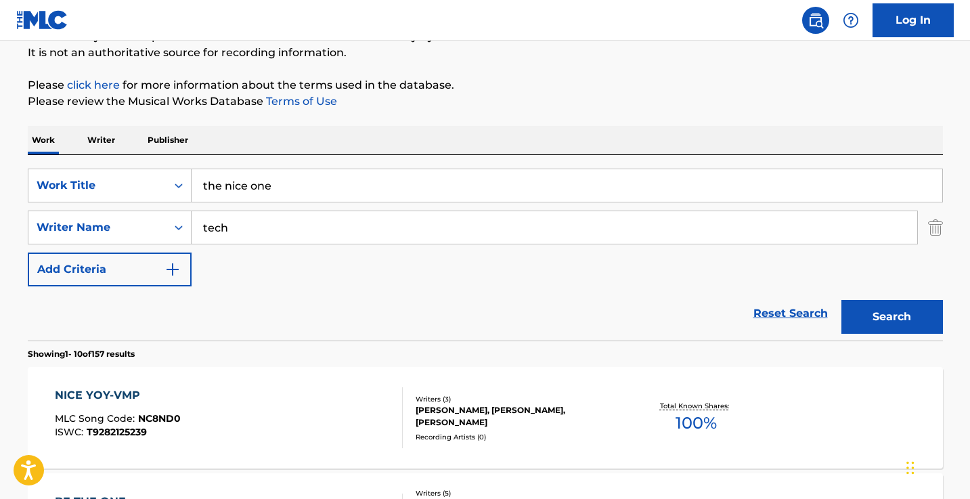
click at [345, 237] on input "tech" at bounding box center [555, 227] width 726 height 33
click at [892, 317] on button "Search" at bounding box center [893, 317] width 102 height 34
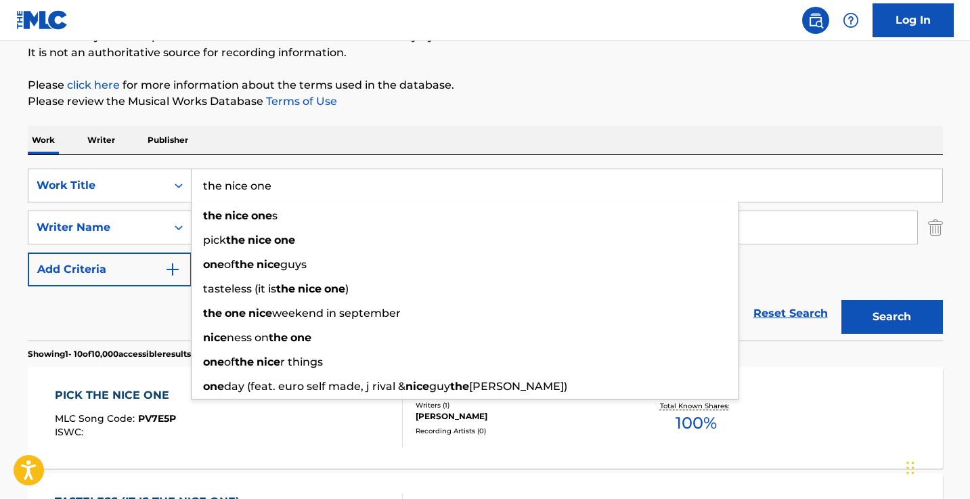
click at [294, 188] on input "the nice one" at bounding box center [567, 185] width 751 height 33
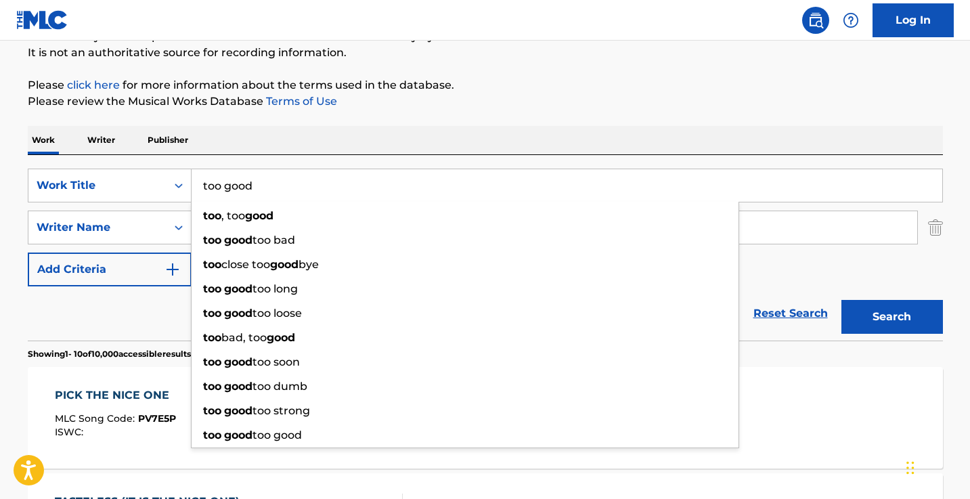
type input "too good"
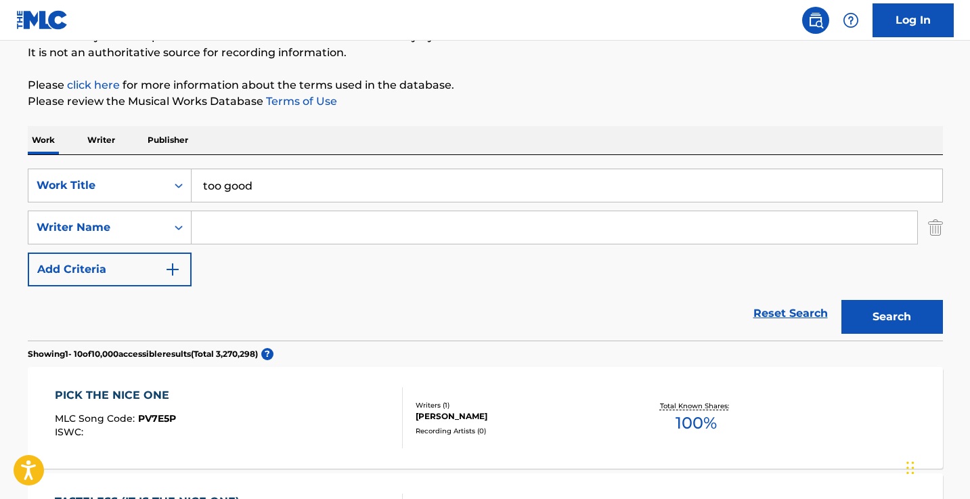
click at [301, 235] on input "Search Form" at bounding box center [555, 227] width 726 height 33
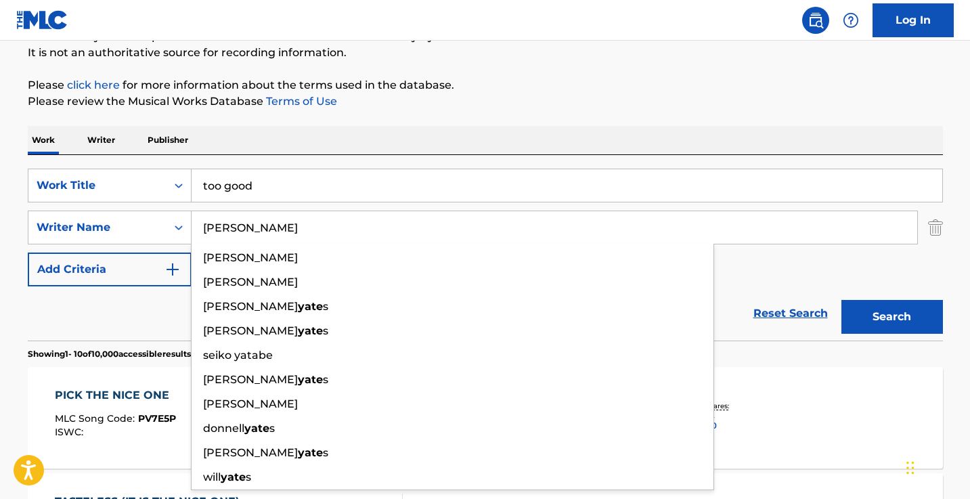
type input "[PERSON_NAME]"
click at [892, 317] on button "Search" at bounding box center [893, 317] width 102 height 34
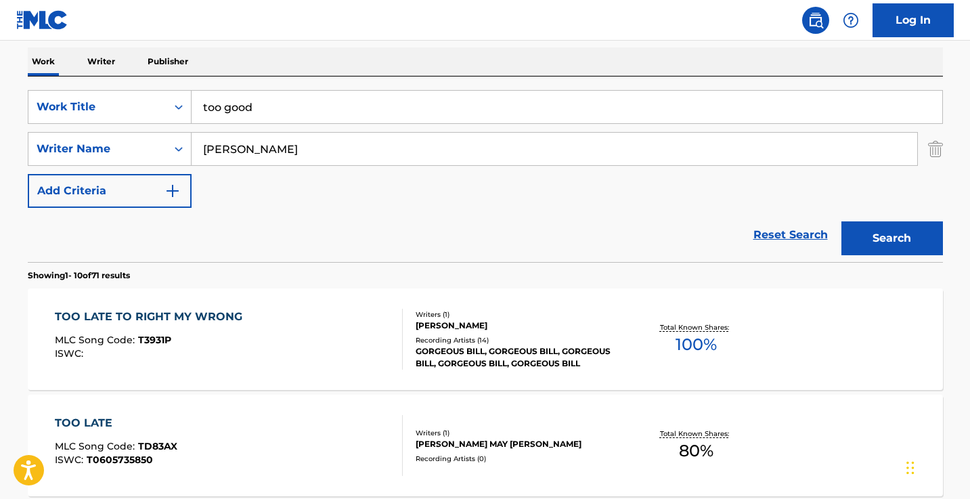
scroll to position [226, 0]
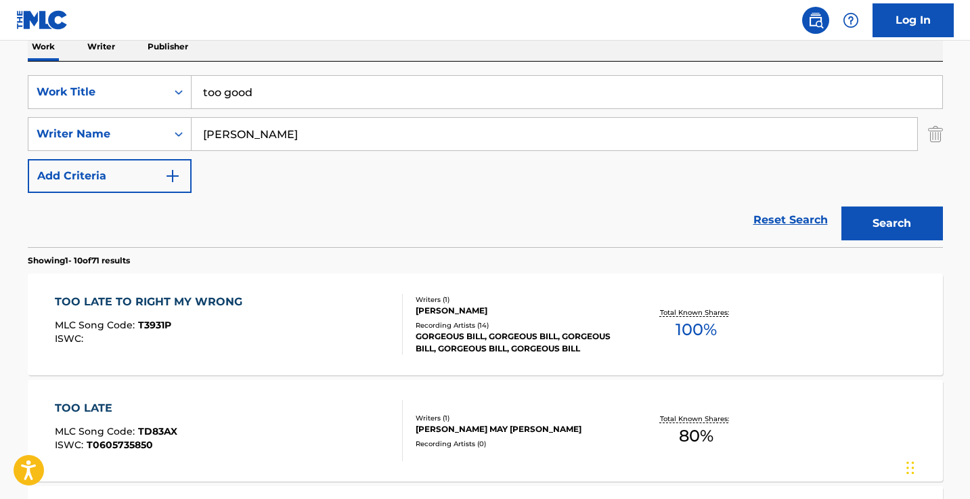
click at [406, 84] on input "too good" at bounding box center [567, 92] width 751 height 33
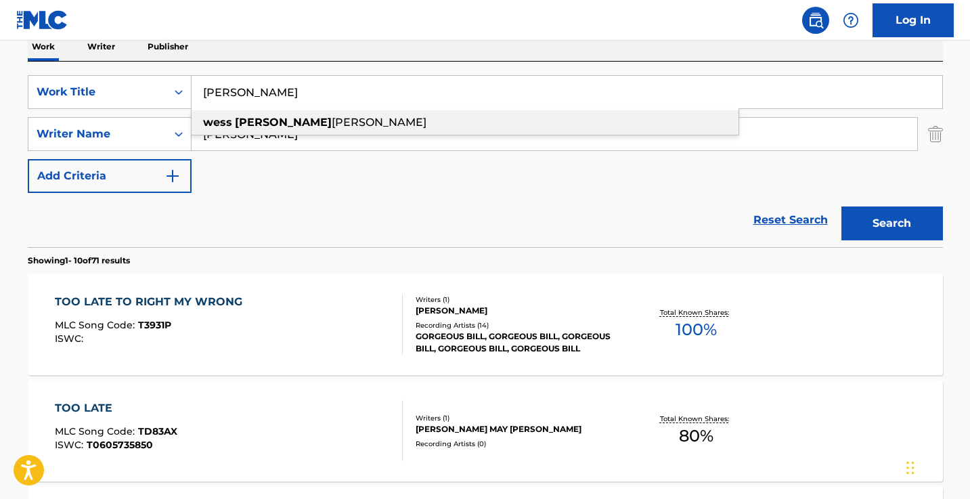
click at [332, 128] on span "[PERSON_NAME]" at bounding box center [379, 122] width 95 height 13
type input "[PERSON_NAME] [PERSON_NAME]"
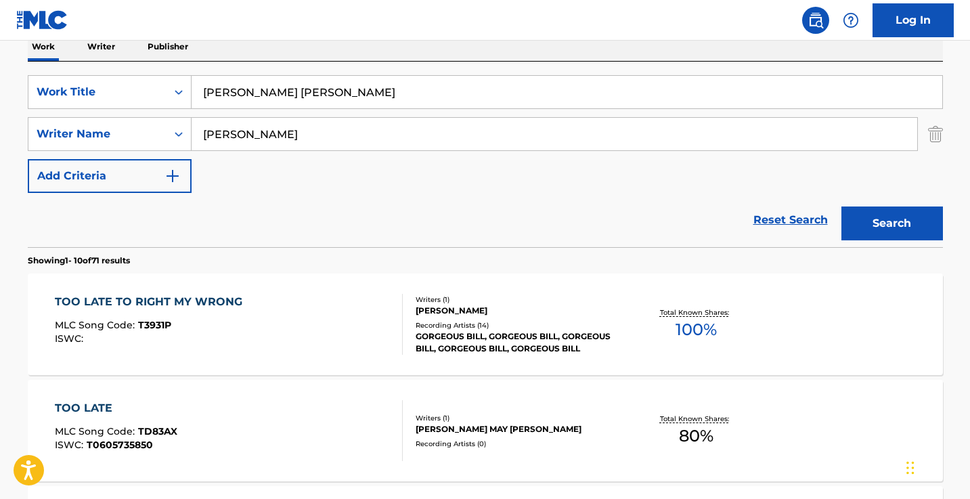
click at [892, 223] on button "Search" at bounding box center [893, 224] width 102 height 34
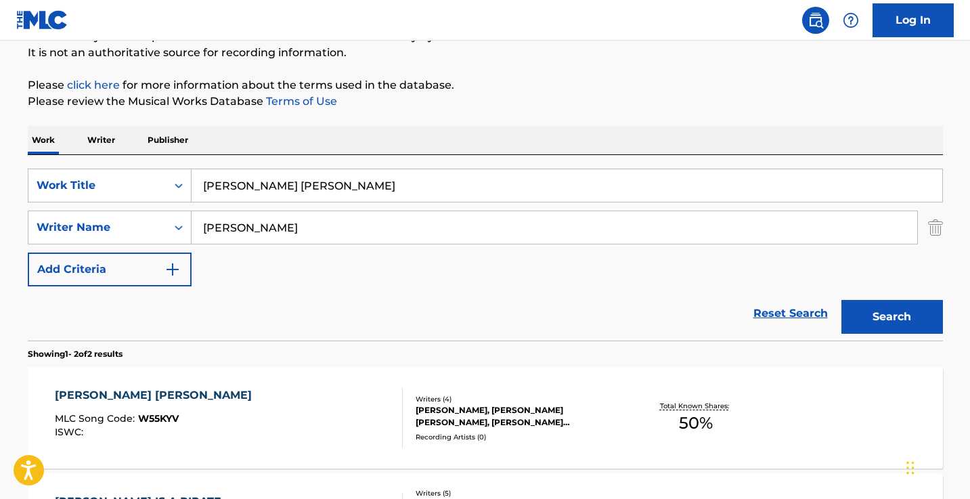
click at [270, 225] on input "[PERSON_NAME]" at bounding box center [555, 227] width 726 height 33
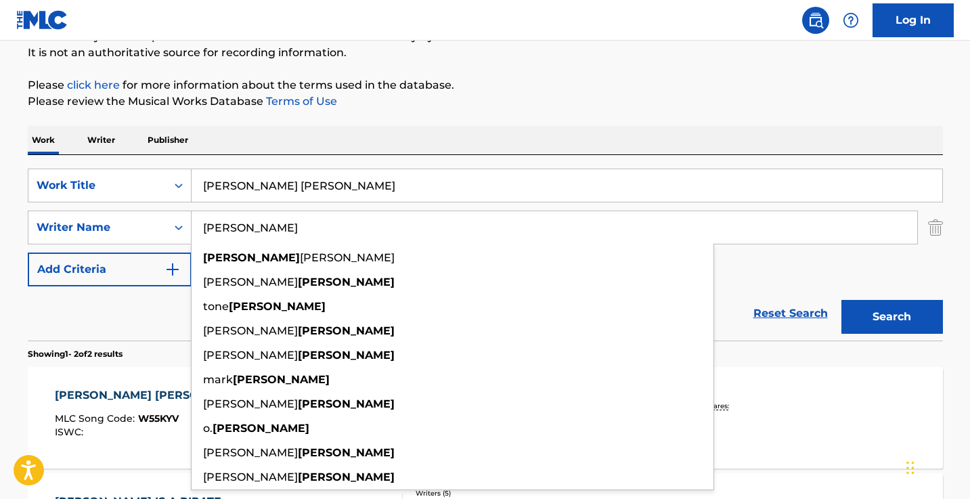
click at [462, 87] on p "Please click here for more information about the terms used in the database." at bounding box center [486, 85] width 916 height 16
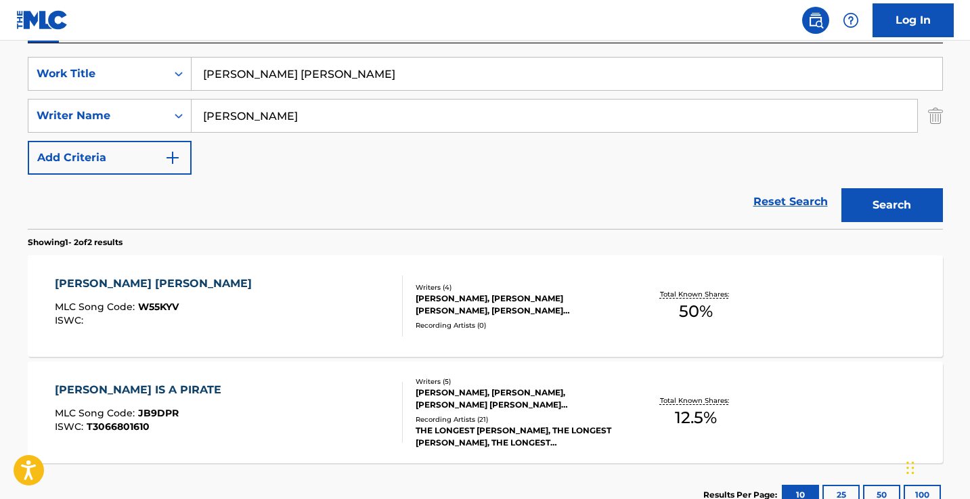
scroll to position [246, 0]
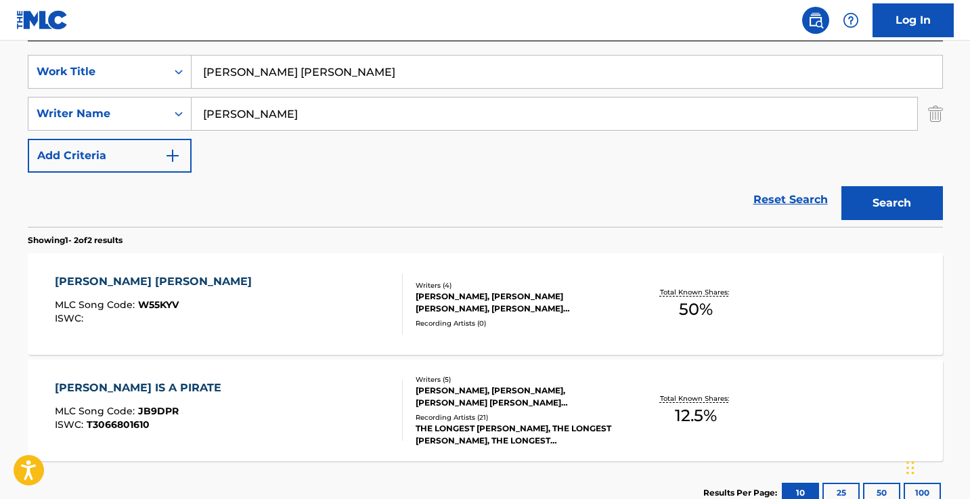
click at [327, 316] on div "[PERSON_NAME] [PERSON_NAME] MLC Song Code : W55KYV ISWC :" at bounding box center [229, 304] width 348 height 61
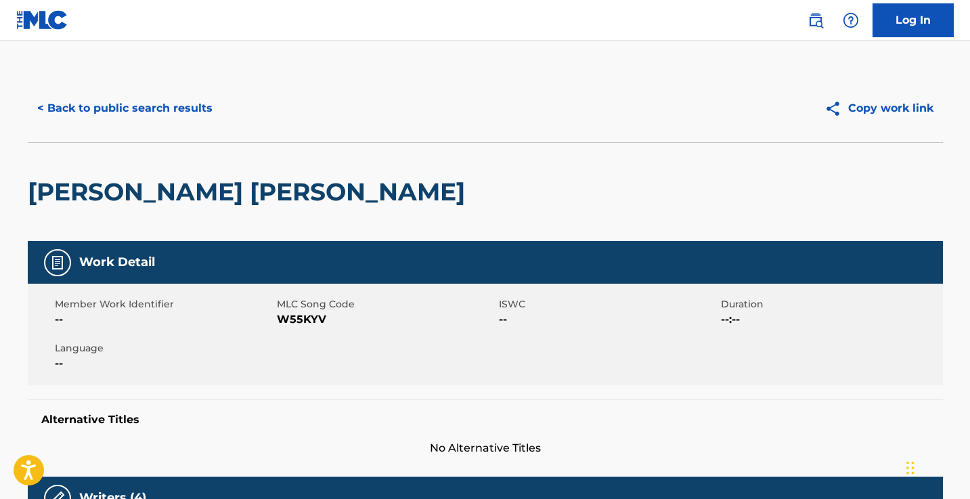
click at [308, 323] on span "W55KYV" at bounding box center [386, 319] width 219 height 16
copy span "W55KYV"
click at [171, 102] on button "< Back to public search results" at bounding box center [125, 108] width 194 height 34
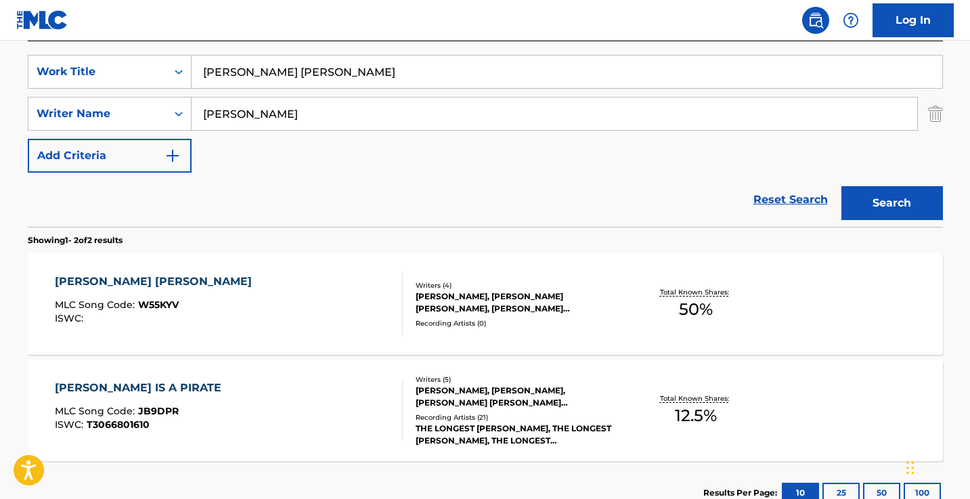
click at [322, 83] on input "[PERSON_NAME] [PERSON_NAME]" at bounding box center [567, 72] width 751 height 33
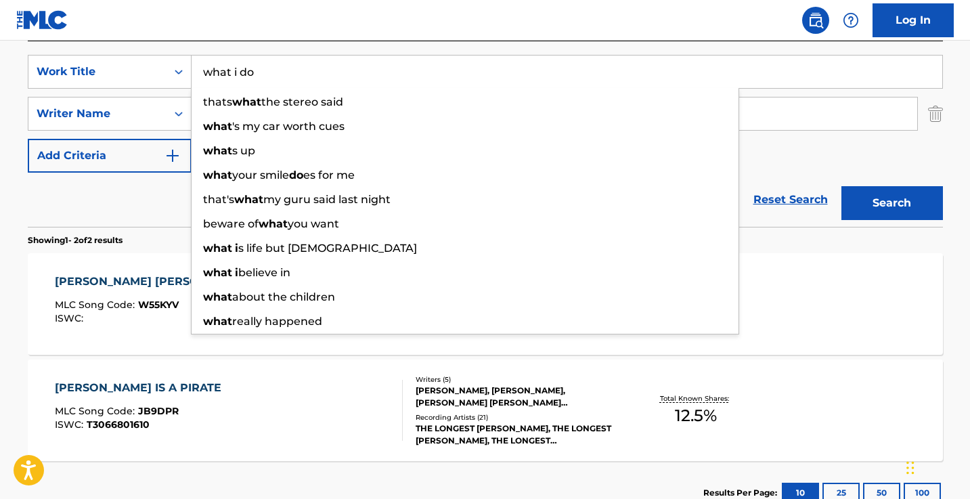
click at [892, 203] on button "Search" at bounding box center [893, 203] width 102 height 34
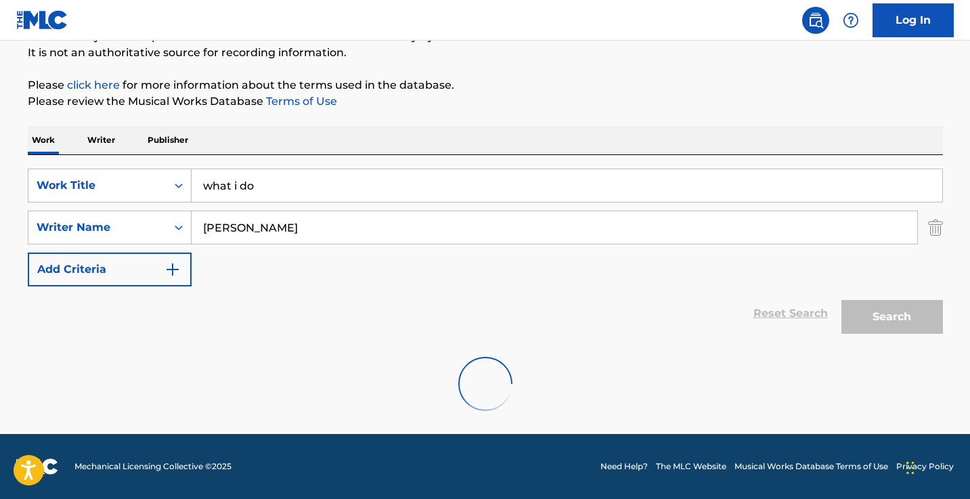
click at [590, 105] on p "Please review the Musical Works Database Terms of Use" at bounding box center [486, 101] width 916 height 16
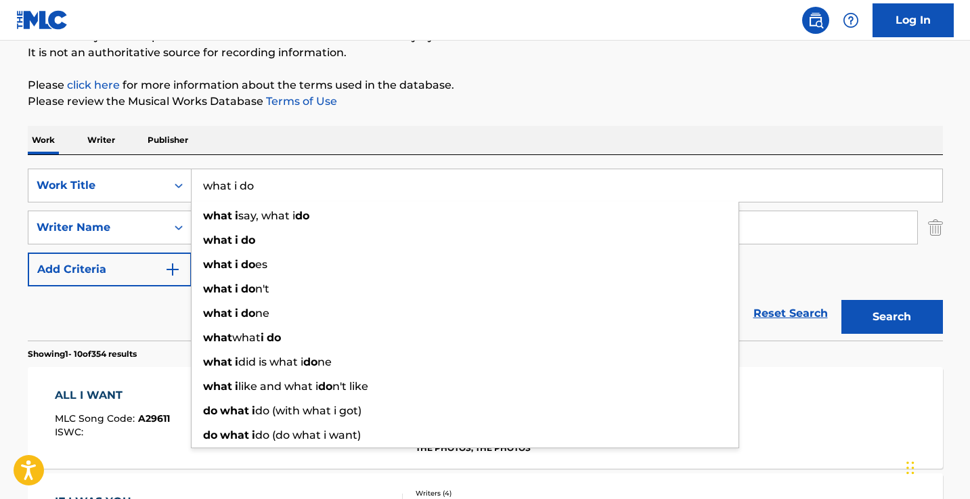
click at [410, 184] on input "what i do" at bounding box center [567, 185] width 751 height 33
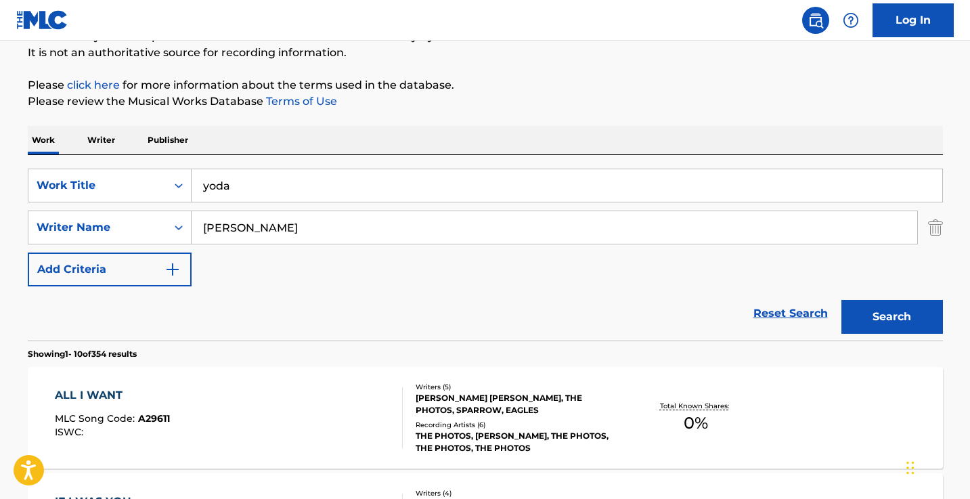
click at [892, 317] on button "Search" at bounding box center [893, 317] width 102 height 34
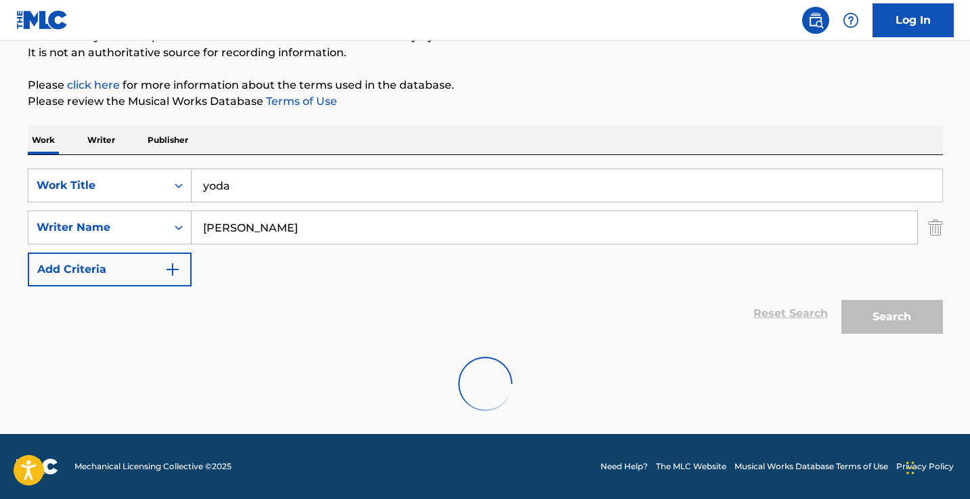
scroll to position [89, 0]
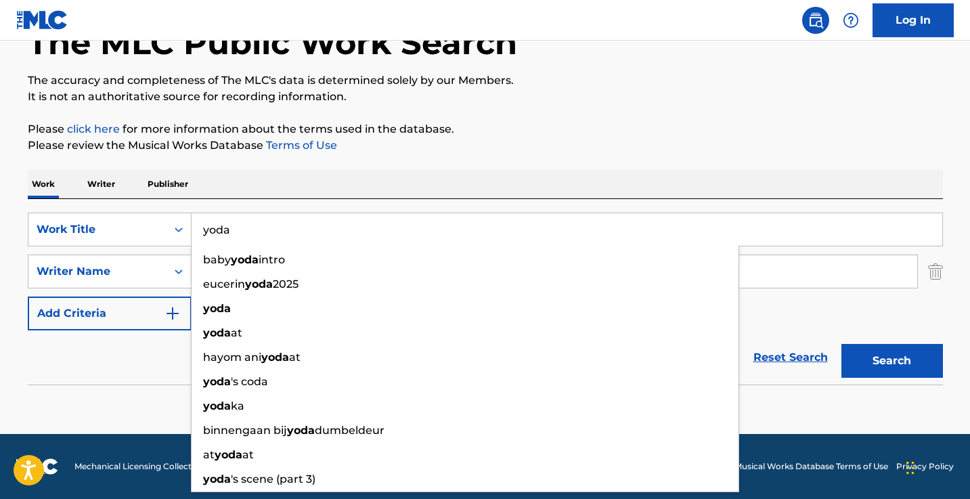
click at [562, 177] on div "Work Writer Publisher" at bounding box center [486, 184] width 916 height 28
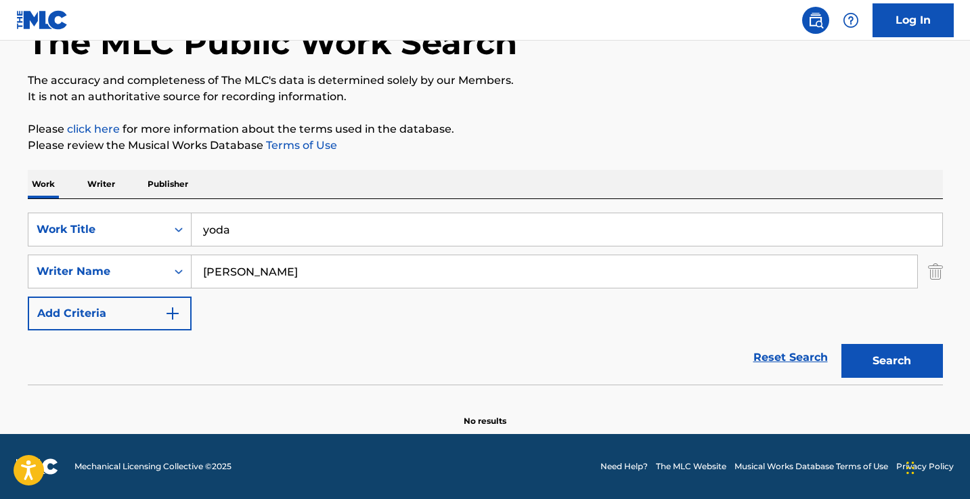
click at [334, 240] on input "yoda" at bounding box center [567, 229] width 751 height 33
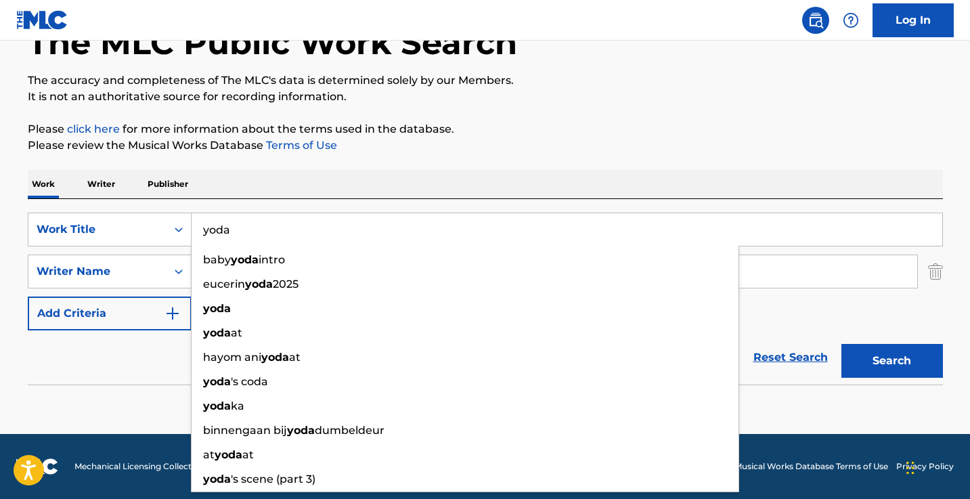
click at [334, 240] on input "yoda" at bounding box center [567, 229] width 751 height 33
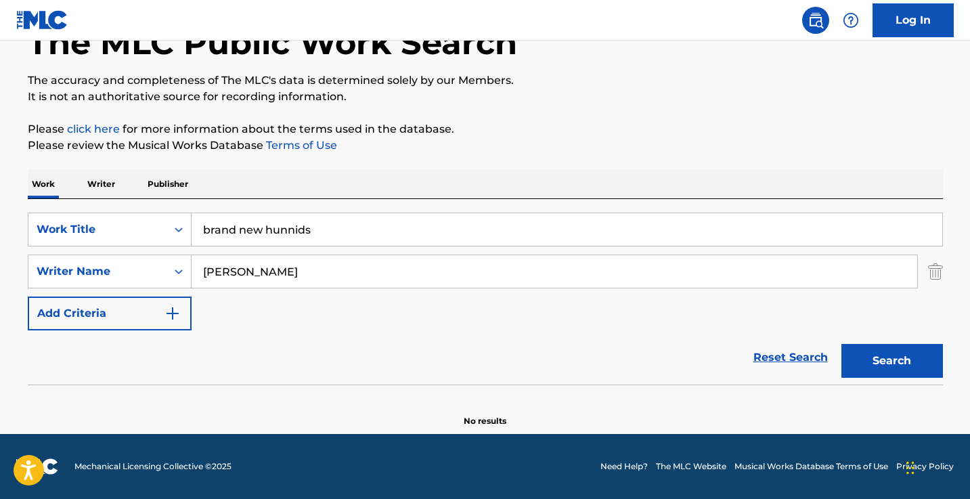
type input "brand new hunnids"
click at [892, 361] on button "Search" at bounding box center [893, 361] width 102 height 34
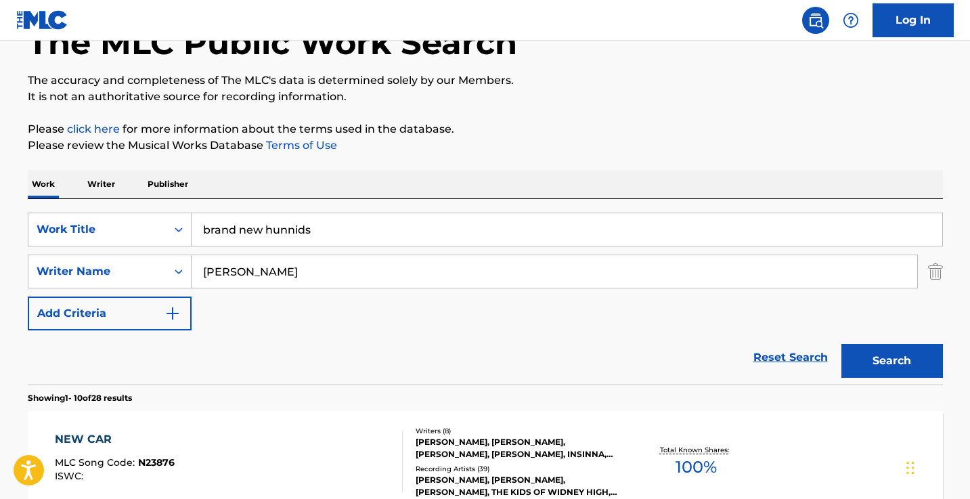
scroll to position [113, 0]
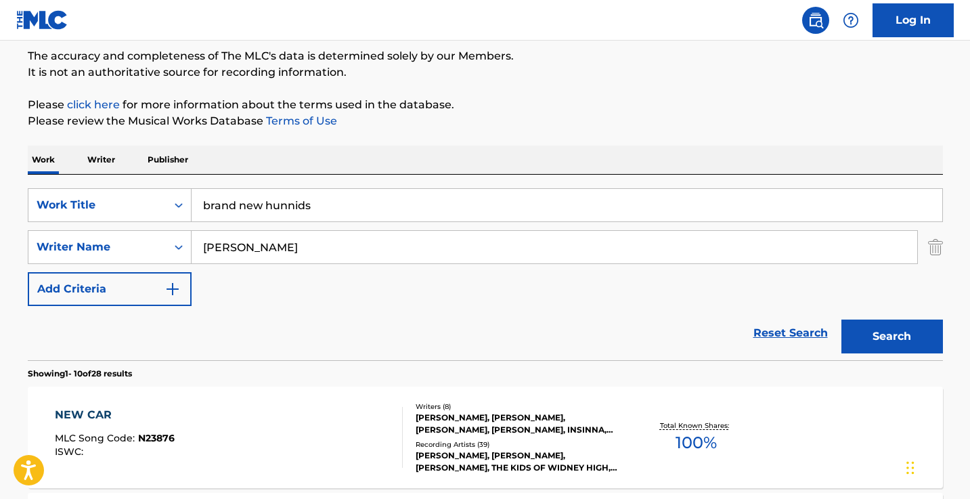
click at [280, 242] on input "[PERSON_NAME]" at bounding box center [555, 247] width 726 height 33
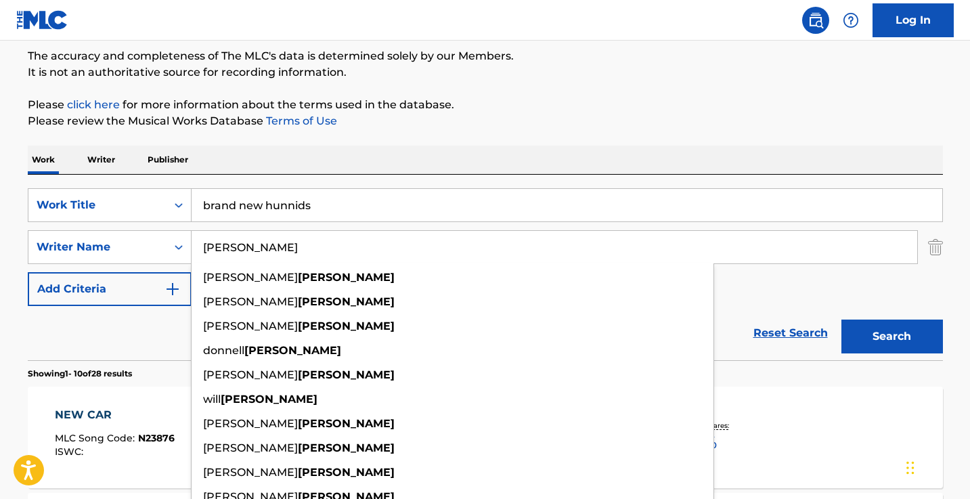
paste input "[PERSON_NAME]"
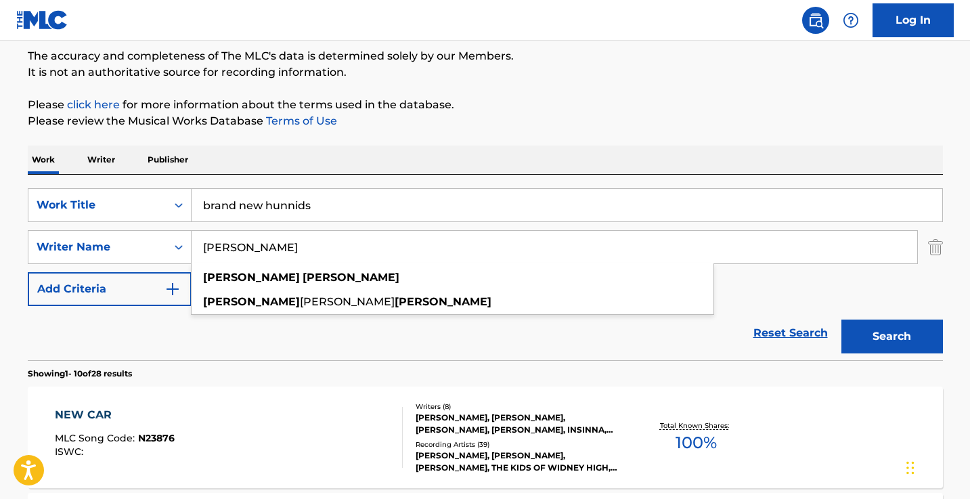
type input "[PERSON_NAME]"
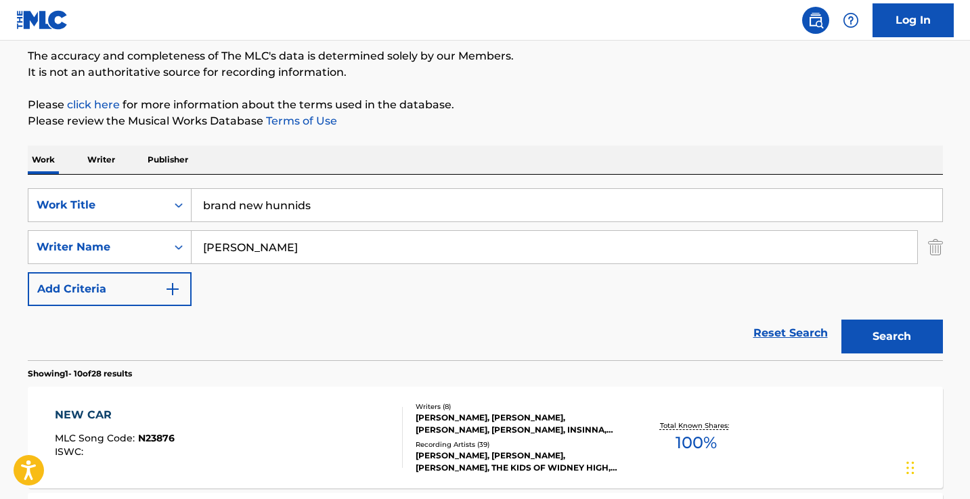
click at [351, 209] on input "brand new hunnids" at bounding box center [567, 205] width 751 height 33
click at [892, 337] on button "Search" at bounding box center [893, 337] width 102 height 34
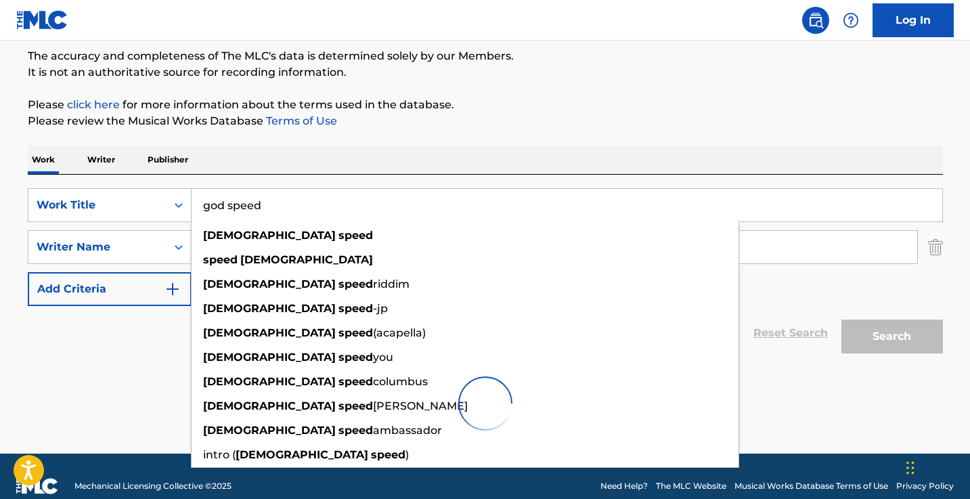
scroll to position [89, 0]
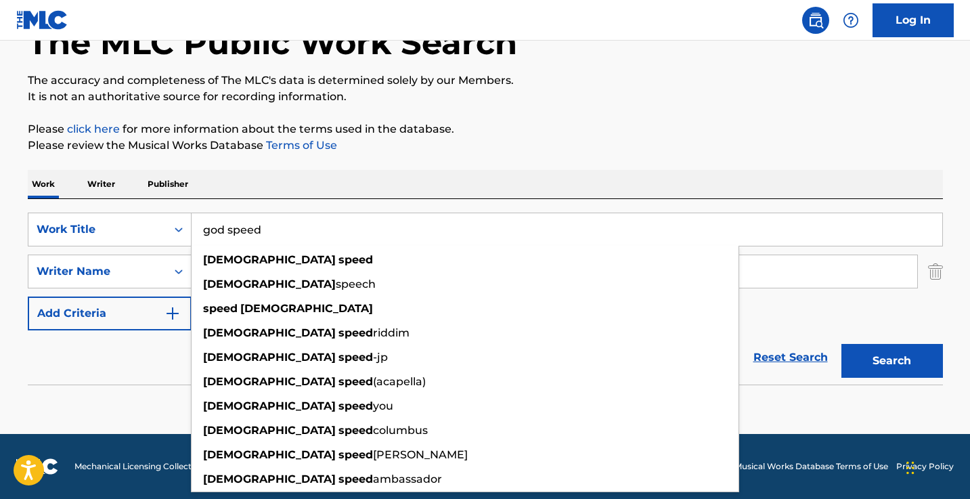
click at [643, 73] on p "The accuracy and completeness of The MLC's data is determined solely by our Mem…" at bounding box center [486, 80] width 916 height 16
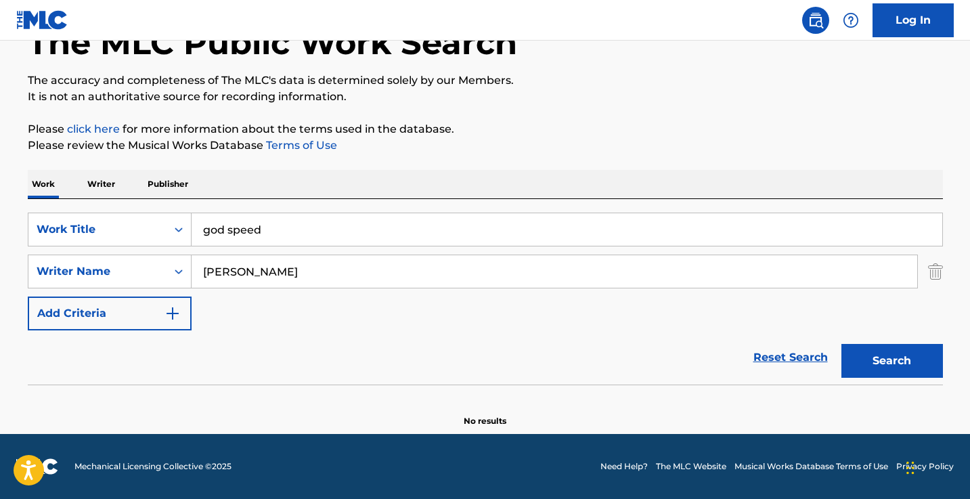
click at [231, 234] on input "god speed" at bounding box center [567, 229] width 751 height 33
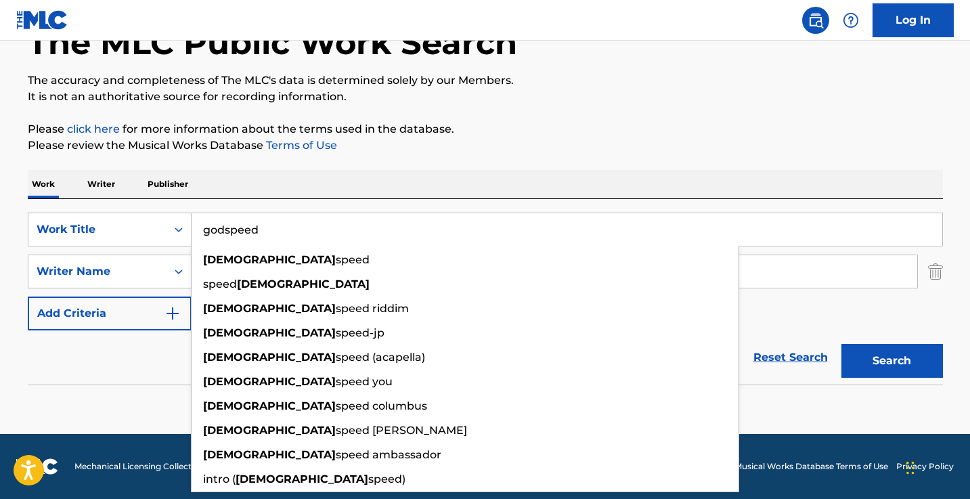
type input "godspeed"
click at [892, 361] on button "Search" at bounding box center [893, 361] width 102 height 34
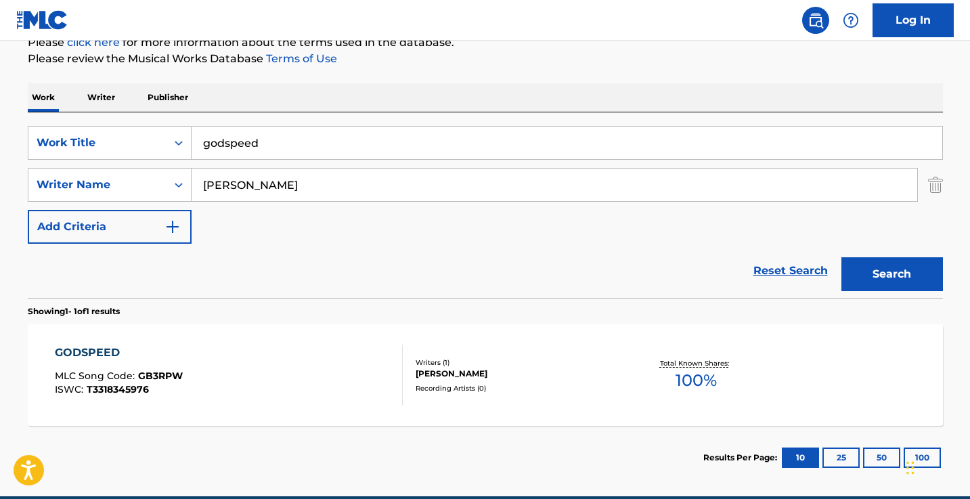
scroll to position [223, 0]
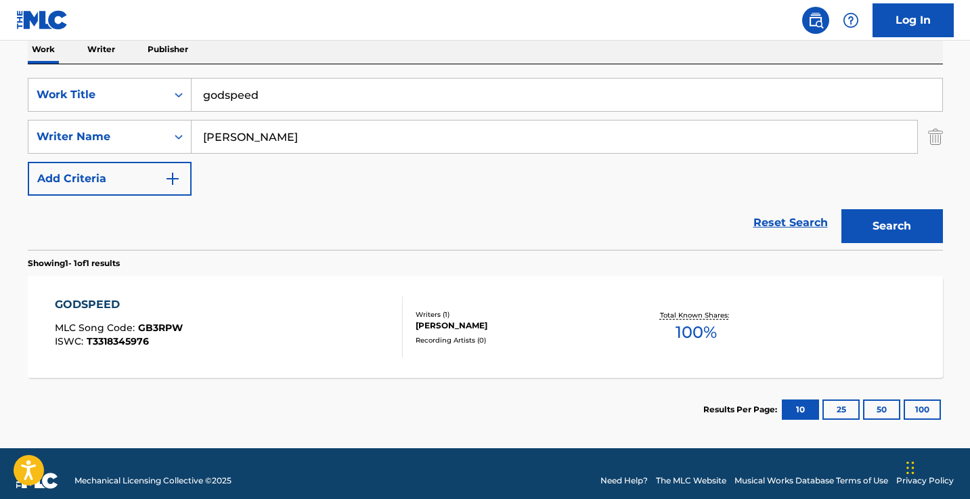
click at [294, 337] on div "GODSPEED MLC Song Code : GB3RPW ISWC : T3318345976" at bounding box center [229, 327] width 348 height 61
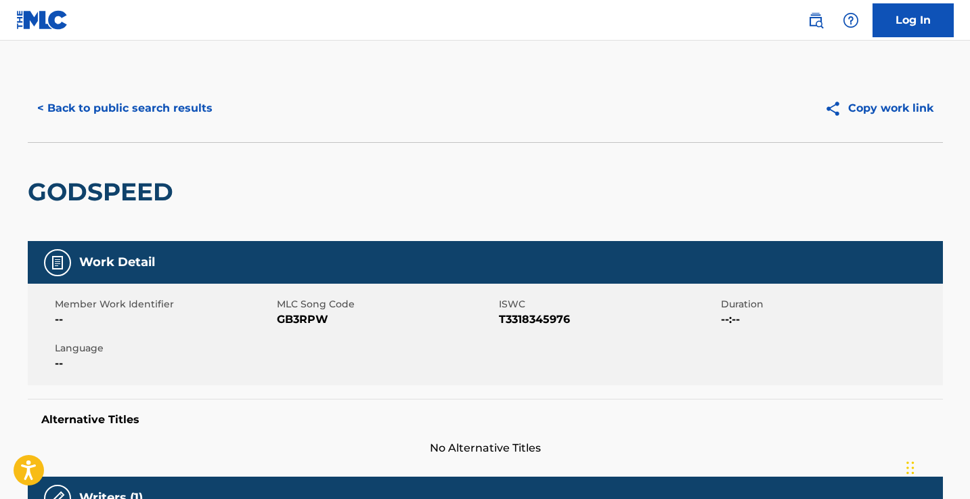
click at [300, 324] on span "GB3RPW" at bounding box center [386, 319] width 219 height 16
copy span "GB3RPW"
click at [175, 119] on button "< Back to public search results" at bounding box center [125, 108] width 194 height 34
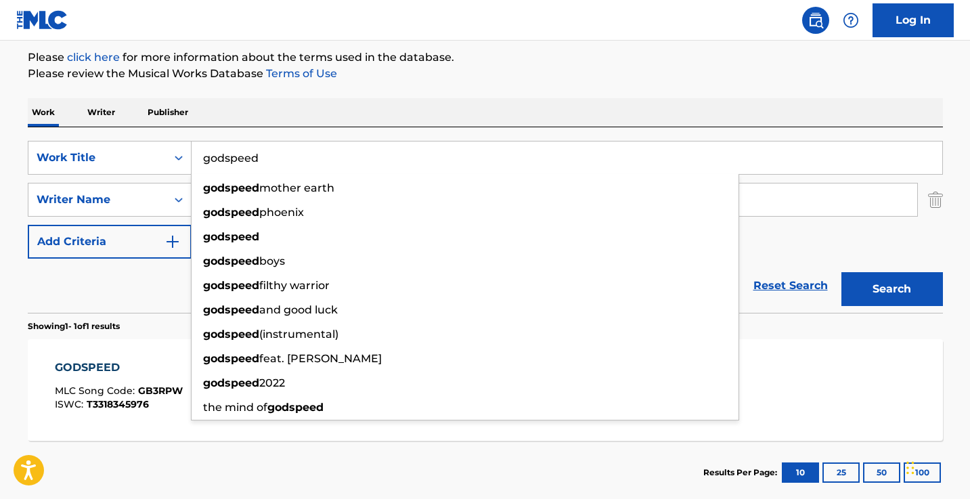
click at [286, 157] on input "godspeed" at bounding box center [567, 158] width 751 height 33
paste input "I Am Digital, I Am Divine"
type input "I Am Digital, I Am Divine"
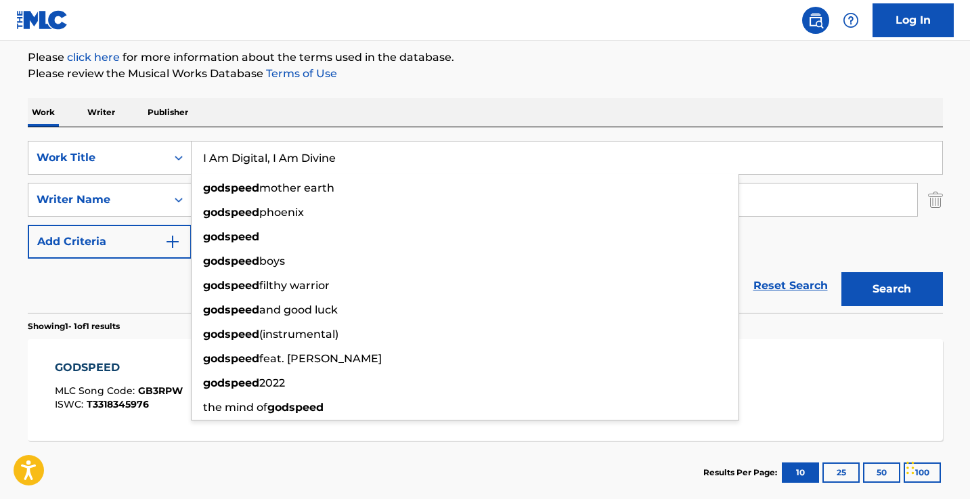
click at [892, 289] on button "Search" at bounding box center [893, 289] width 102 height 34
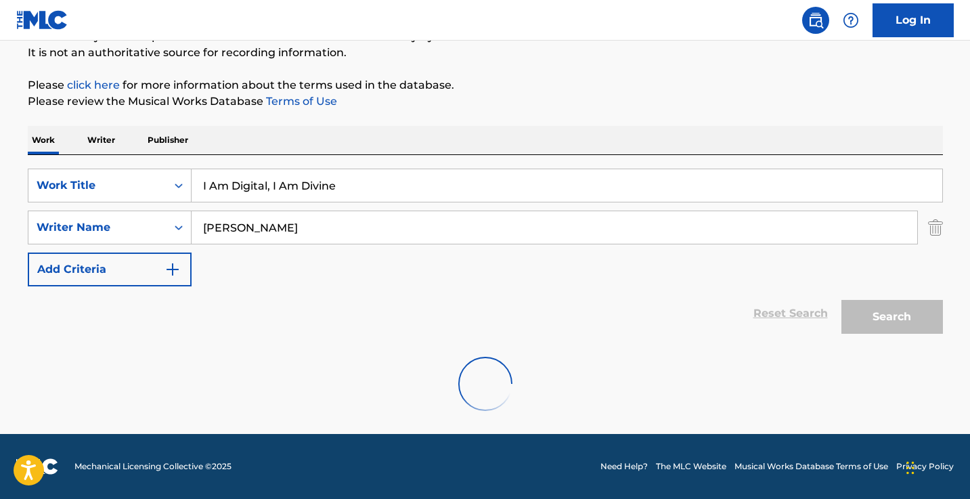
scroll to position [133, 0]
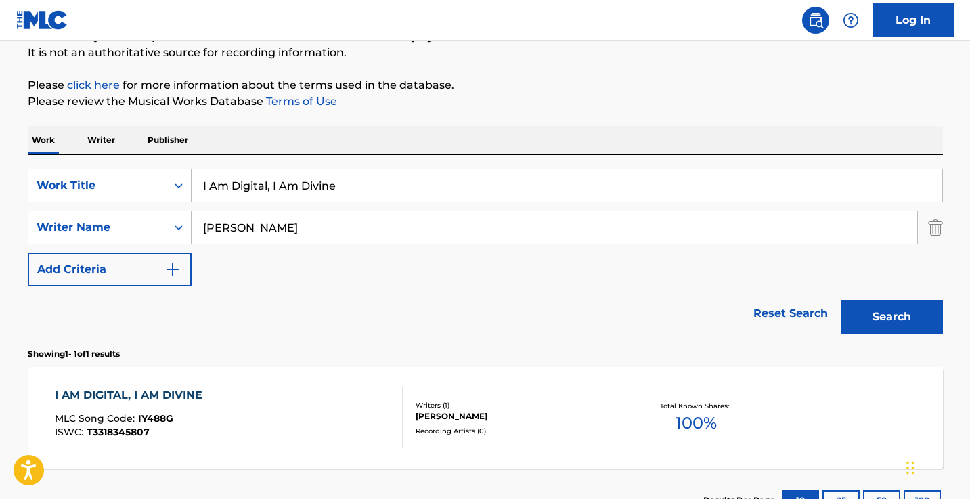
click at [339, 405] on div "I AM DIGITAL, I AM DIVINE MLC Song Code : IY488G ISWC : T3318345807" at bounding box center [229, 417] width 348 height 61
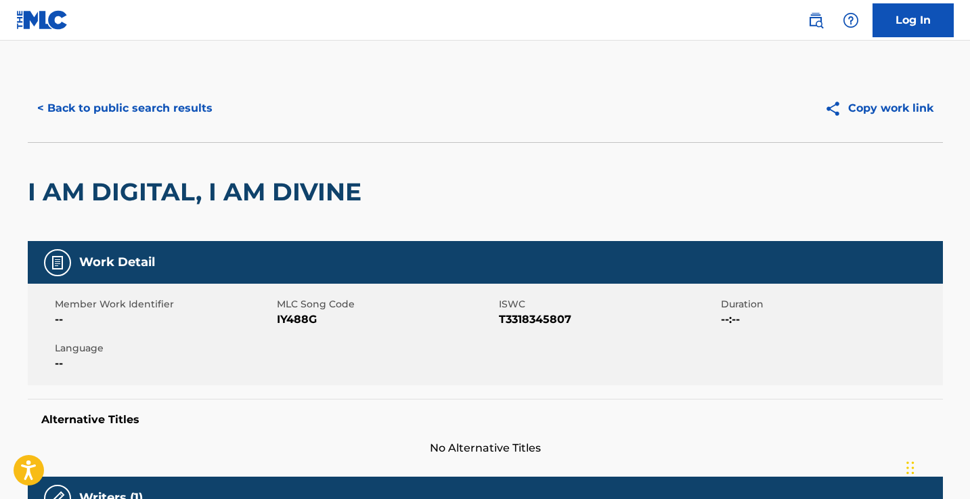
click at [299, 321] on span "IY488G" at bounding box center [386, 319] width 219 height 16
copy span "IY488G"
click at [215, 99] on button "< Back to public search results" at bounding box center [125, 108] width 194 height 34
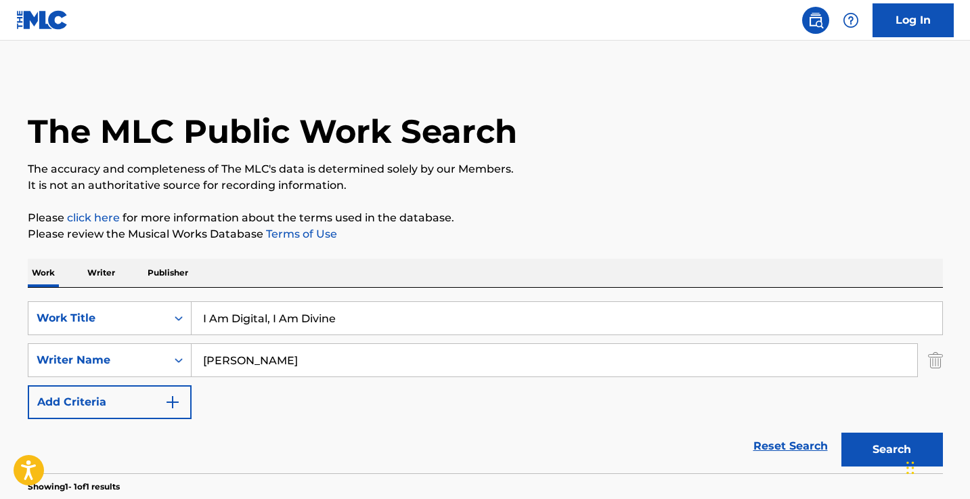
scroll to position [133, 0]
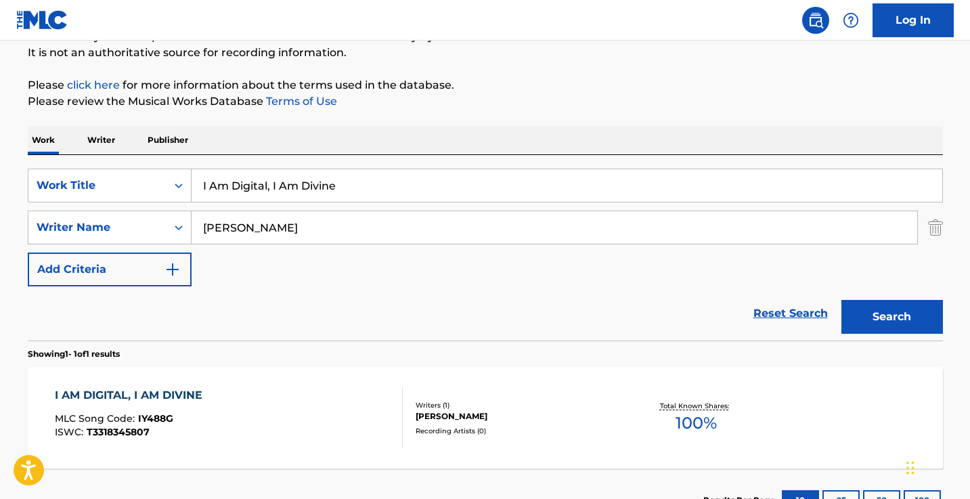
click at [305, 184] on input "I Am Digital, I Am Divine" at bounding box center [567, 185] width 751 height 33
type input "m"
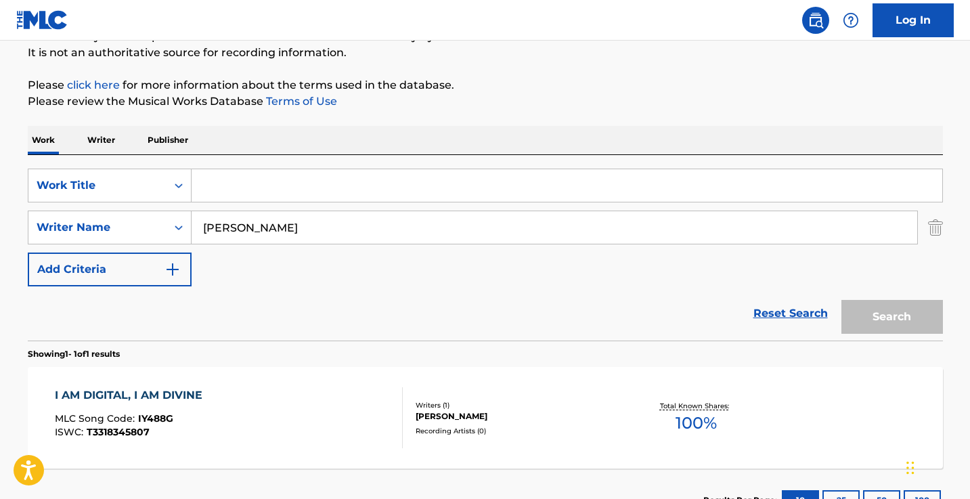
paste input "Marble Arch"
type input "Marble Arch"
click at [892, 317] on button "Search" at bounding box center [893, 317] width 102 height 34
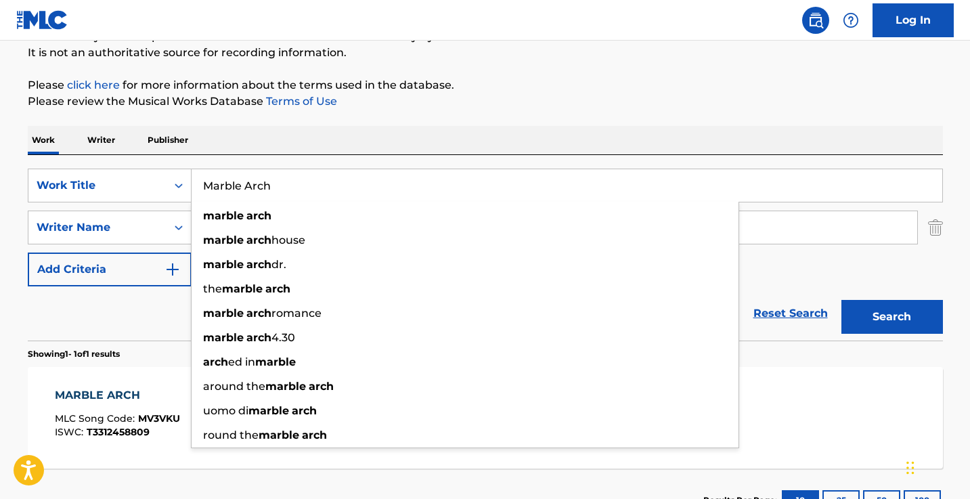
click at [577, 95] on p "Please review the Musical Works Database Terms of Use" at bounding box center [486, 101] width 916 height 16
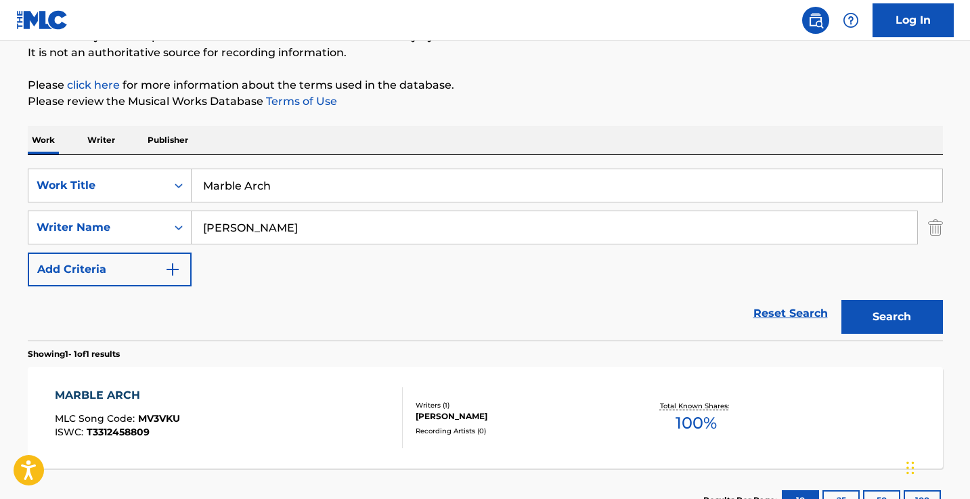
click at [303, 428] on div "MARBLE ARCH MLC Song Code : MV3VKU ISWC : T3312458809" at bounding box center [229, 417] width 348 height 61
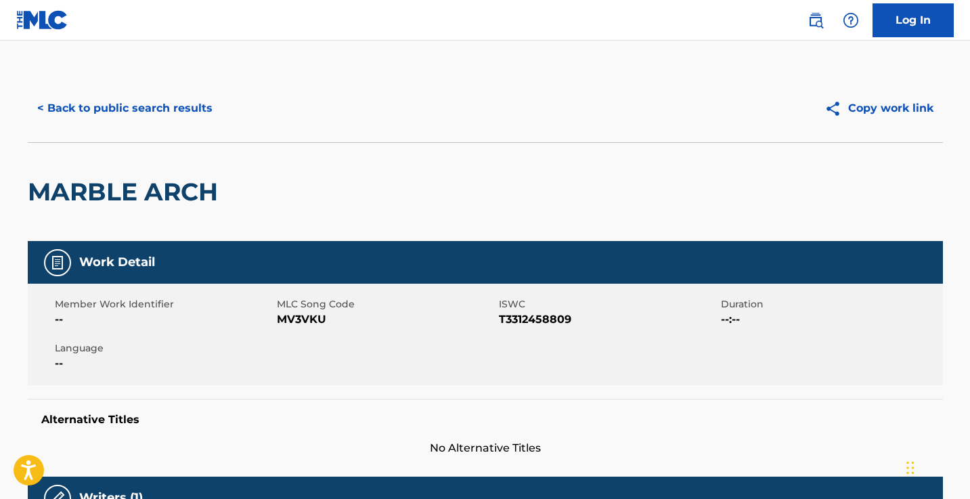
click at [304, 319] on span "MV3VKU" at bounding box center [386, 319] width 219 height 16
copy span "MV3VKU"
click at [191, 110] on button "< Back to public search results" at bounding box center [125, 108] width 194 height 34
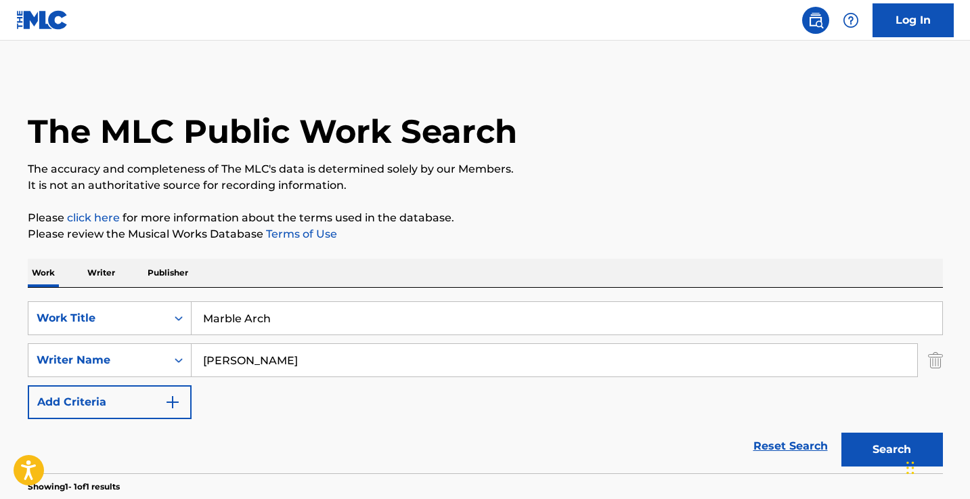
scroll to position [133, 0]
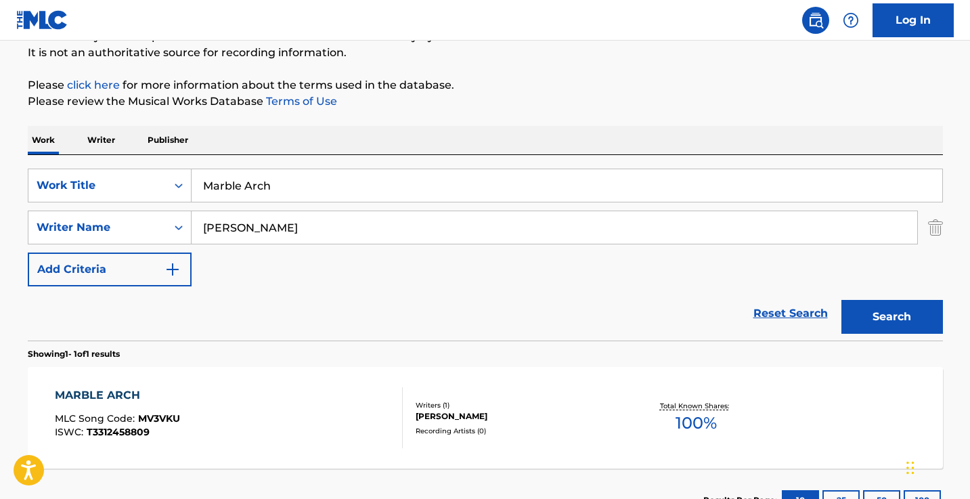
click at [329, 180] on input "Marble Arch" at bounding box center [567, 185] width 751 height 33
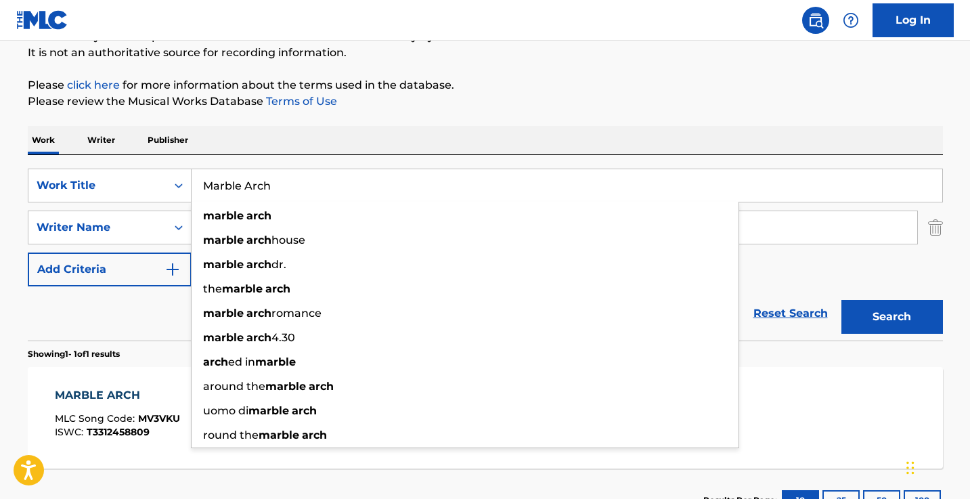
click at [329, 180] on input "Marble Arch" at bounding box center [567, 185] width 751 height 33
paste input "ind The Gap"
type input "Mind The Gap"
click at [892, 317] on button "Search" at bounding box center [893, 317] width 102 height 34
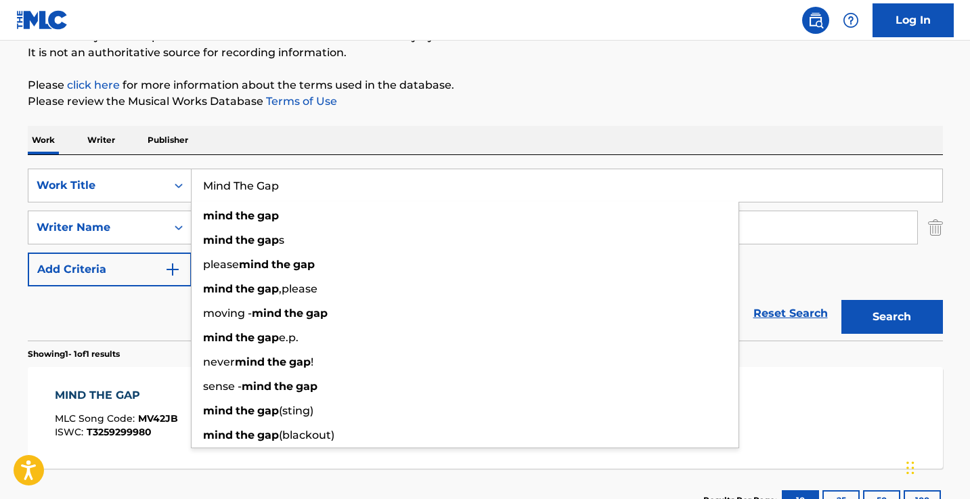
click at [474, 142] on div "Work Writer Publisher" at bounding box center [486, 140] width 916 height 28
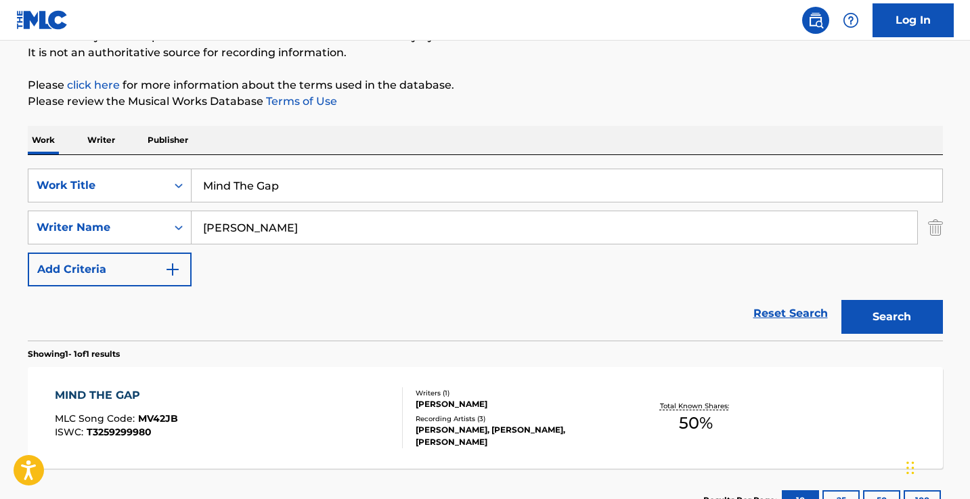
click at [317, 402] on div "MIND THE GAP MLC Song Code : MV42JB ISWC : T3259299980" at bounding box center [229, 417] width 348 height 61
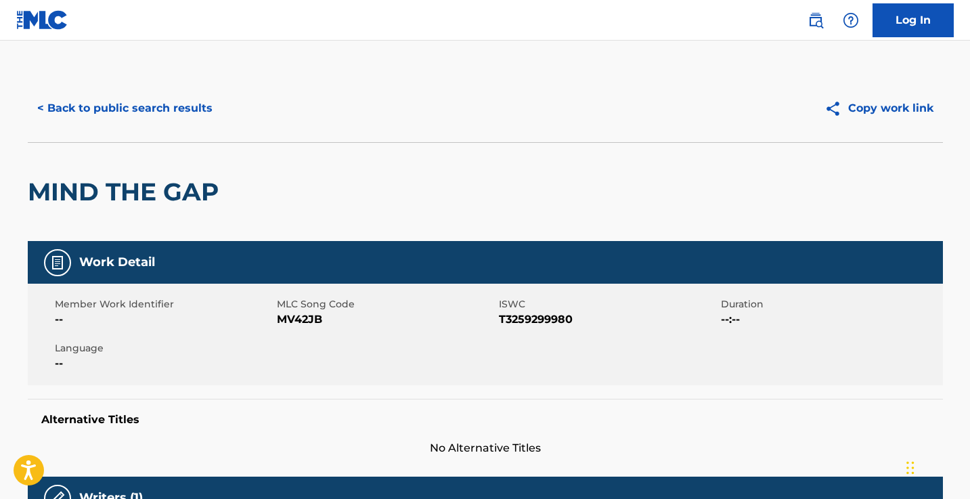
click at [309, 324] on span "MV42JB" at bounding box center [386, 319] width 219 height 16
copy span "MV42JB"
click at [143, 90] on div "< Back to public search results Copy work link" at bounding box center [486, 108] width 916 height 68
click at [144, 97] on button "< Back to public search results" at bounding box center [125, 108] width 194 height 34
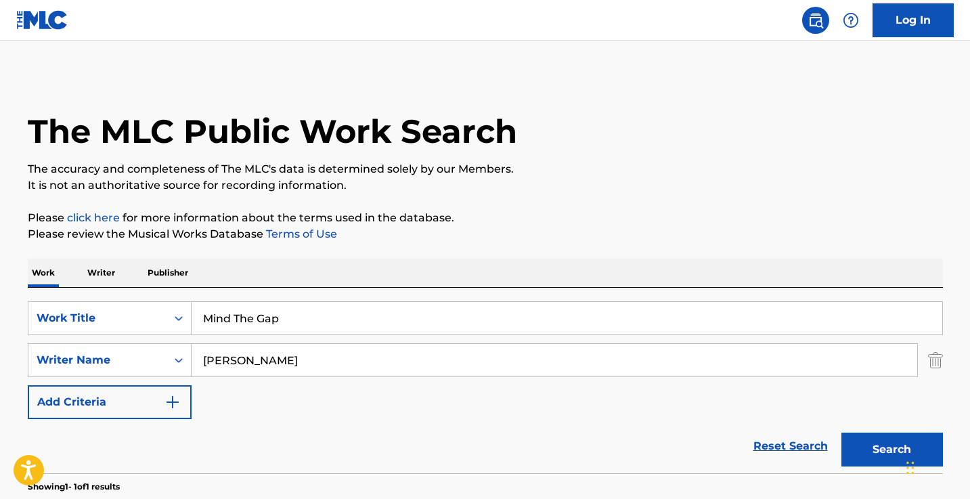
scroll to position [133, 0]
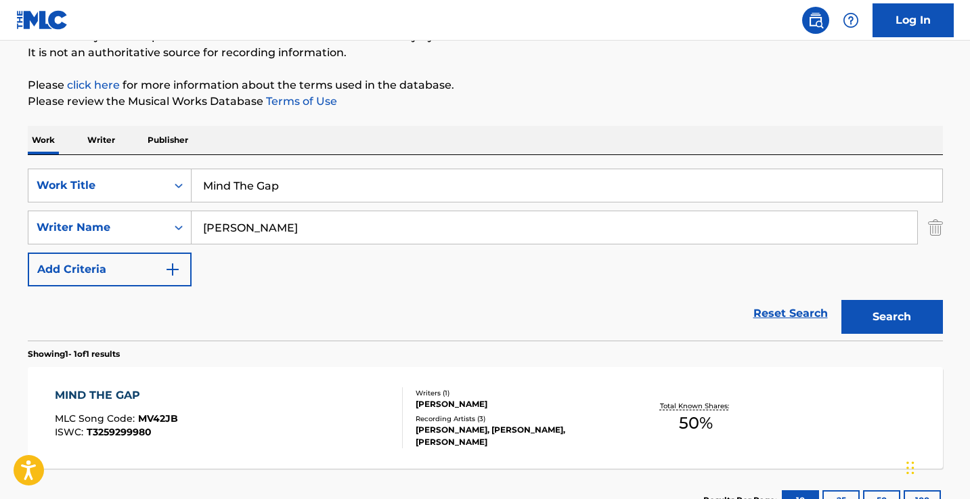
click at [332, 178] on input "Mind The Gap" at bounding box center [567, 185] width 751 height 33
paste input "Silver Spoon"
type input "Silver Spoon"
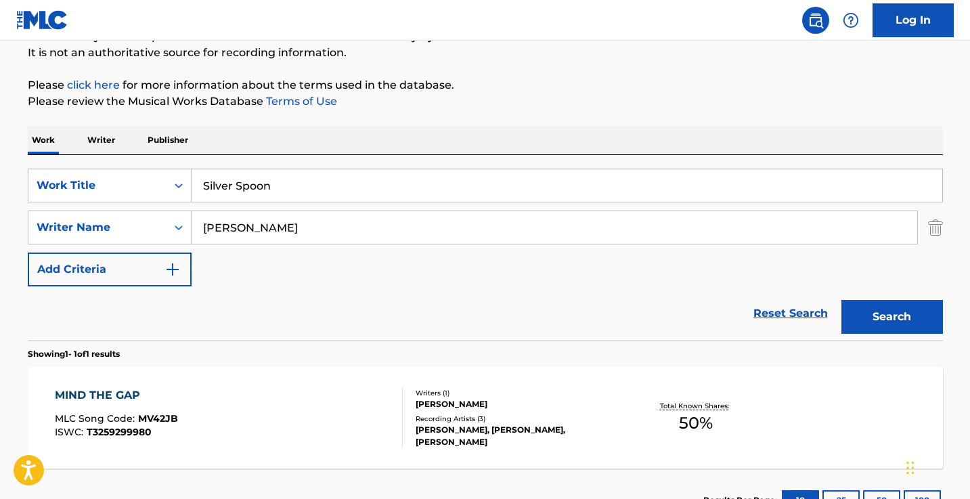
click at [892, 317] on button "Search" at bounding box center [893, 317] width 102 height 34
click at [133, 324] on div "Reset Search Search" at bounding box center [486, 313] width 916 height 54
click at [282, 408] on div "SILVER SPOON MLC Song Code : S68Q36 ISWC : T3304428562" at bounding box center [229, 417] width 348 height 61
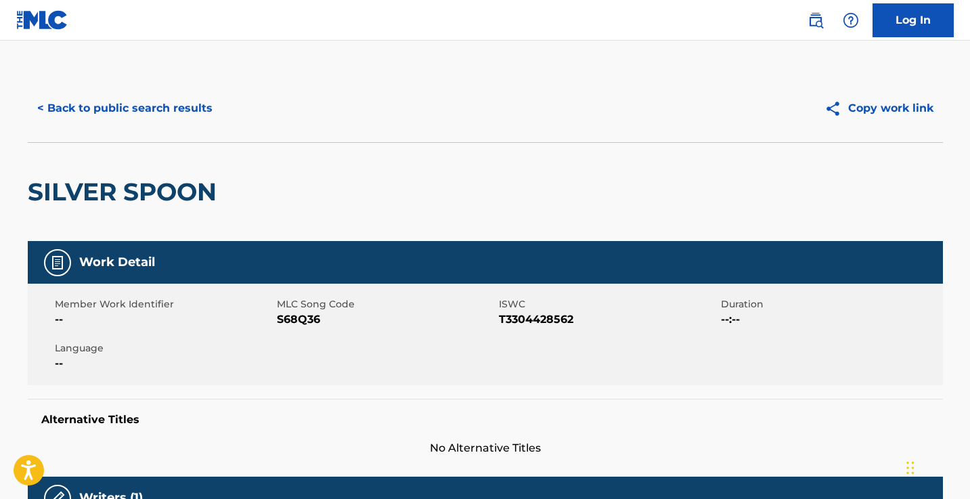
click at [295, 320] on span "S68Q36" at bounding box center [386, 319] width 219 height 16
copy span "S68Q36"
click at [174, 100] on button "< Back to public search results" at bounding box center [125, 108] width 194 height 34
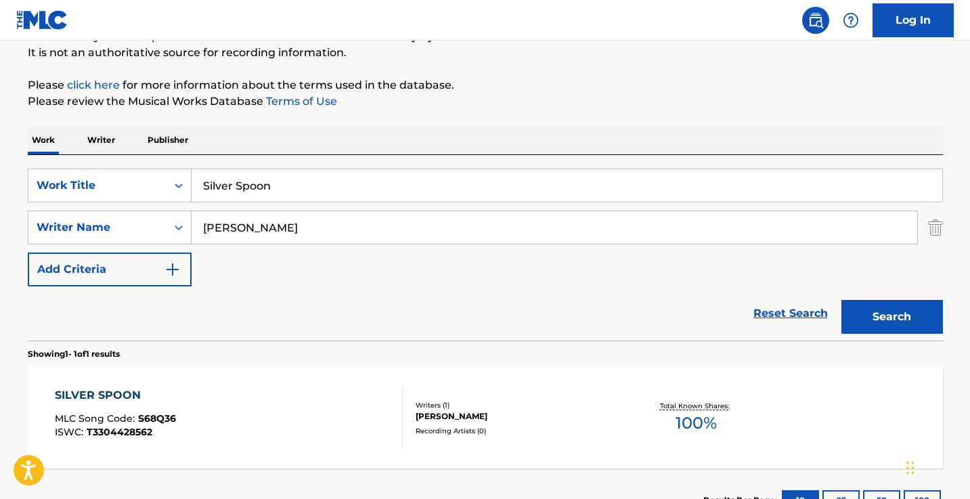
click at [308, 177] on input "Silver Spoon" at bounding box center [567, 185] width 751 height 33
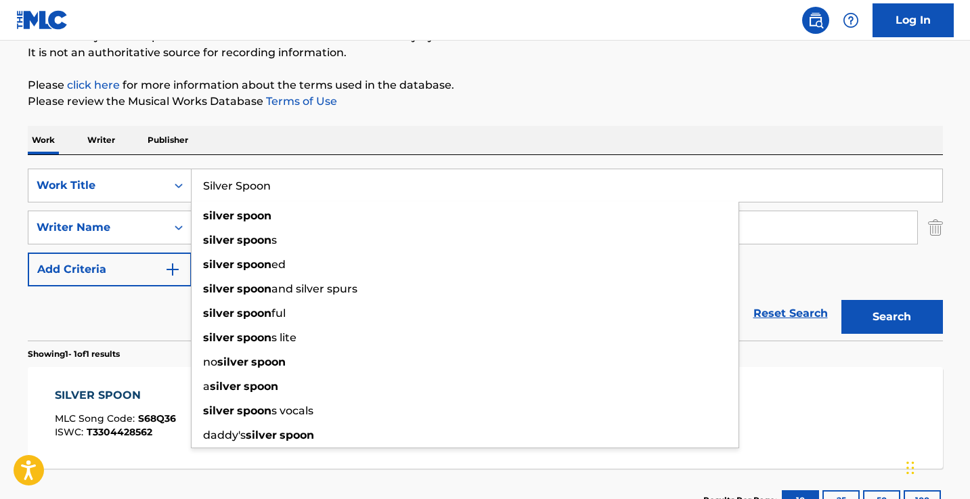
click at [308, 177] on input "Silver Spoon" at bounding box center [567, 185] width 751 height 33
paste input "weet Fruit"
type input "Sweet Fruit"
click at [892, 317] on button "Search" at bounding box center [893, 317] width 102 height 34
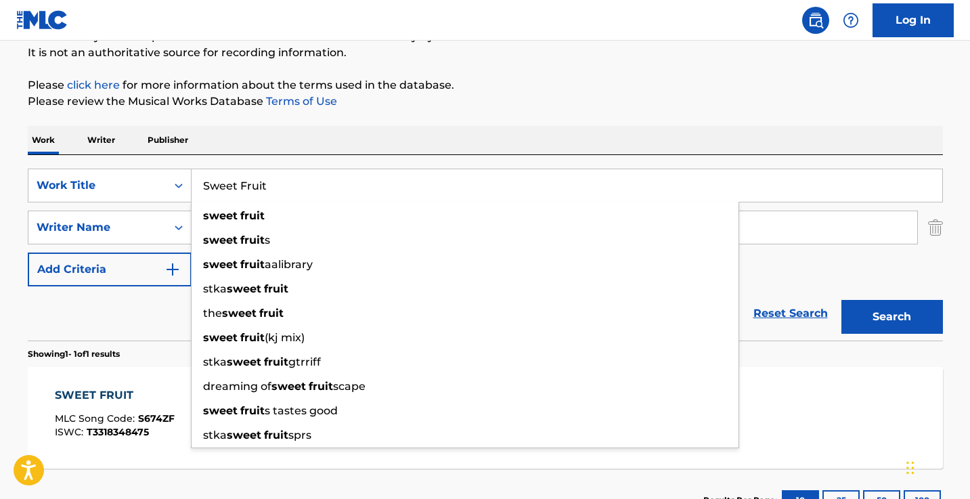
click at [892, 317] on button "Search" at bounding box center [893, 317] width 102 height 34
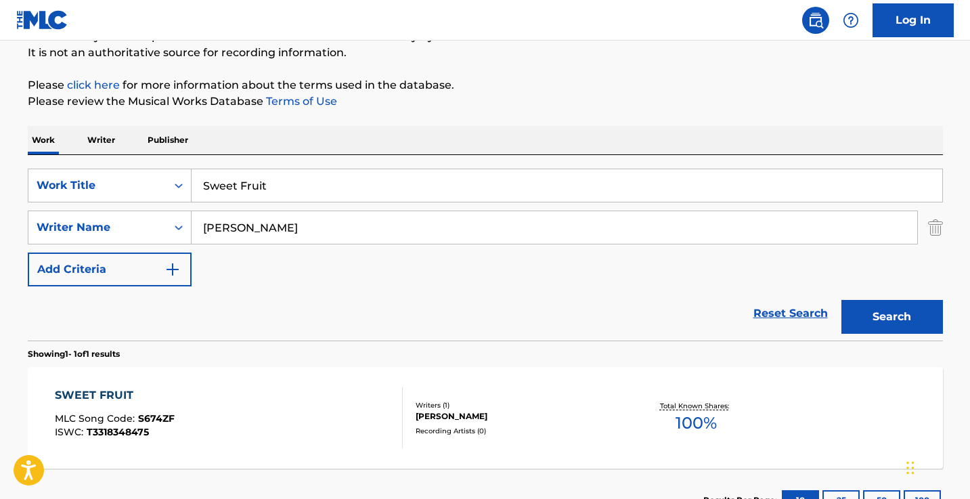
click at [463, 387] on div "SWEET FRUIT MLC Song Code : S674ZF ISWC : T3318348475 Writers ( 1 ) [PERSON_NAM…" at bounding box center [486, 418] width 916 height 102
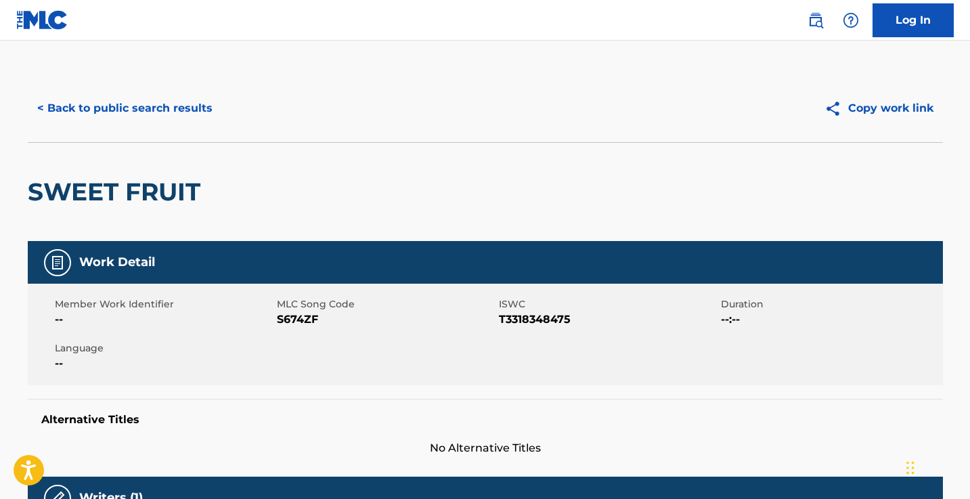
click at [307, 317] on span "S674ZF" at bounding box center [386, 319] width 219 height 16
copy span "S674ZF"
click at [169, 122] on button "< Back to public search results" at bounding box center [125, 108] width 194 height 34
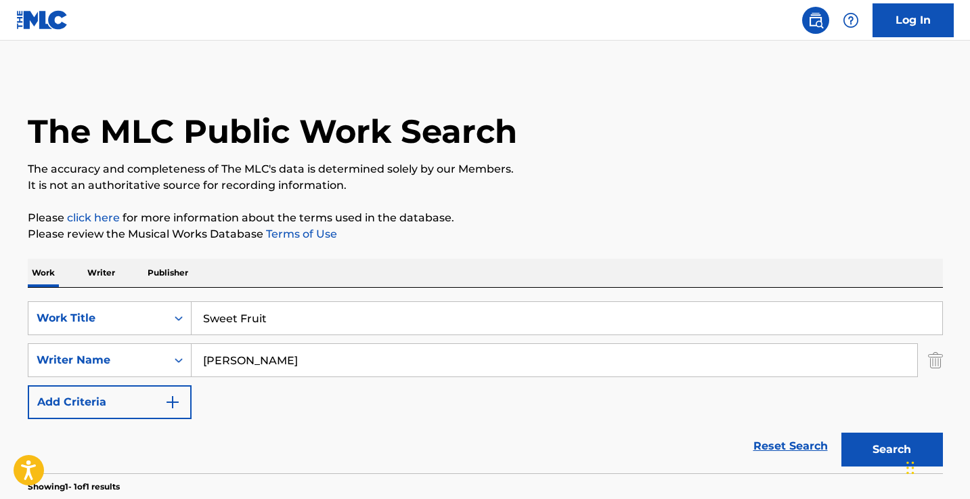
scroll to position [133, 0]
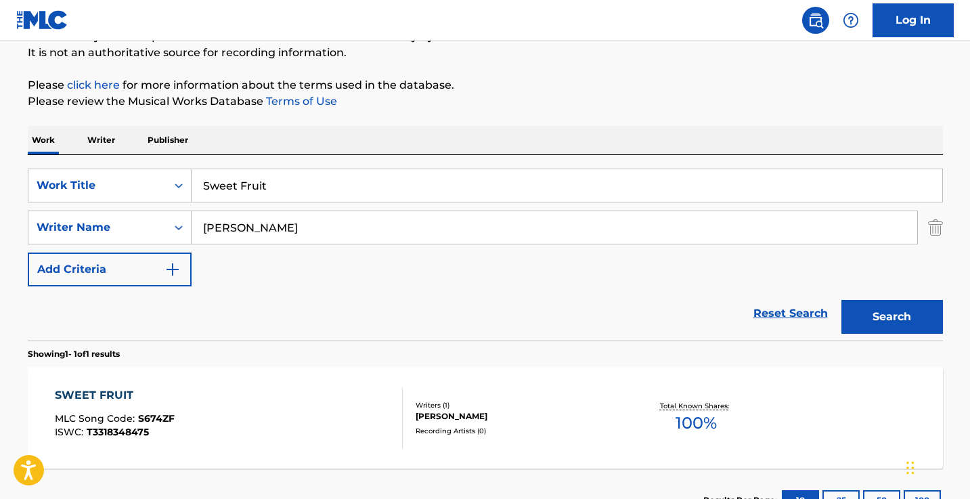
click at [247, 164] on div "SearchWithCriteriab28c7a18-59bc-4aa8-a849-1d8f75b68714 Work Title Sweet Fruit S…" at bounding box center [486, 248] width 916 height 186
click at [247, 175] on input "Sweet Fruit" at bounding box center [567, 185] width 751 height 33
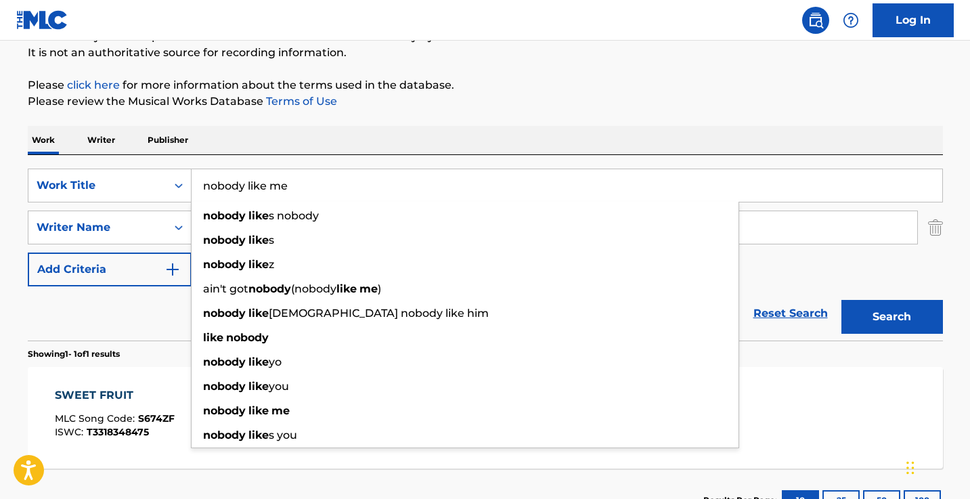
type input "nobody like me"
click at [429, 119] on div "The MLC Public Work Search The accuracy and completeness of The MLC's data is d…" at bounding box center [486, 237] width 948 height 590
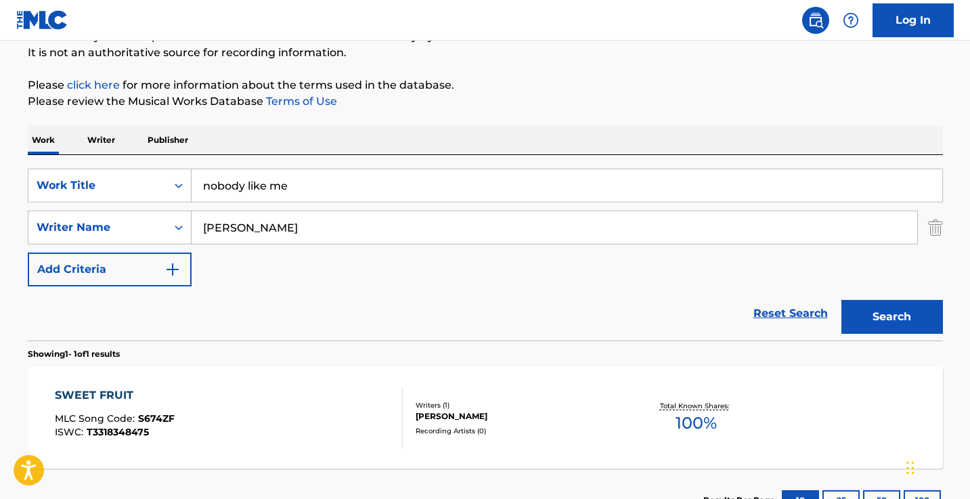
click at [326, 235] on input "[PERSON_NAME]" at bounding box center [555, 227] width 726 height 33
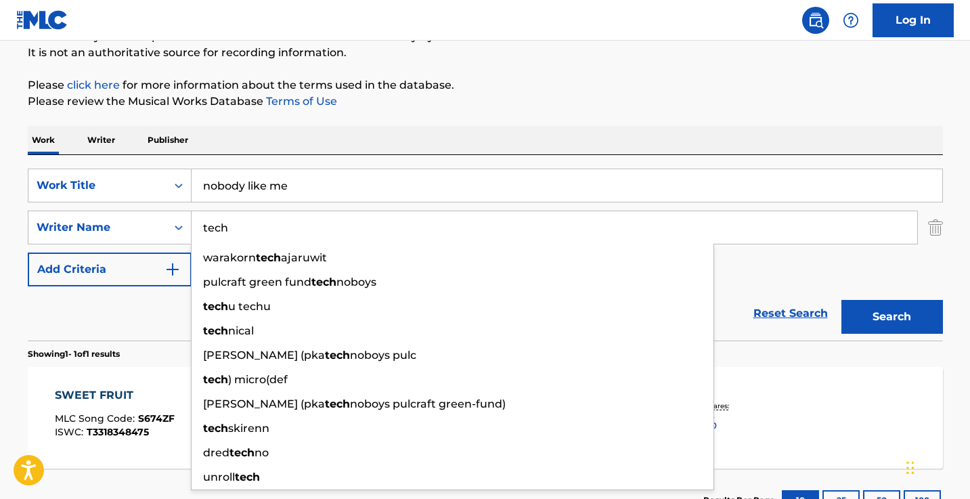
click at [892, 317] on button "Search" at bounding box center [893, 317] width 102 height 34
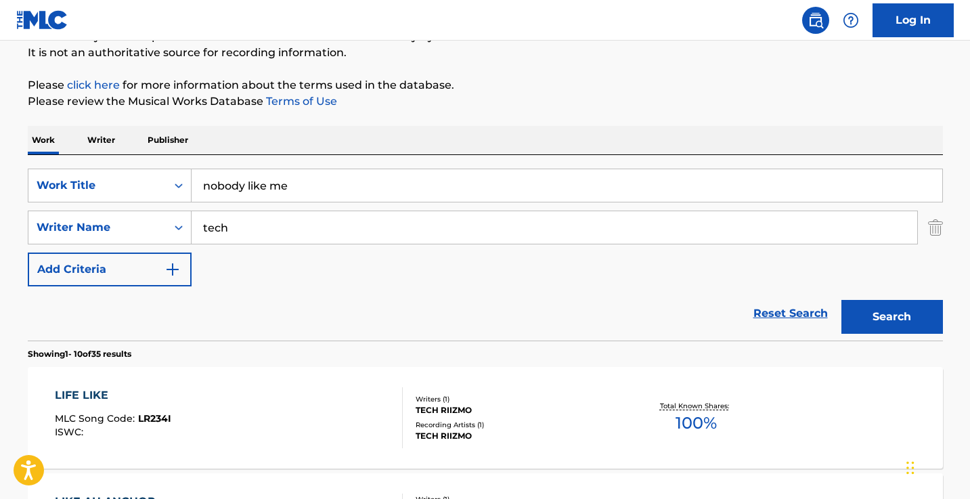
click at [383, 223] on input "tech" at bounding box center [555, 227] width 726 height 33
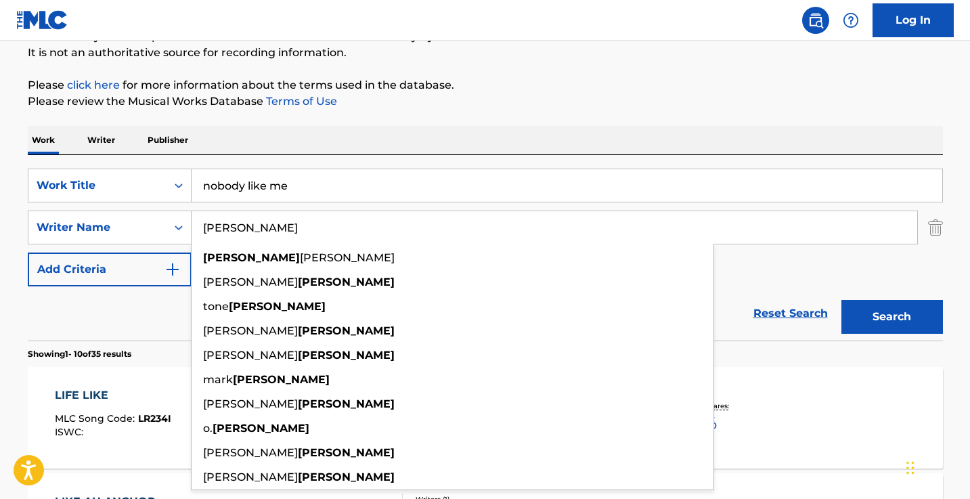
type input "[PERSON_NAME]"
click at [892, 317] on button "Search" at bounding box center [893, 317] width 102 height 34
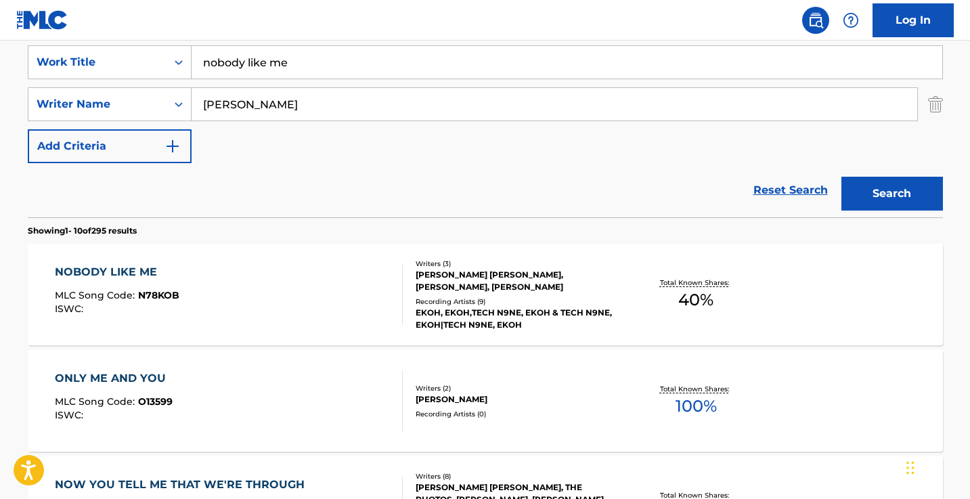
scroll to position [261, 0]
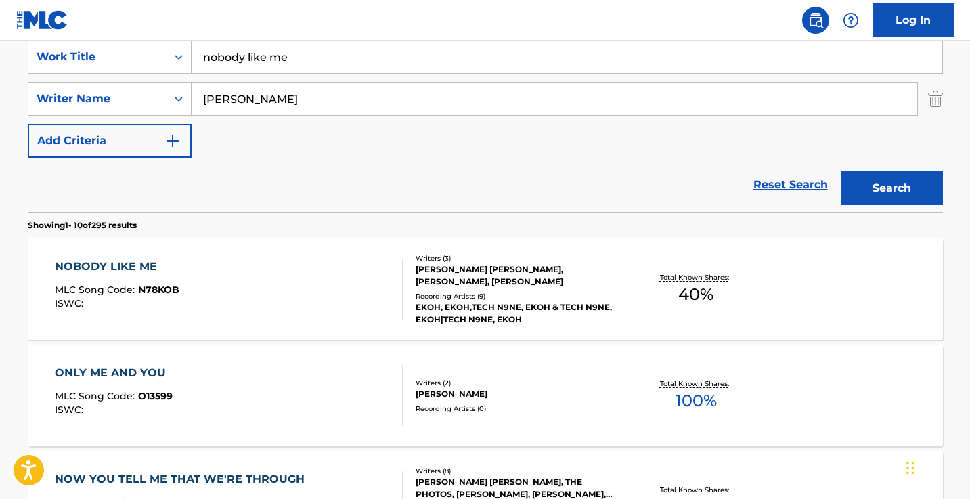
click at [308, 274] on div "NOBODY LIKE ME MLC Song Code : N78KOB ISWC :" at bounding box center [229, 289] width 348 height 61
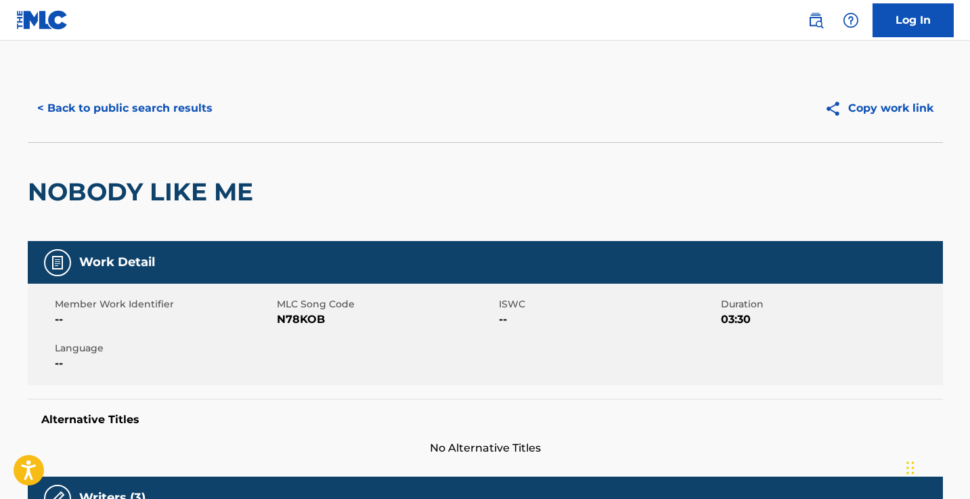
click at [305, 320] on span "N78KOB" at bounding box center [386, 319] width 219 height 16
copy span "N78KOB"
click at [170, 117] on button "< Back to public search results" at bounding box center [125, 108] width 194 height 34
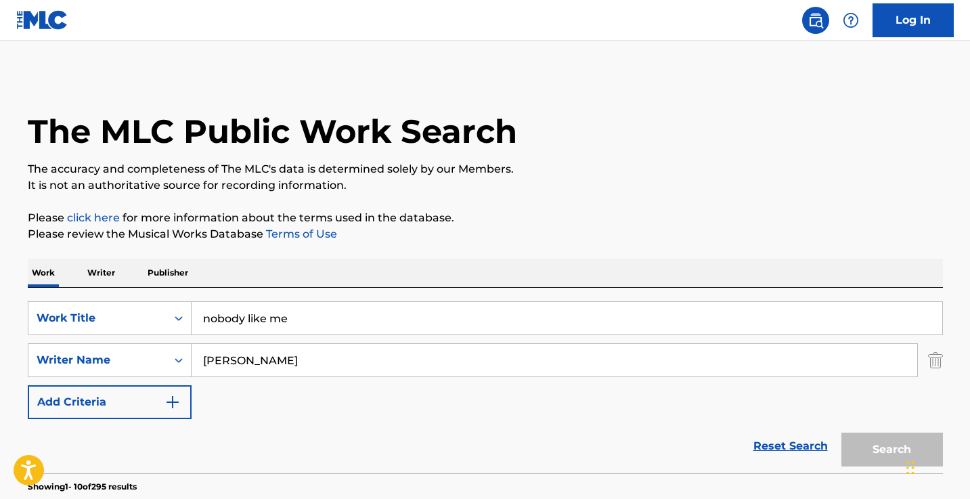
scroll to position [261, 0]
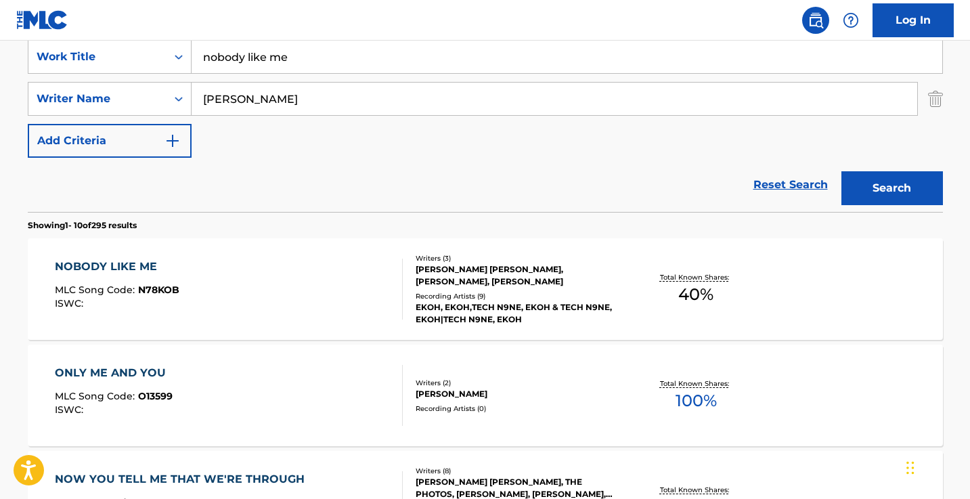
click at [307, 55] on input "nobody like me" at bounding box center [567, 57] width 751 height 33
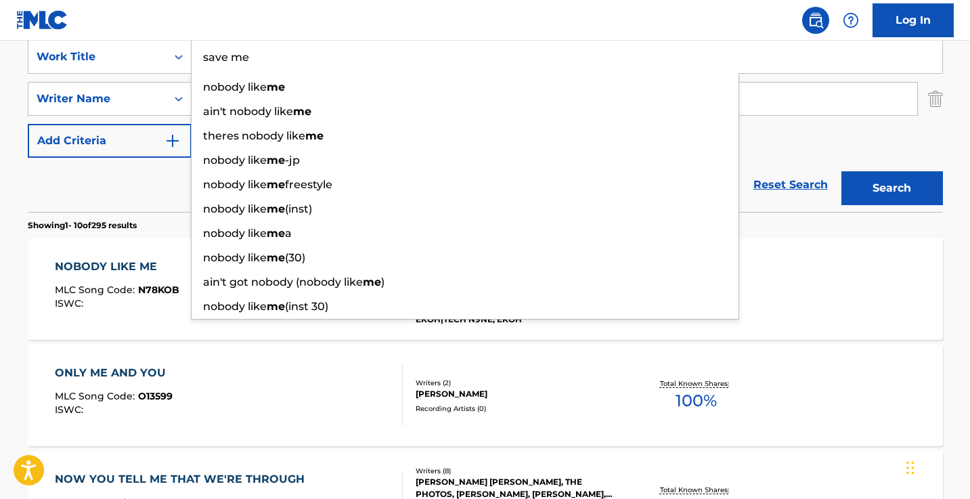
click at [892, 188] on button "Search" at bounding box center [893, 188] width 102 height 34
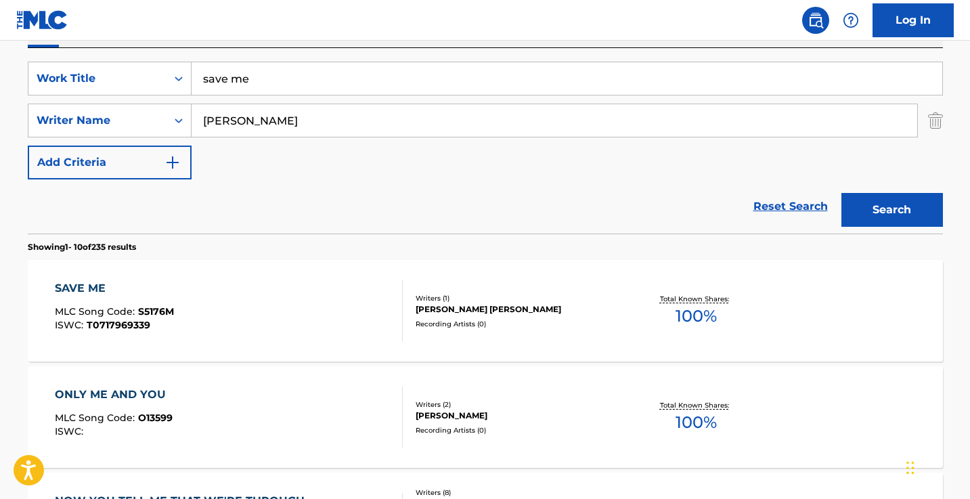
scroll to position [224, 0]
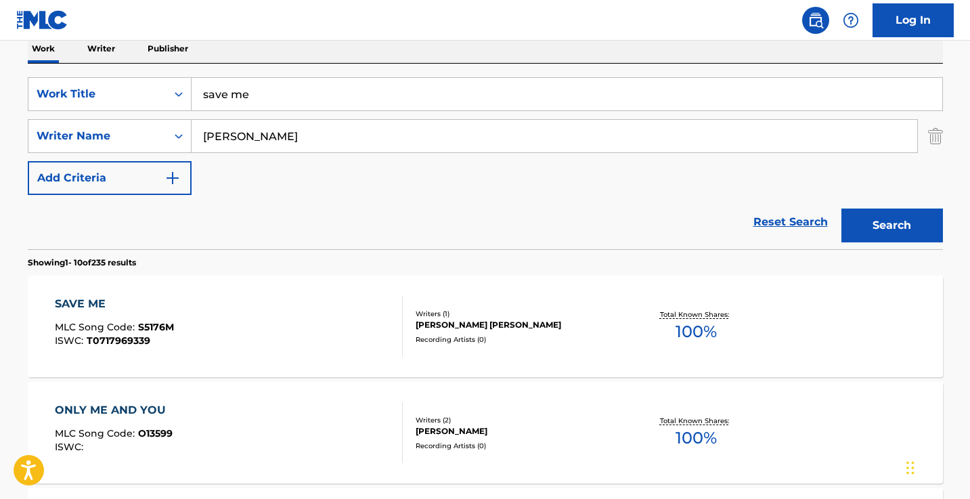
click at [243, 86] on input "save me" at bounding box center [567, 94] width 751 height 33
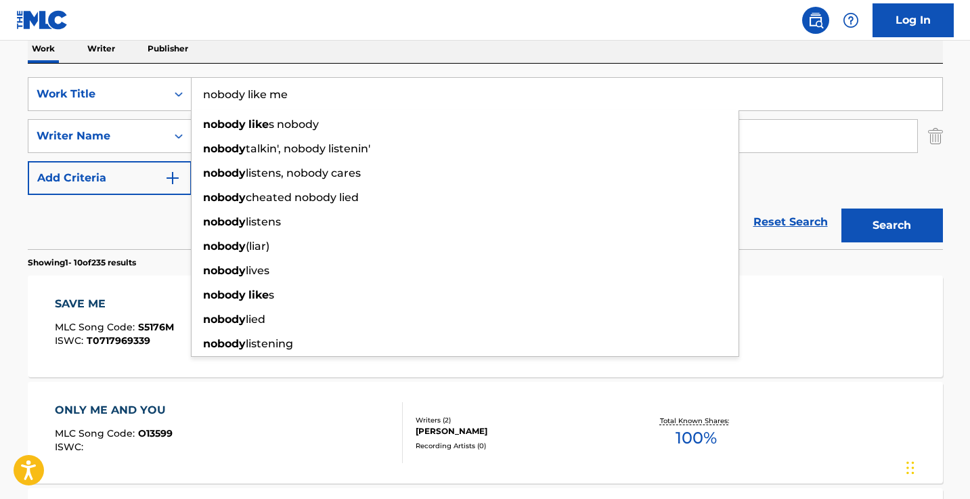
click at [892, 225] on button "Search" at bounding box center [893, 226] width 102 height 34
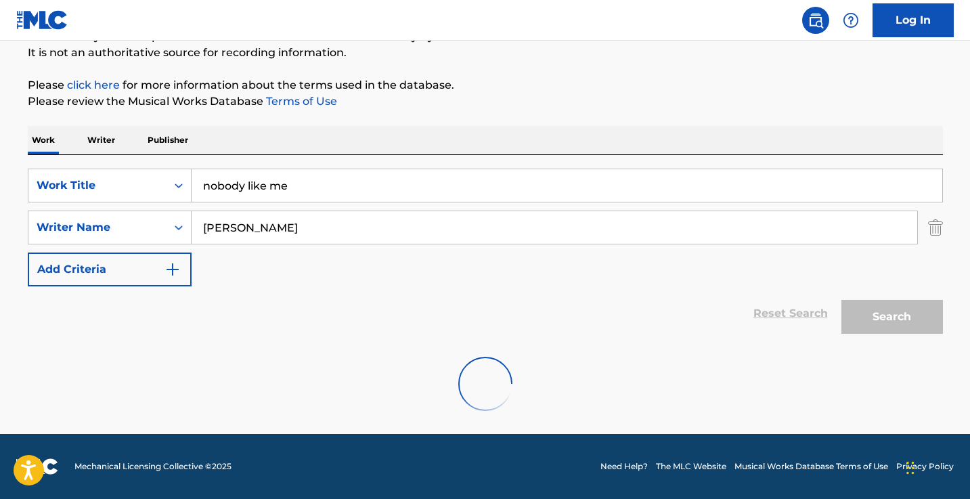
scroll to position [133, 0]
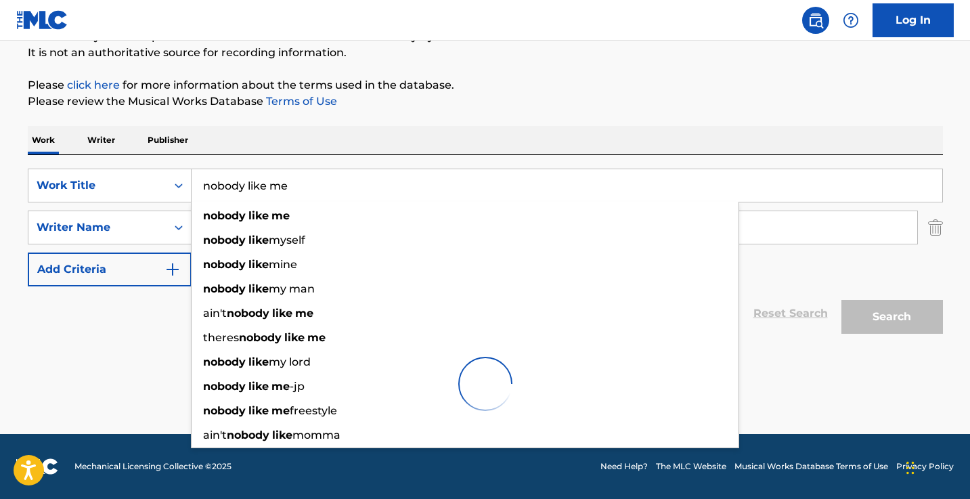
click at [428, 139] on div "Work Writer Publisher" at bounding box center [486, 140] width 916 height 28
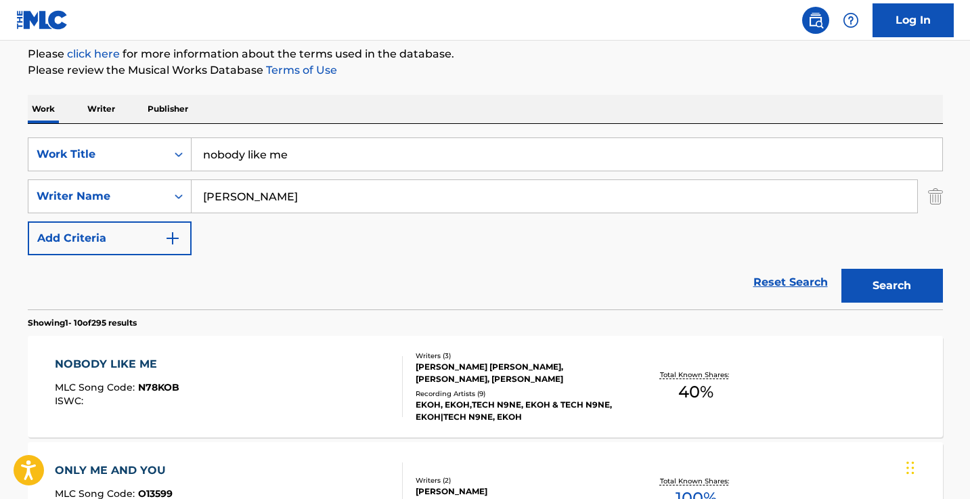
scroll to position [192, 0]
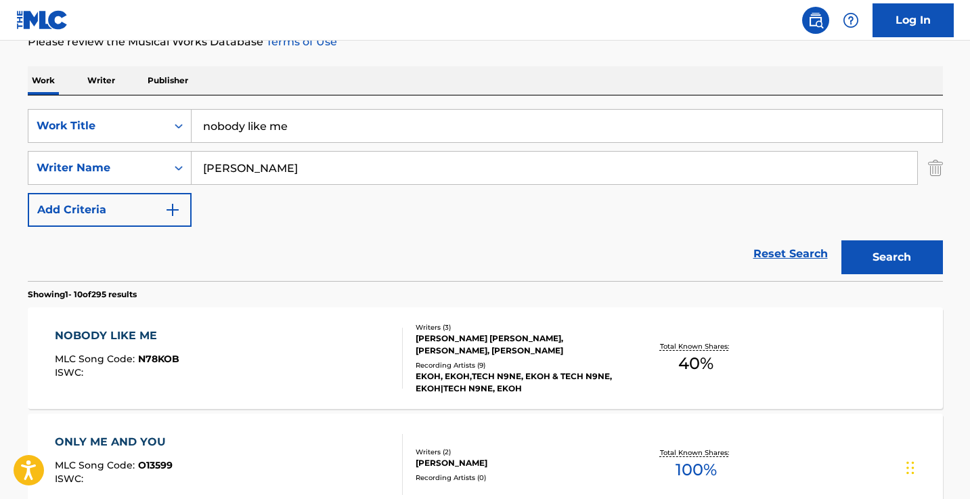
click at [354, 137] on input "nobody like me" at bounding box center [567, 126] width 751 height 33
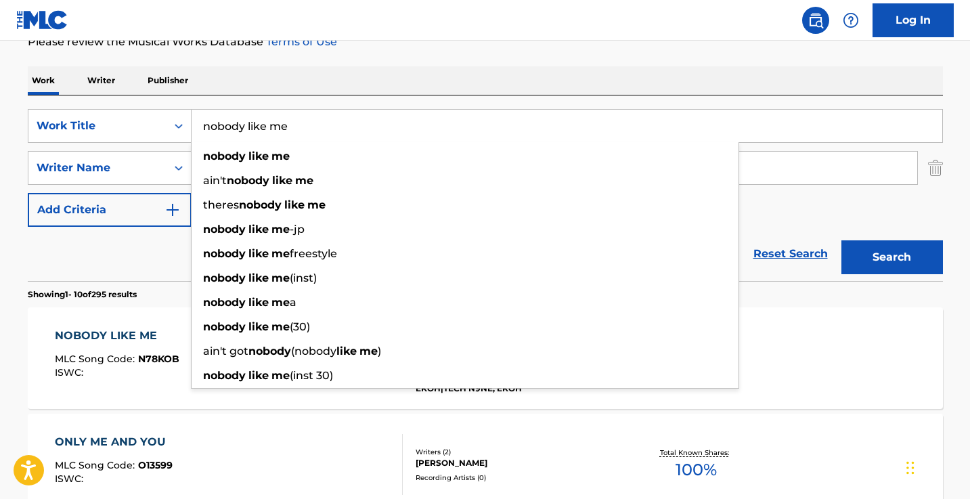
click at [354, 137] on input "nobody like me" at bounding box center [567, 126] width 751 height 33
paste input "Beautiful You"
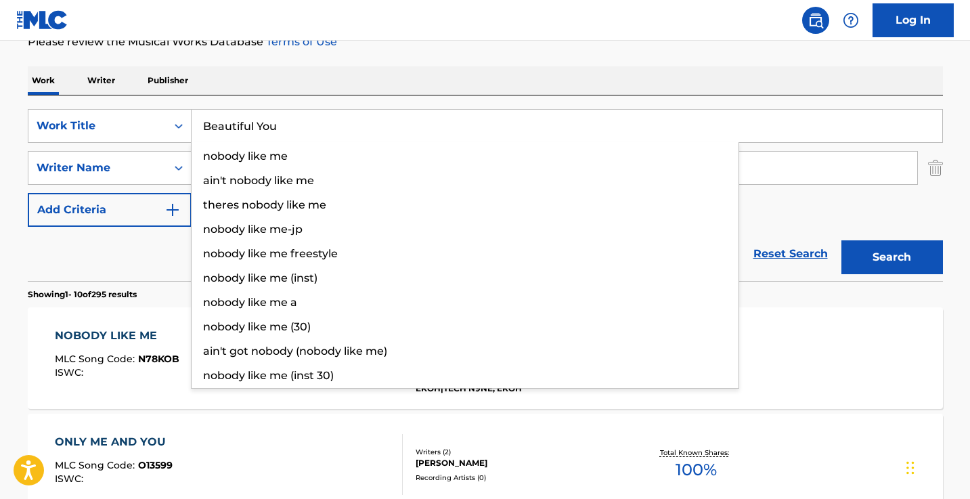
type input "Beautiful You"
click at [892, 257] on button "Search" at bounding box center [893, 257] width 102 height 34
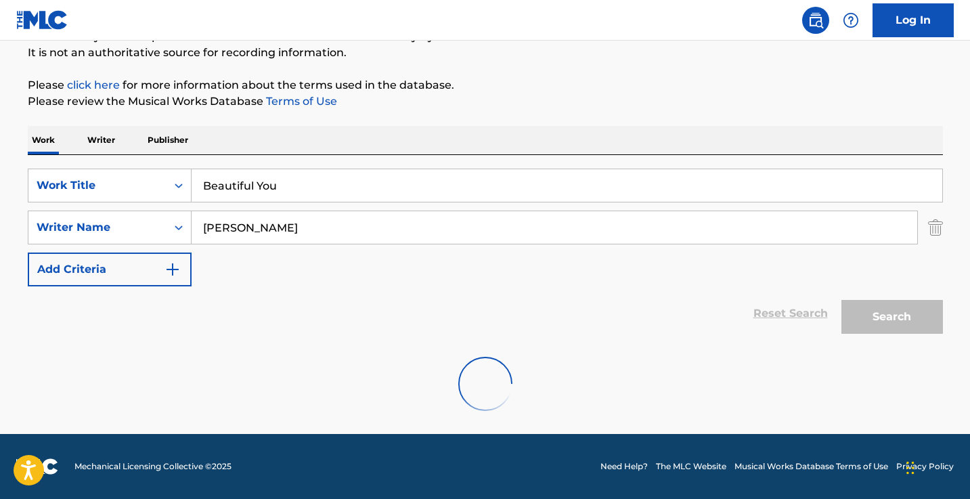
scroll to position [133, 0]
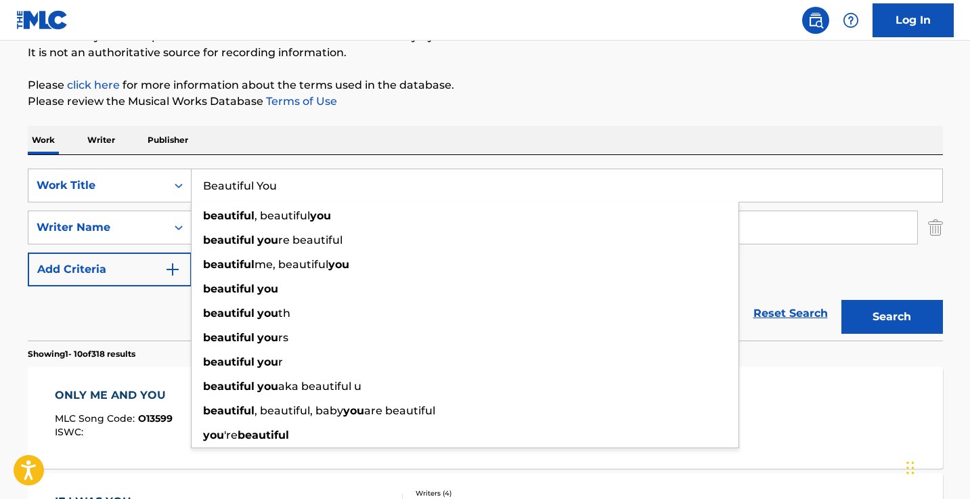
click at [479, 147] on div "Work Writer Publisher" at bounding box center [486, 140] width 916 height 28
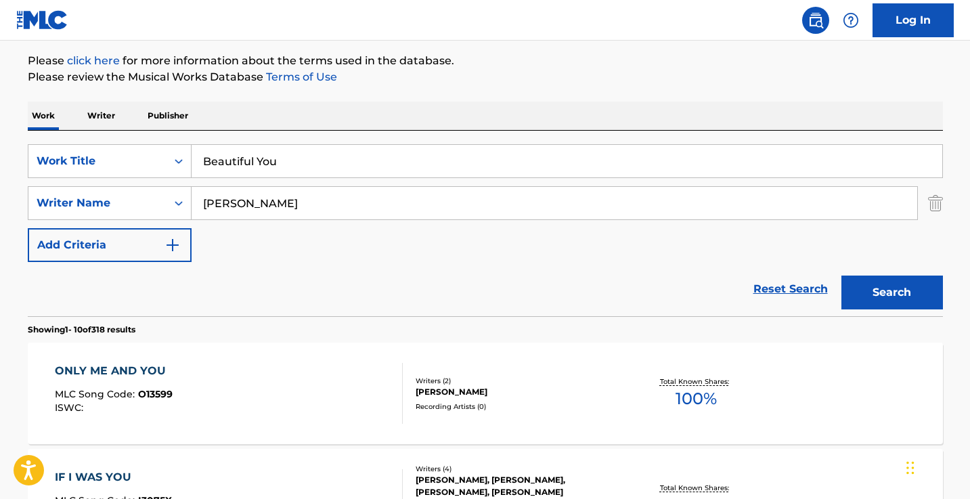
scroll to position [205, 0]
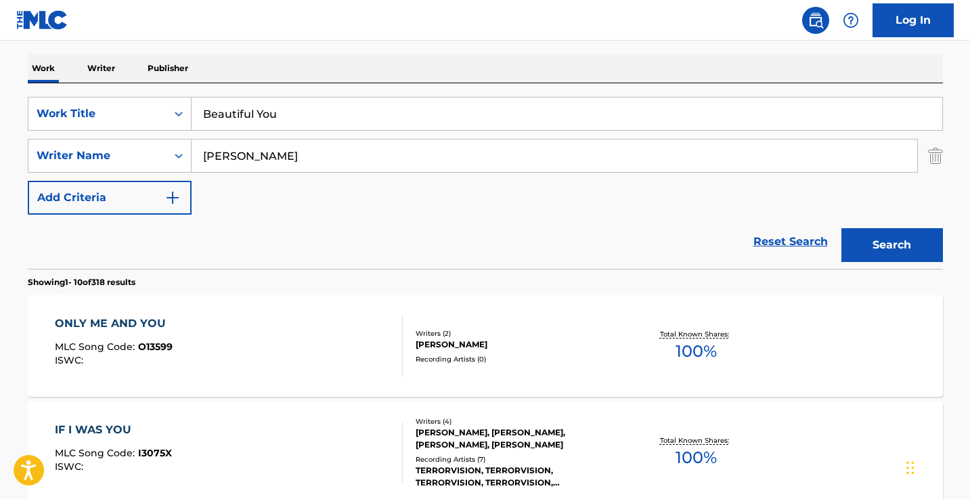
click at [353, 143] on input "[PERSON_NAME]" at bounding box center [555, 155] width 726 height 33
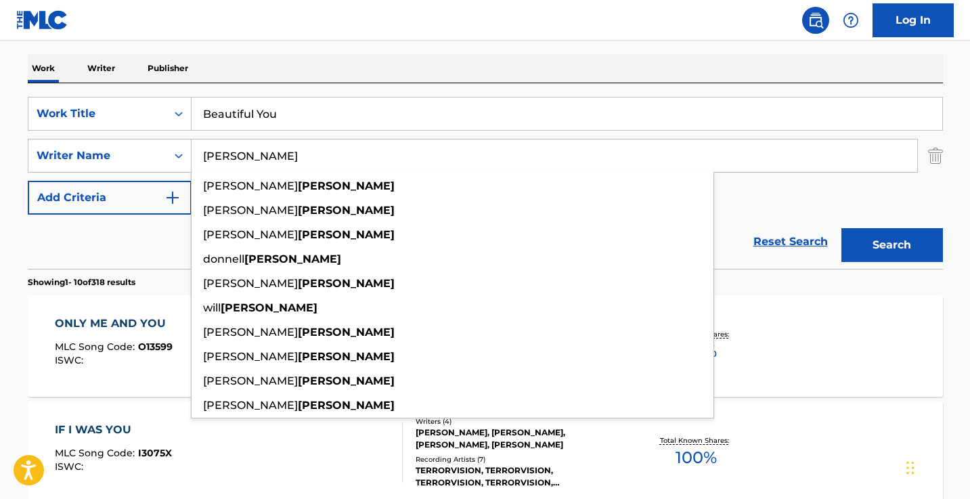
click at [353, 143] on input "[PERSON_NAME]" at bounding box center [555, 155] width 726 height 33
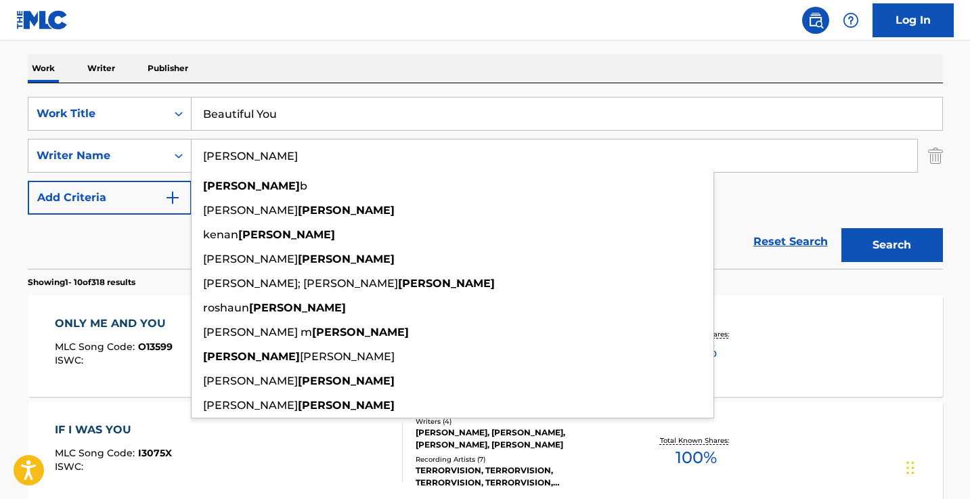
click at [892, 245] on button "Search" at bounding box center [893, 245] width 102 height 34
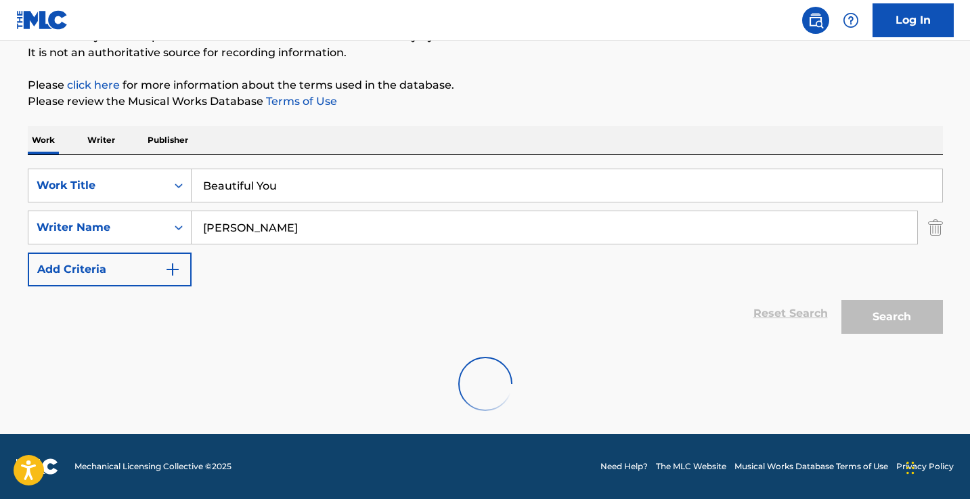
click at [465, 148] on div "Work Writer Publisher" at bounding box center [486, 140] width 916 height 28
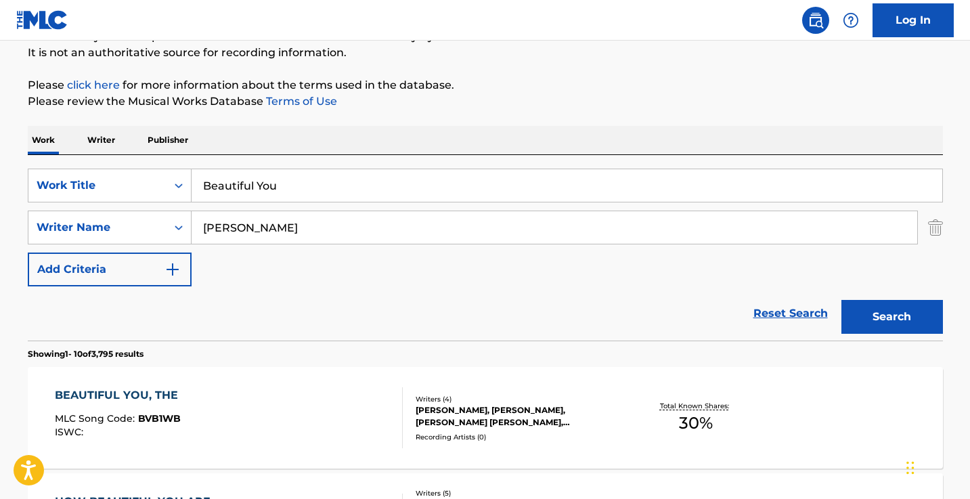
click at [203, 226] on input "[PERSON_NAME]" at bounding box center [555, 227] width 726 height 33
type input "[PERSON_NAME]"
click at [892, 317] on button "Search" at bounding box center [893, 317] width 102 height 34
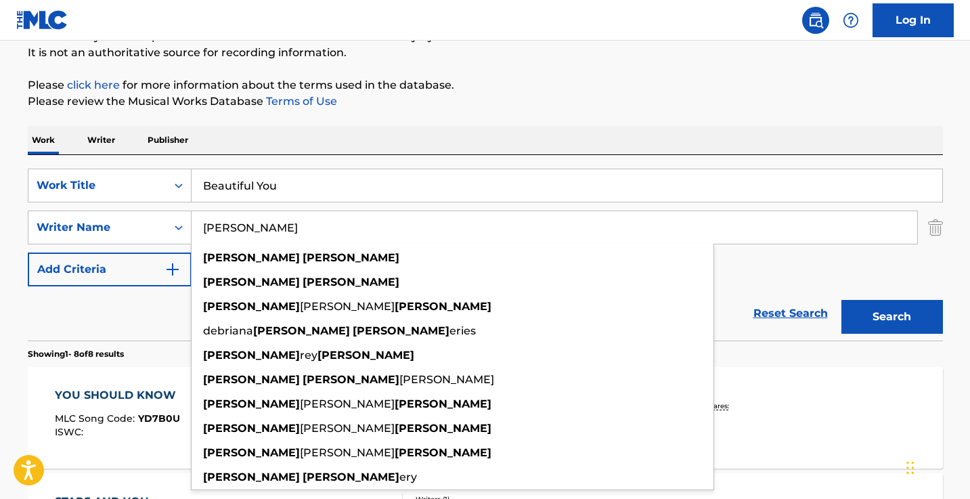
click at [303, 184] on input "Beautiful You" at bounding box center [567, 185] width 751 height 33
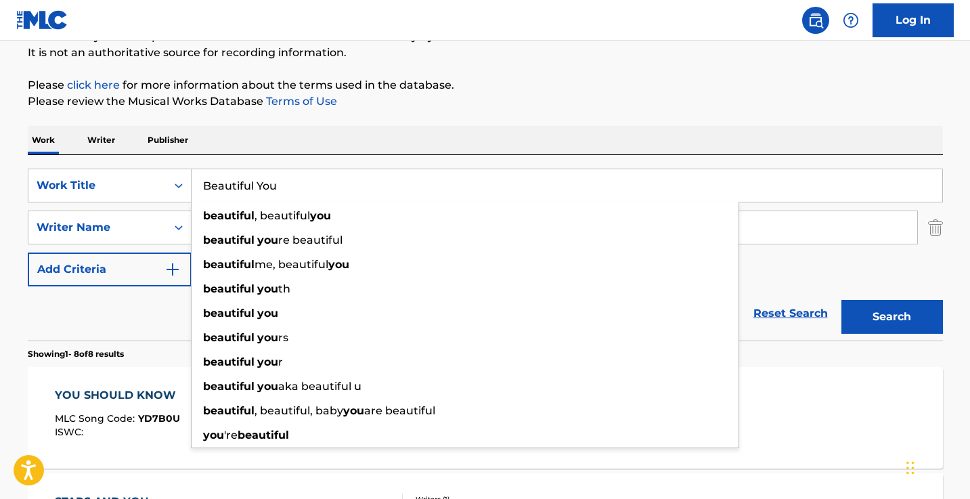
click at [303, 184] on input "Beautiful You" at bounding box center [567, 185] width 751 height 33
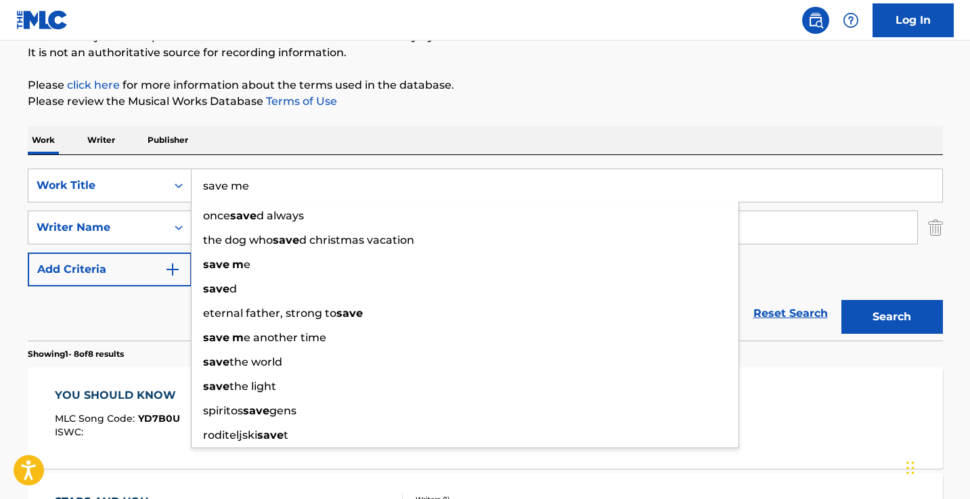
type input "save me"
click at [892, 317] on button "Search" at bounding box center [893, 317] width 102 height 34
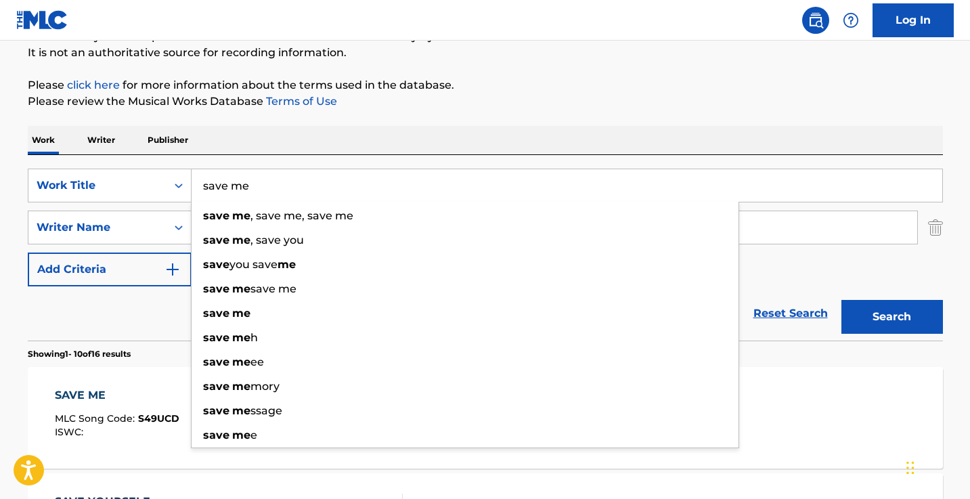
click at [530, 139] on div "Work Writer Publisher" at bounding box center [486, 140] width 916 height 28
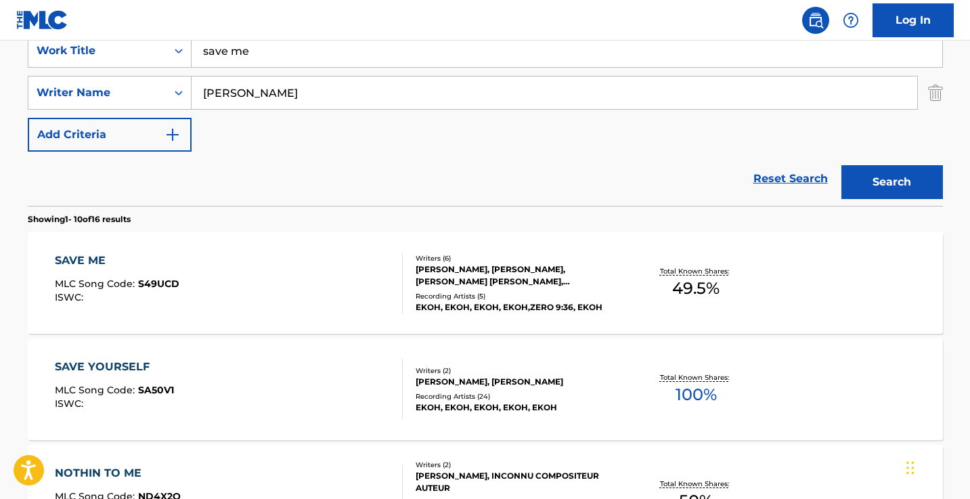
scroll to position [269, 0]
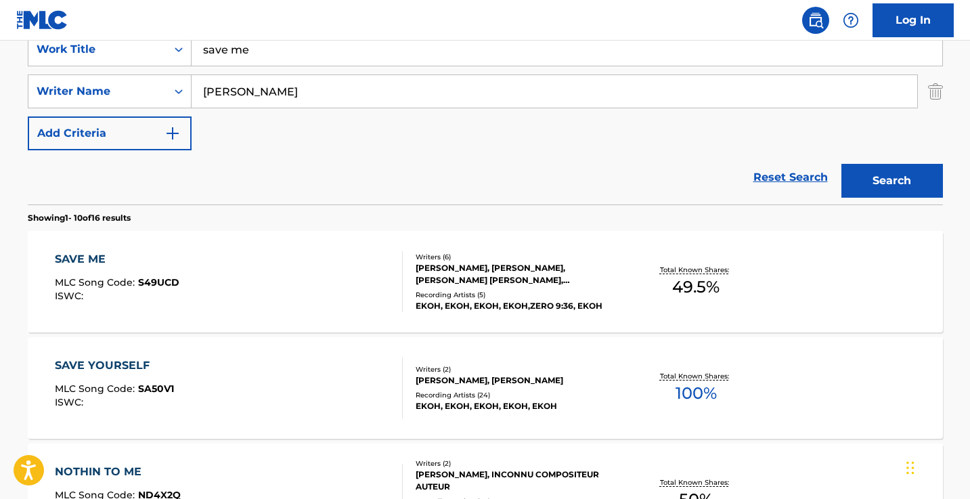
click at [207, 283] on div "SAVE ME MLC Song Code : S49UCD ISWC :" at bounding box center [229, 281] width 348 height 61
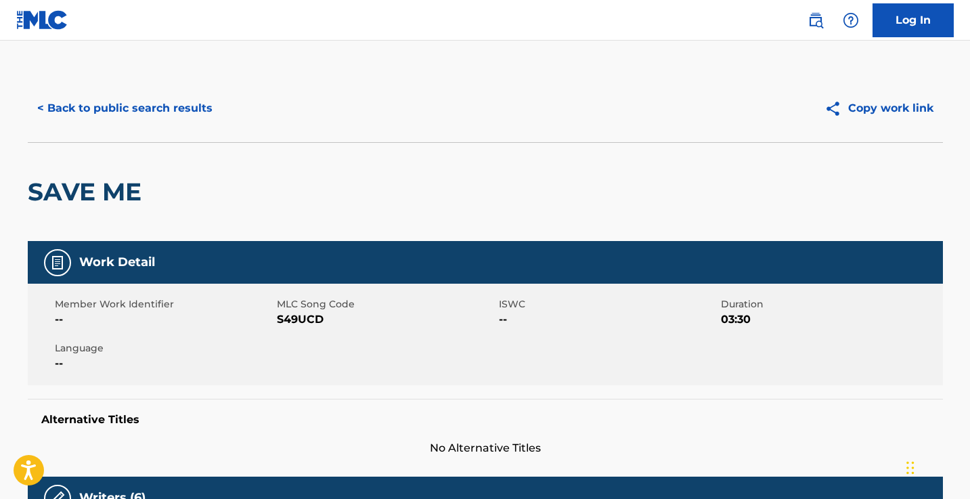
click at [291, 318] on span "S49UCD" at bounding box center [386, 319] width 219 height 16
copy span "S49UCD"
click at [524, 0] on nav "Log In" at bounding box center [485, 20] width 970 height 41
click at [188, 116] on button "< Back to public search results" at bounding box center [125, 108] width 194 height 34
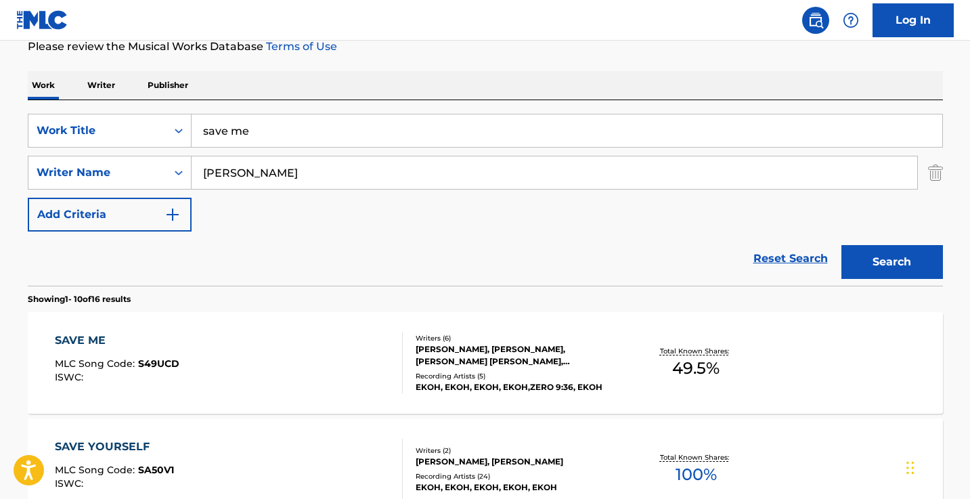
scroll to position [179, 0]
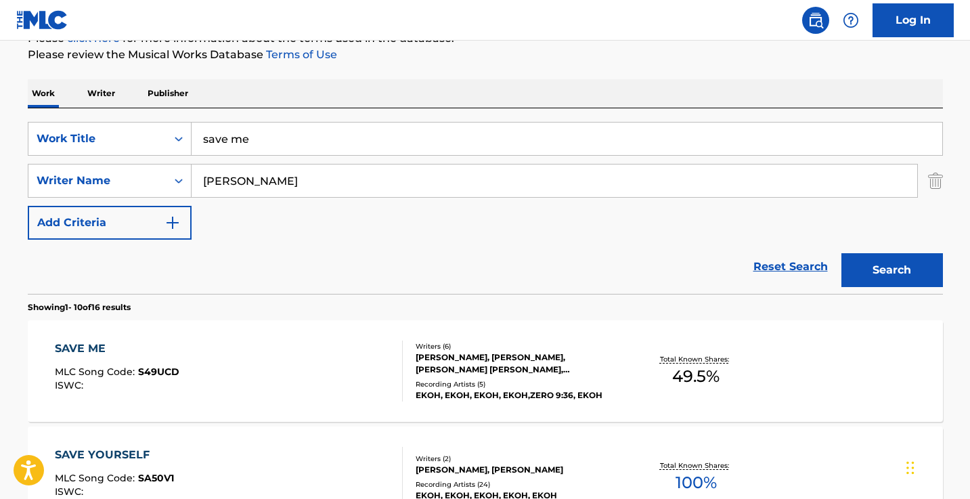
click at [284, 142] on input "save me" at bounding box center [567, 139] width 751 height 33
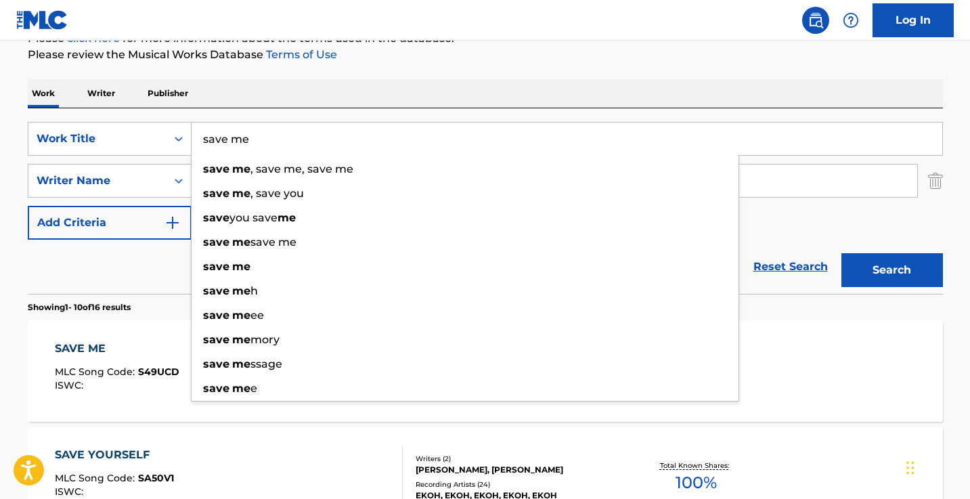
click at [284, 142] on input "save me" at bounding box center [567, 139] width 751 height 33
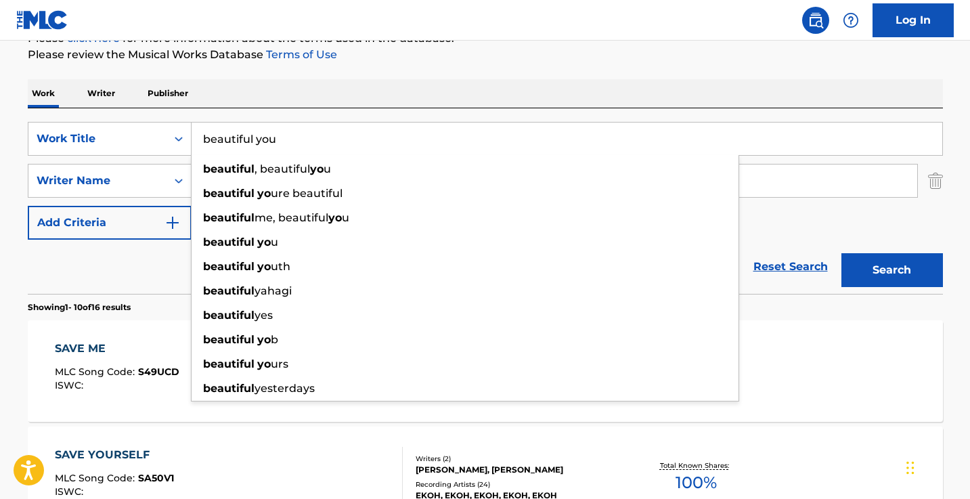
click at [892, 270] on button "Search" at bounding box center [893, 270] width 102 height 34
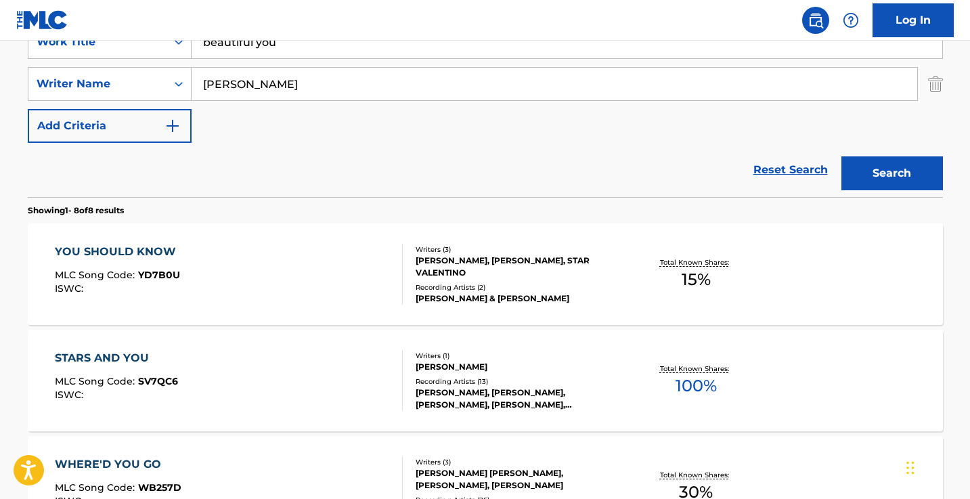
scroll to position [380, 0]
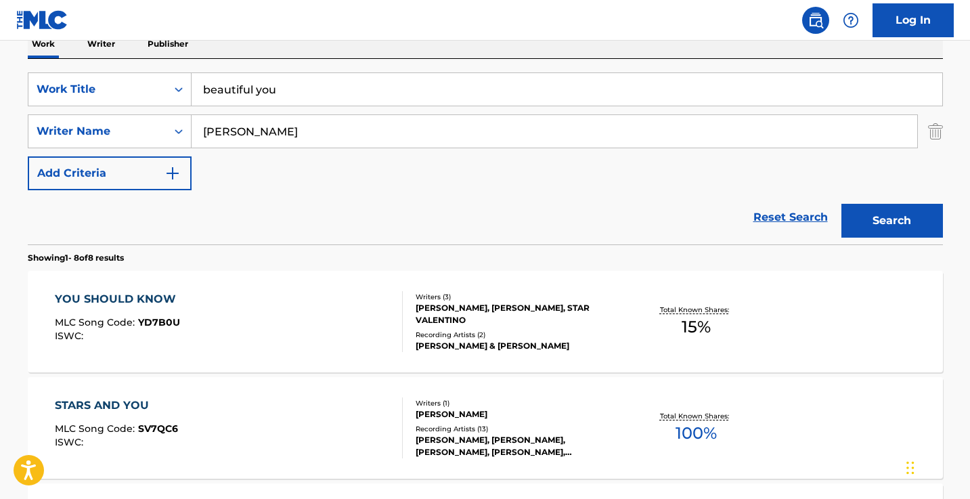
click at [346, 87] on input "beautiful you" at bounding box center [567, 89] width 751 height 33
paste input "Haunted"
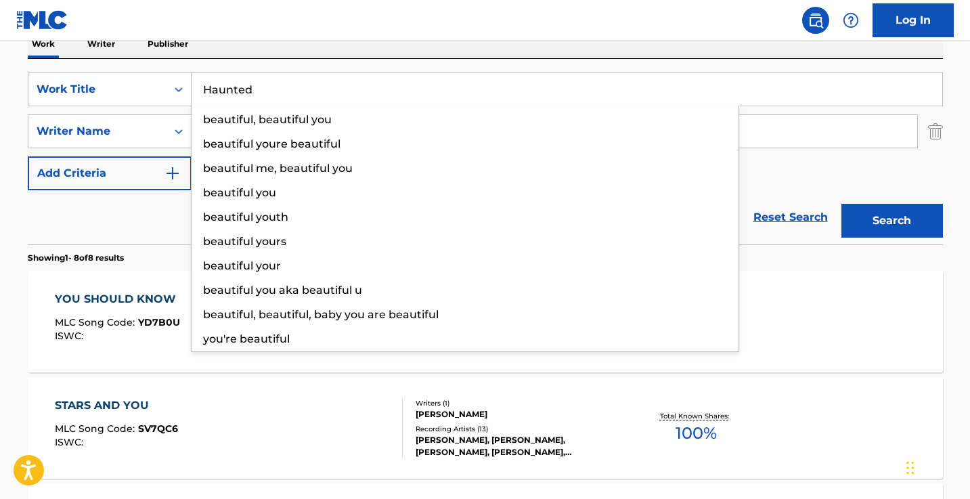
type input "Haunted"
click at [892, 221] on button "Search" at bounding box center [893, 221] width 102 height 34
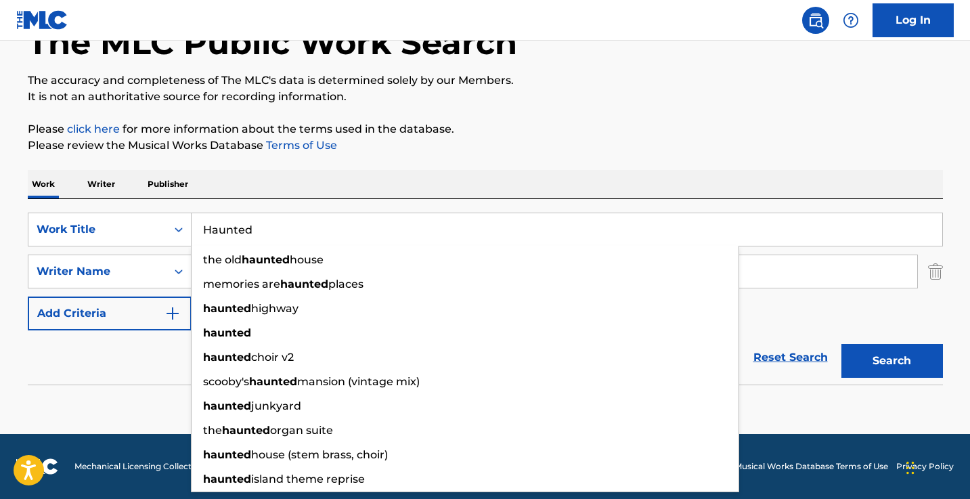
scroll to position [89, 0]
click at [559, 99] on p "It is not an authoritative source for recording information." at bounding box center [486, 97] width 916 height 16
